Goal: Task Accomplishment & Management: Manage account settings

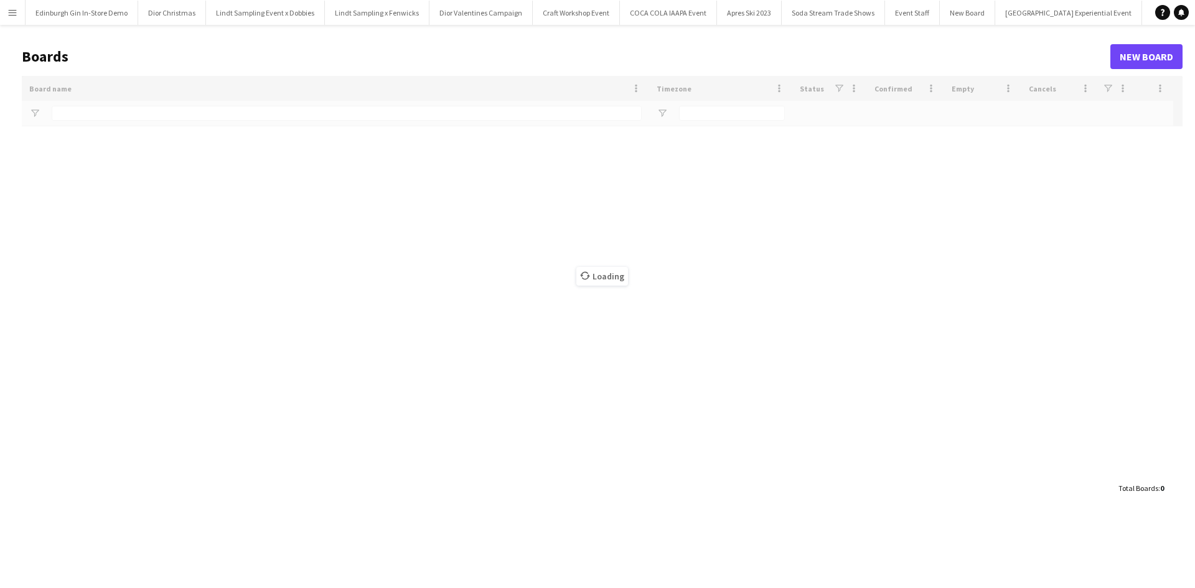
type input "**********"
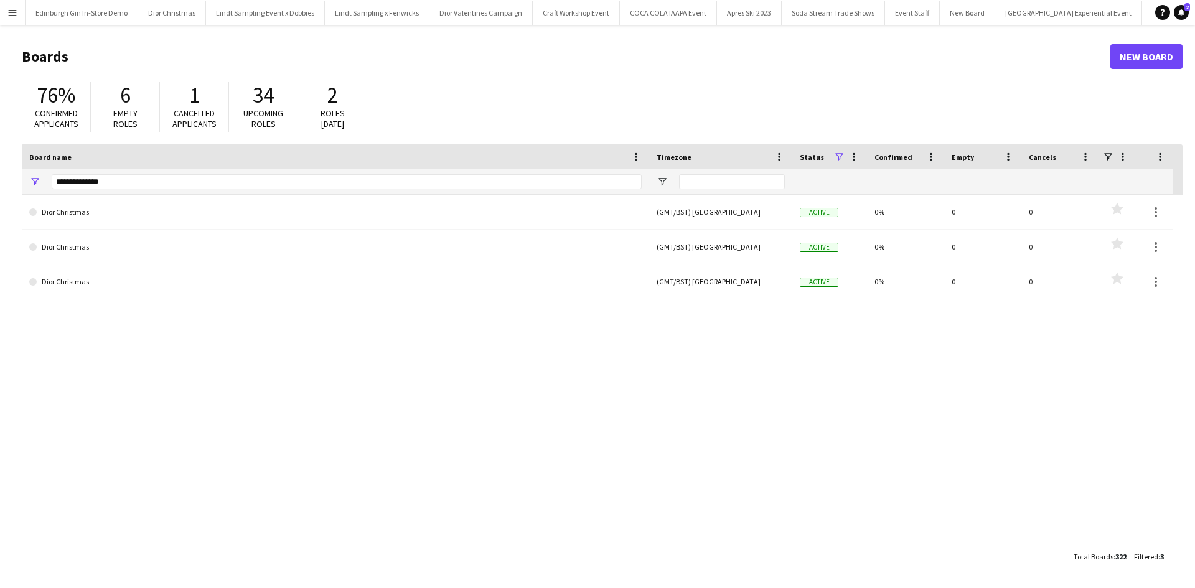
click at [14, 19] on button "Menu" at bounding box center [12, 12] width 25 height 25
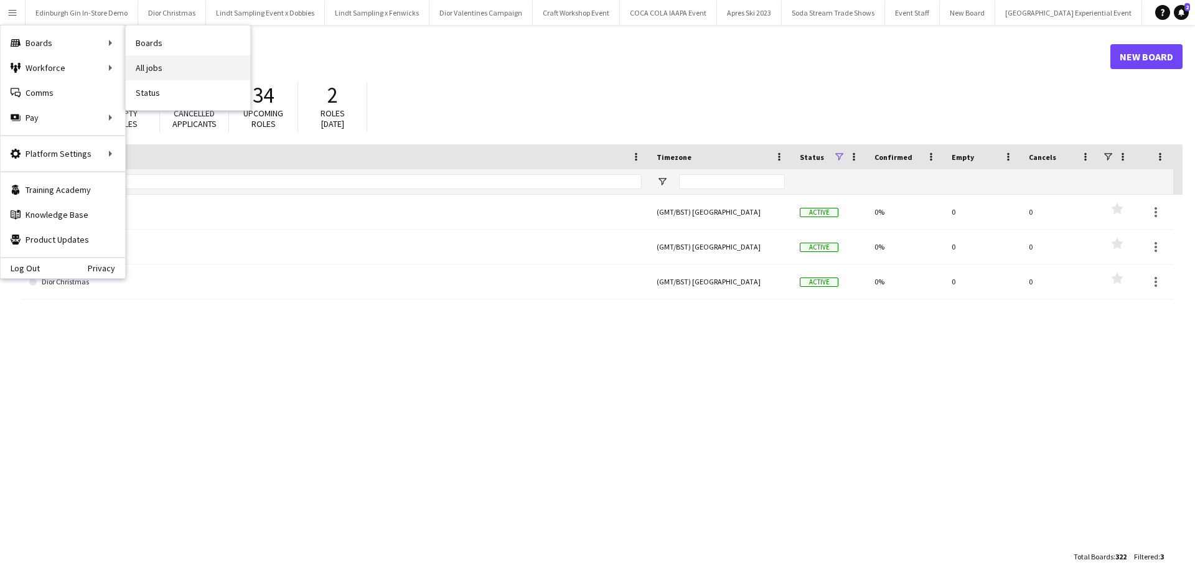
click at [138, 66] on link "All jobs" at bounding box center [188, 67] width 124 height 25
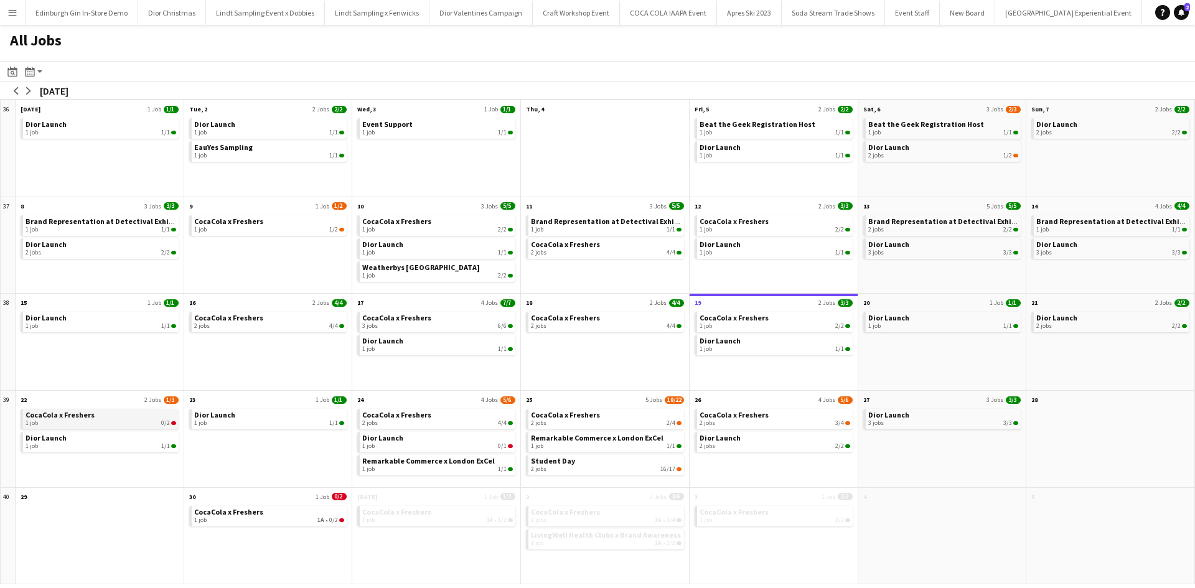
click at [126, 426] on div "1 job 0/2" at bounding box center [101, 423] width 151 height 7
click at [16, 17] on button "Menu" at bounding box center [12, 12] width 25 height 25
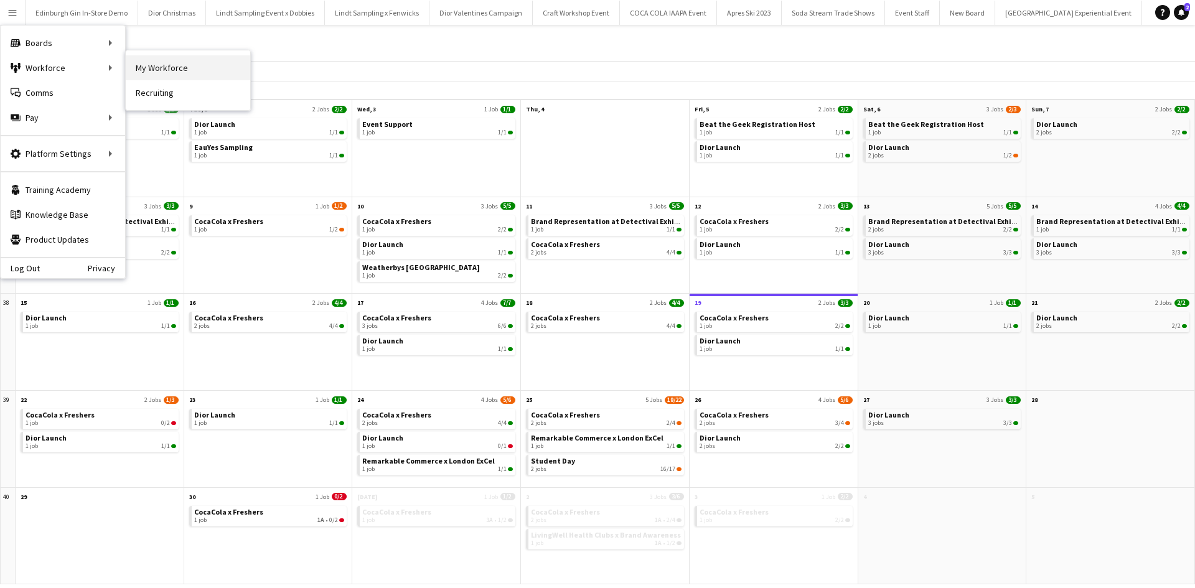
click at [138, 58] on link "My Workforce" at bounding box center [188, 67] width 124 height 25
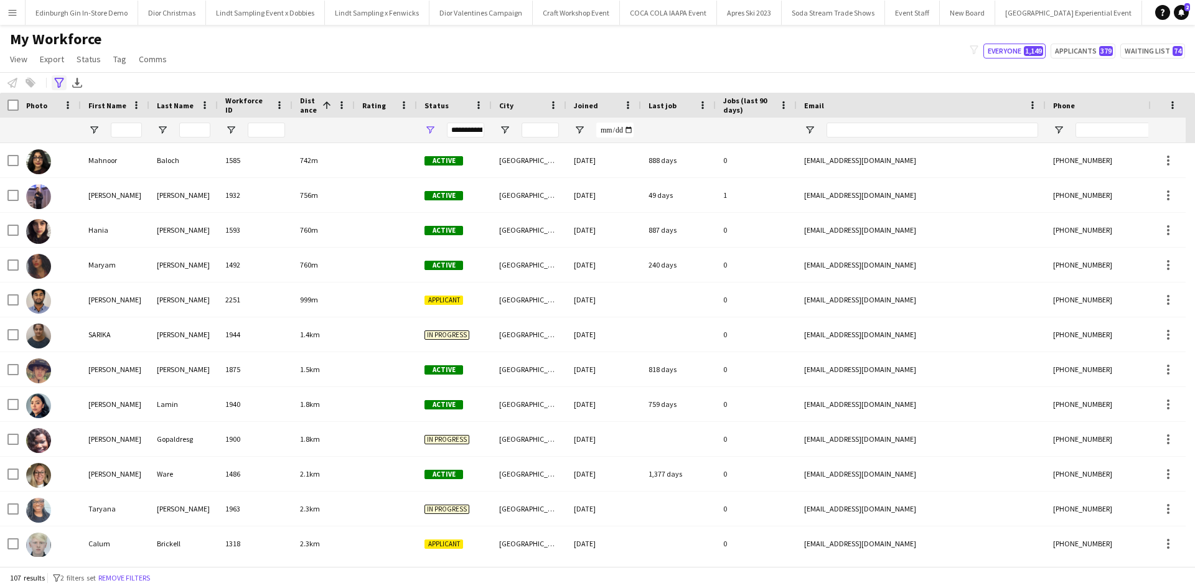
click at [59, 82] on icon "Advanced filters" at bounding box center [59, 83] width 10 height 10
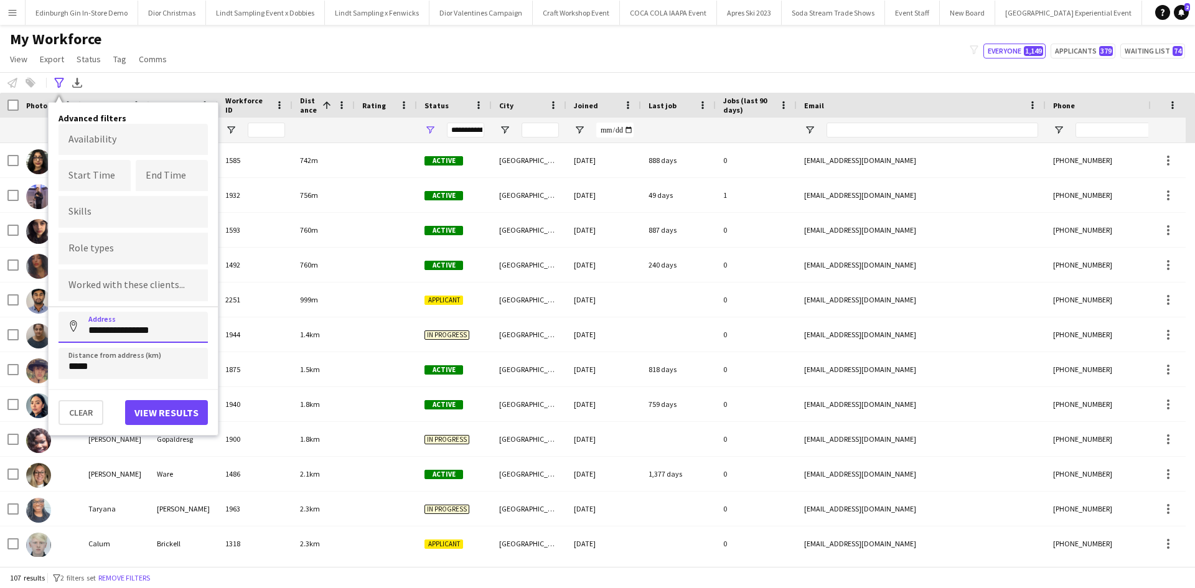
drag, startPoint x: 177, startPoint y: 332, endPoint x: 70, endPoint y: 322, distance: 108.2
click at [70, 322] on input "**********" at bounding box center [133, 327] width 149 height 31
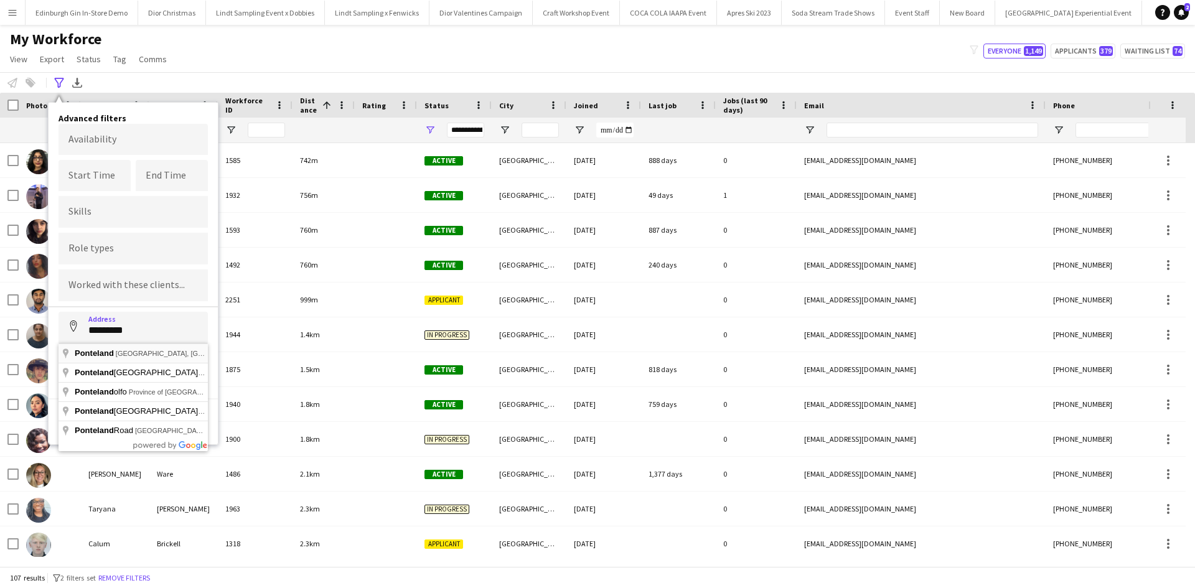
type input "**********"
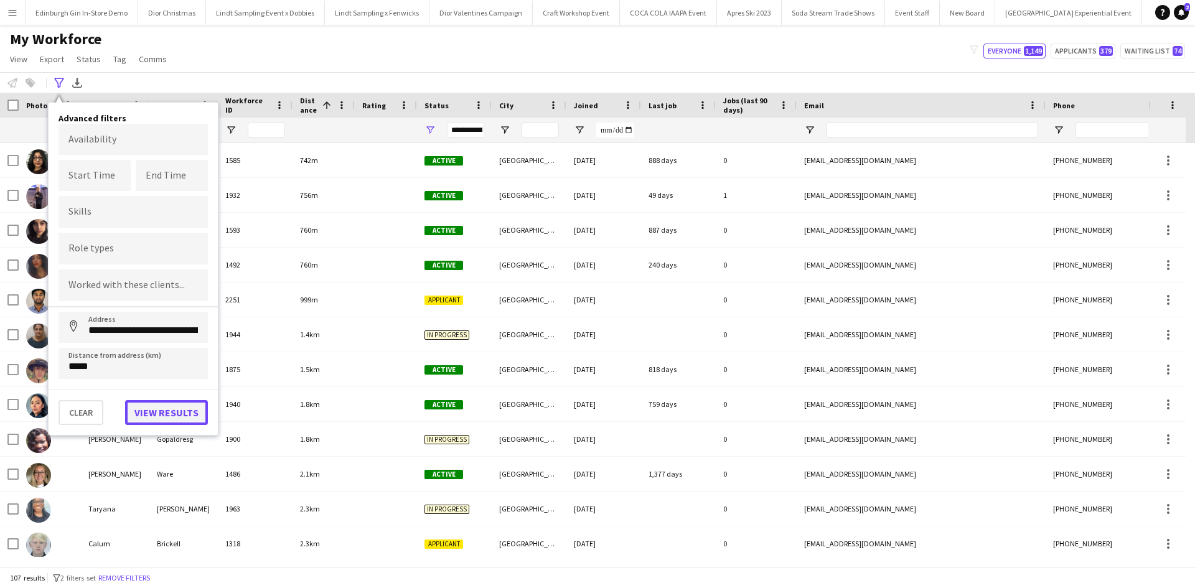
click at [144, 408] on button "View results" at bounding box center [166, 412] width 83 height 25
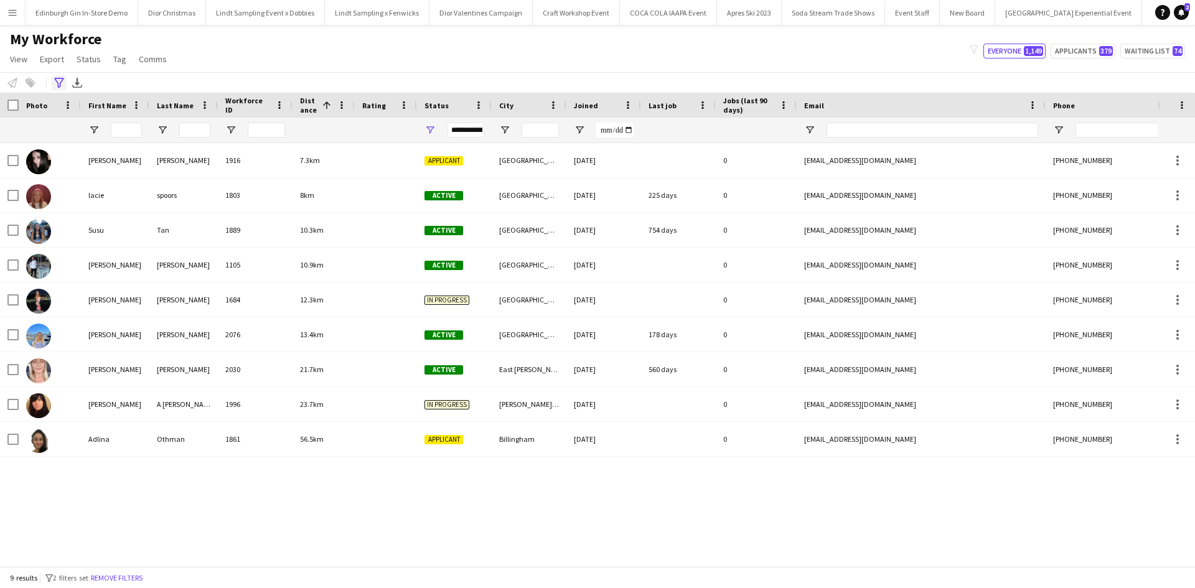
click at [63, 78] on icon at bounding box center [58, 83] width 9 height 10
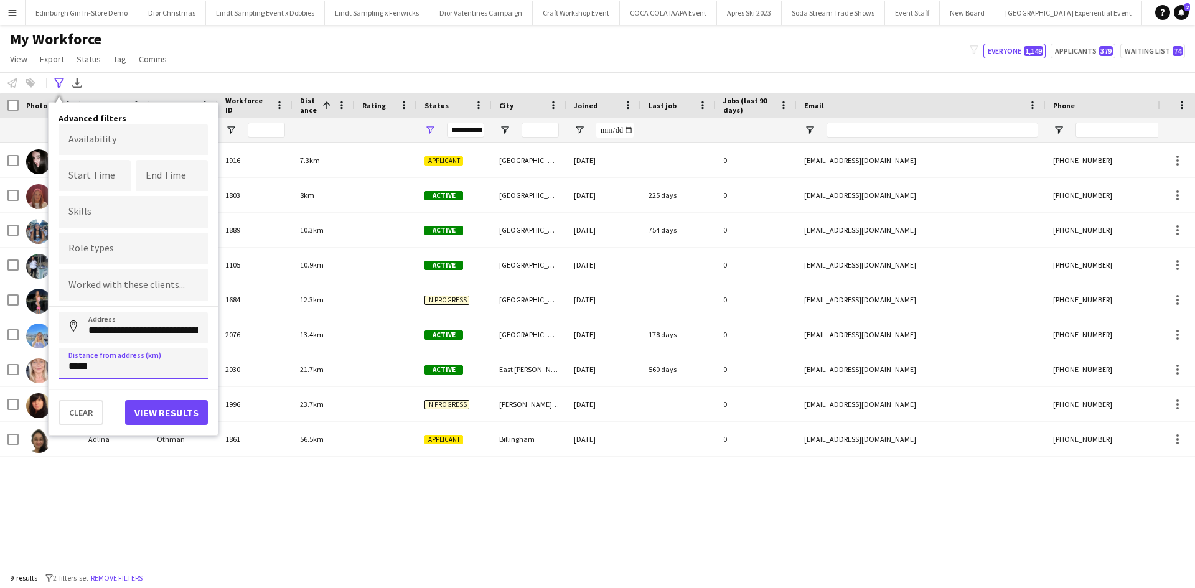
click at [72, 367] on input "*****" at bounding box center [133, 363] width 149 height 31
click button "Address" at bounding box center [74, 327] width 30 height 30
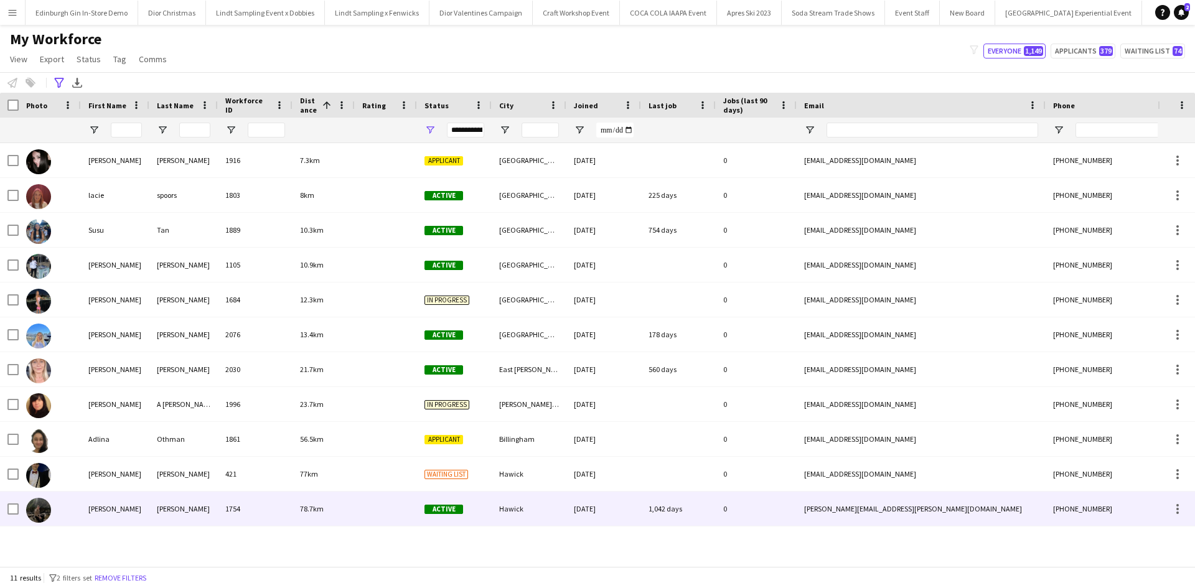
click at [118, 509] on div "Cameron" at bounding box center [115, 509] width 68 height 34
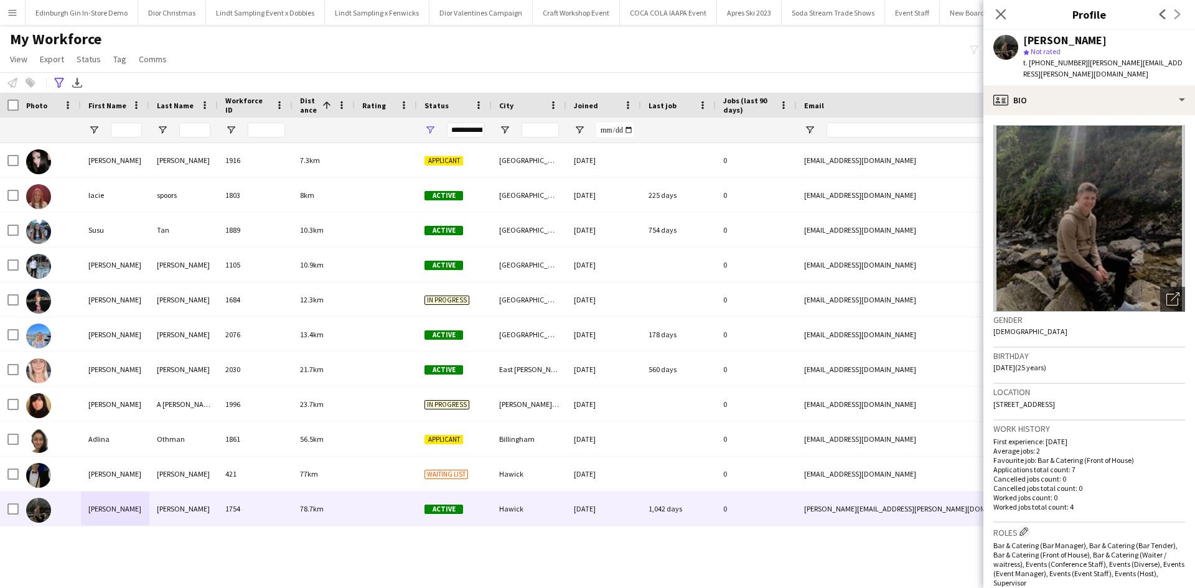
drag, startPoint x: 1081, startPoint y: 63, endPoint x: 1084, endPoint y: 72, distance: 8.7
click at [1084, 72] on div "t. +447444216563 | cameron.mccreadie@outlook.com" at bounding box center [1104, 68] width 162 height 22
copy span "cameron.mccreadie@outlook.com"
click at [59, 83] on icon "Advanced filters" at bounding box center [59, 83] width 10 height 10
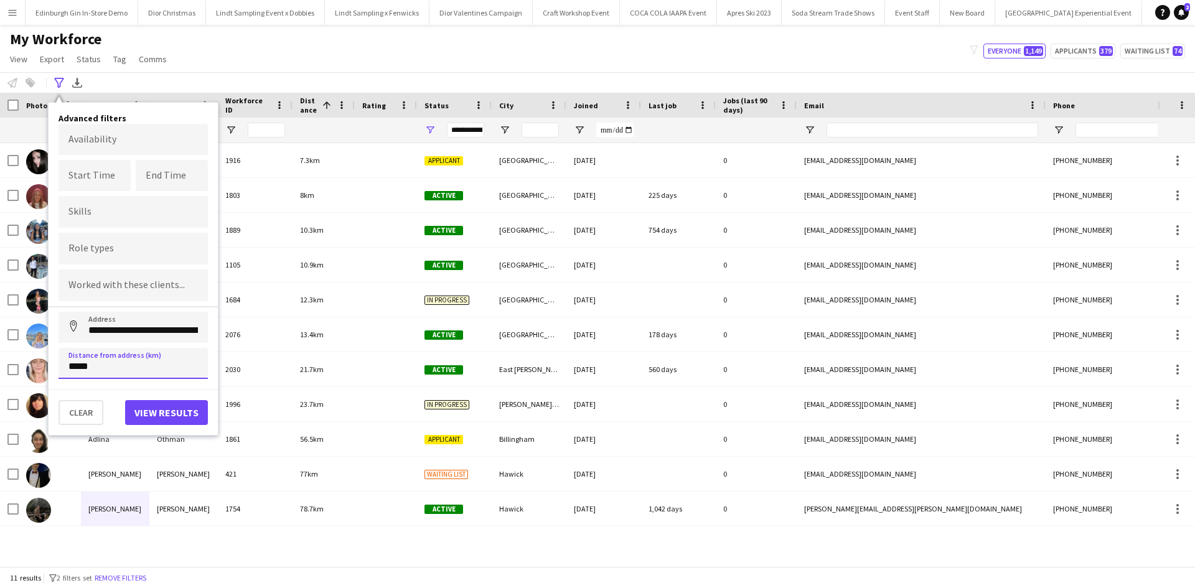
drag, startPoint x: 79, startPoint y: 365, endPoint x: 62, endPoint y: 362, distance: 17.2
click at [62, 362] on input "*****" at bounding box center [133, 363] width 149 height 31
type input "*****"
click button "Address" at bounding box center [74, 327] width 30 height 30
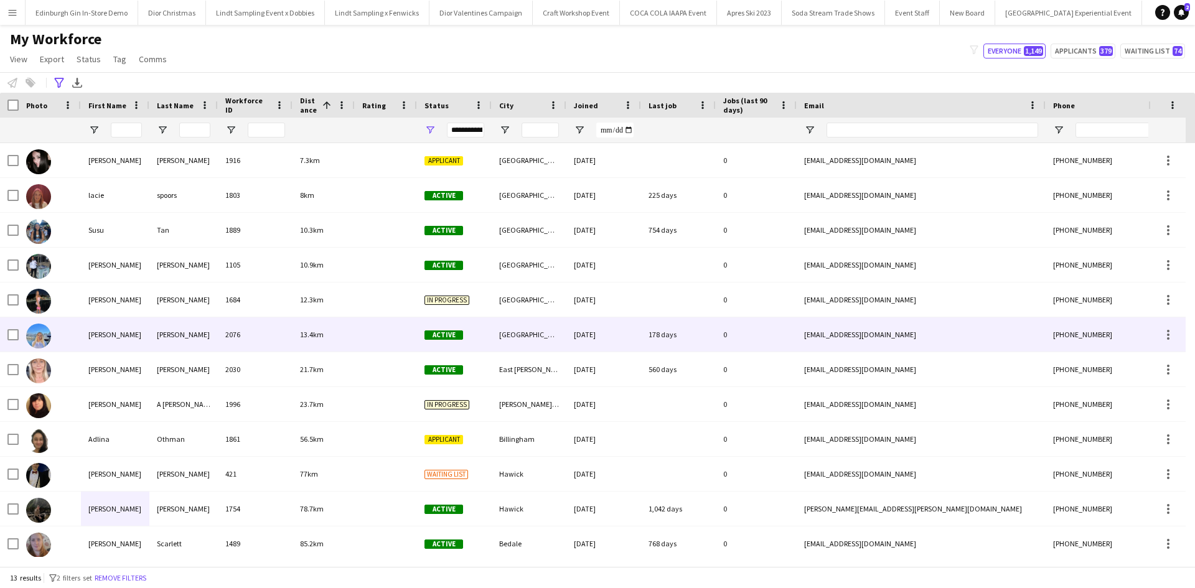
scroll to position [39, 0]
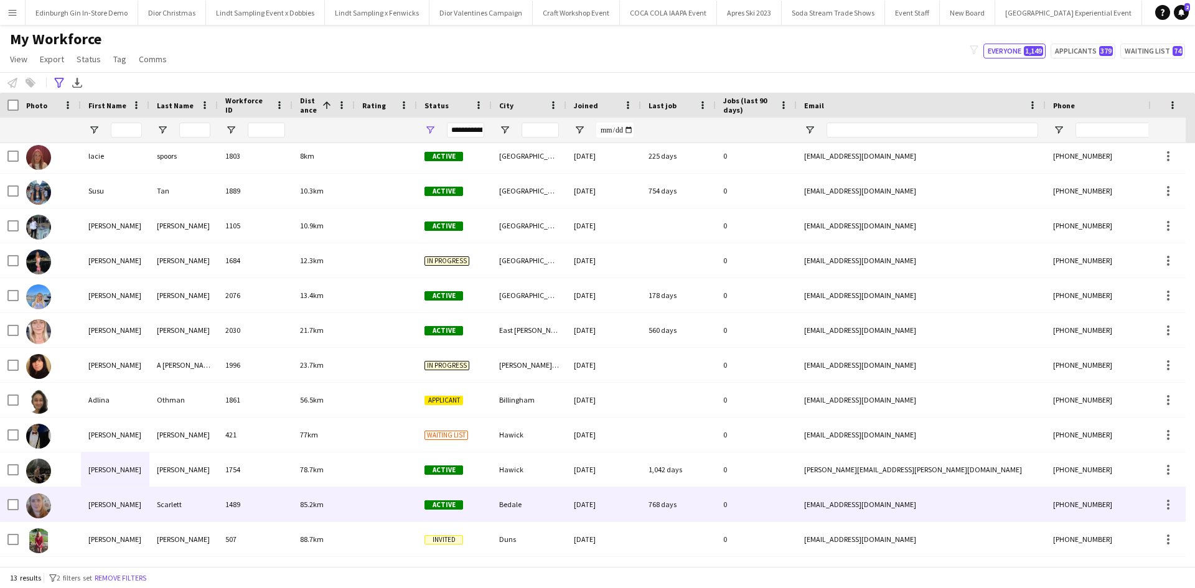
click at [101, 509] on div "Samantha" at bounding box center [115, 504] width 68 height 34
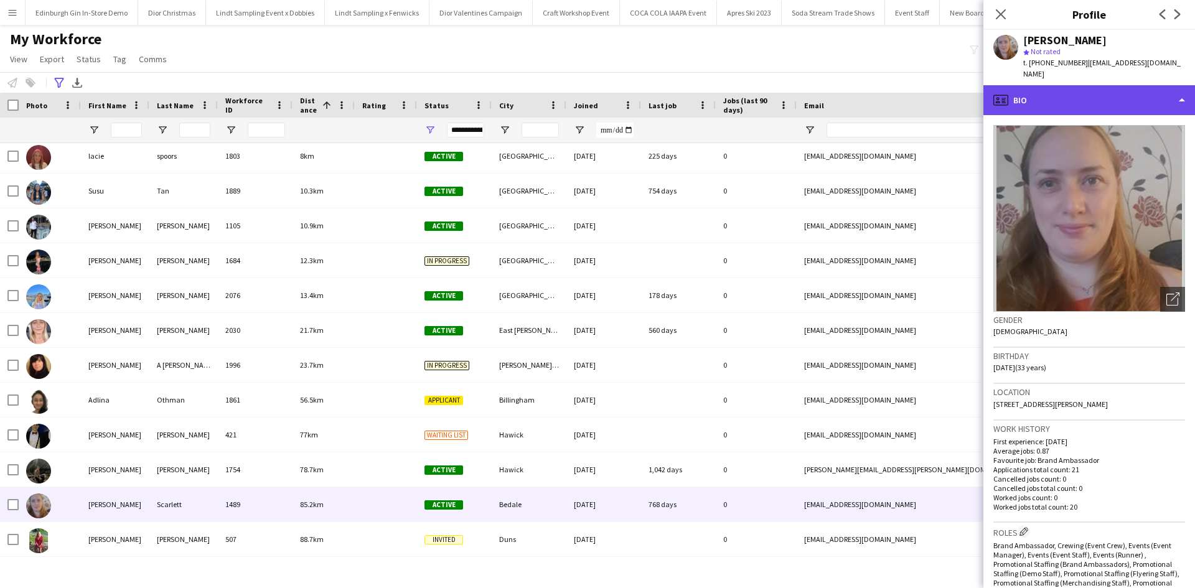
click at [1097, 89] on div "profile Bio" at bounding box center [1089, 100] width 212 height 30
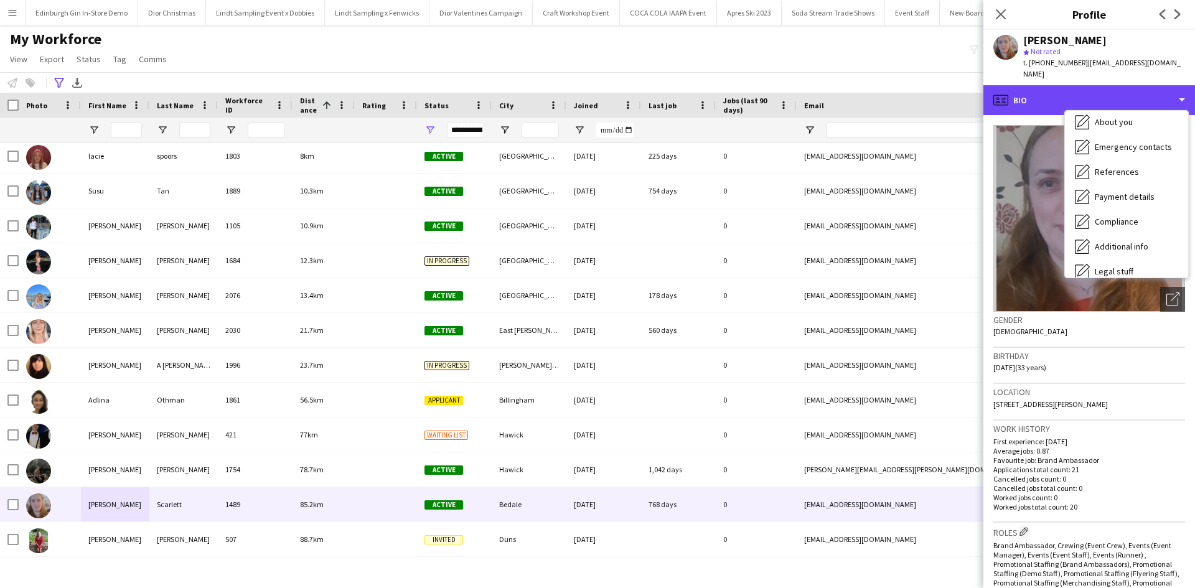
scroll to position [142, 0]
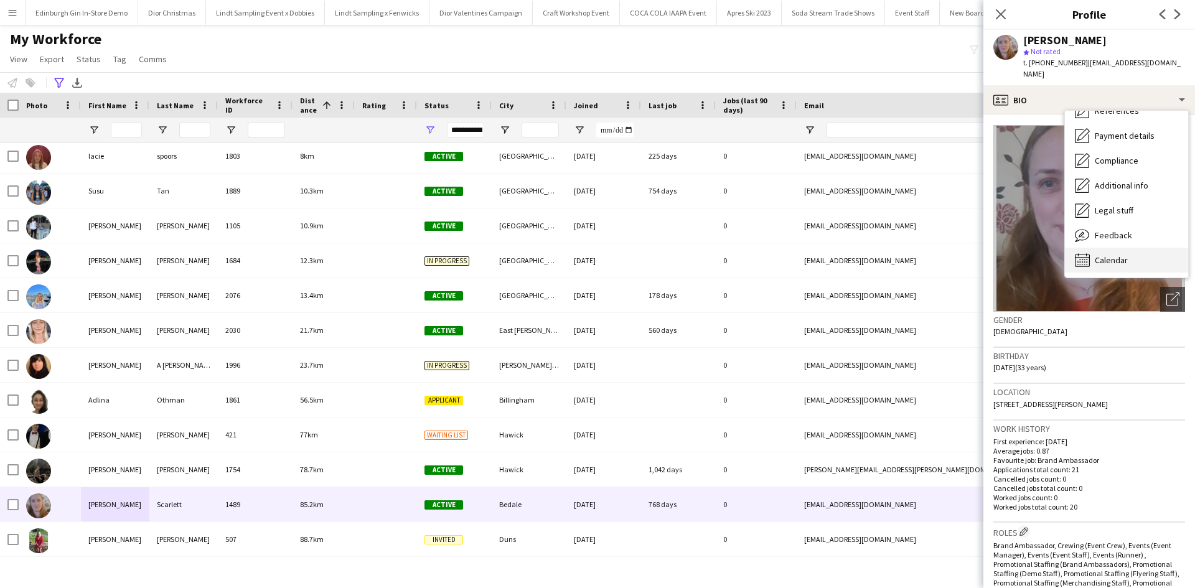
click at [1116, 248] on div "Calendar Calendar" at bounding box center [1126, 260] width 123 height 25
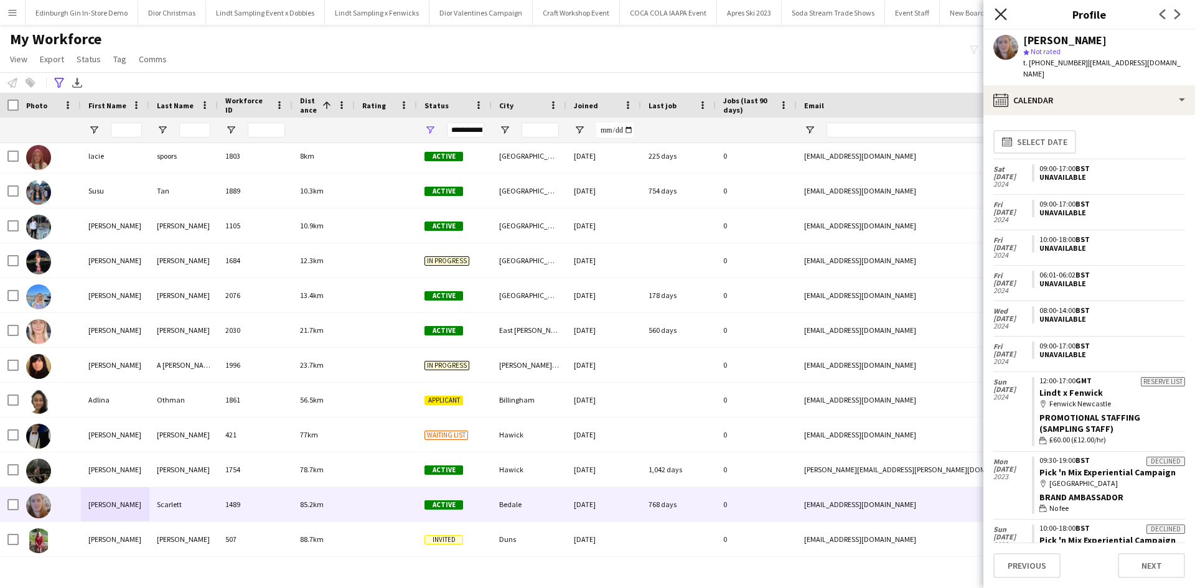
click at [999, 9] on icon "Close pop-in" at bounding box center [1001, 14] width 12 height 12
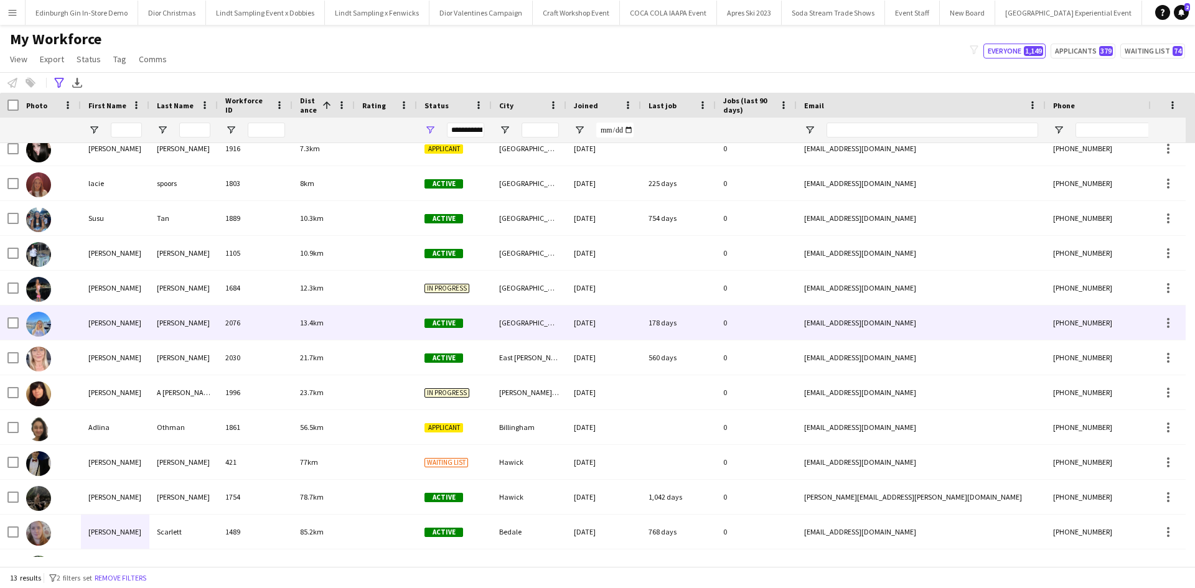
scroll to position [0, 0]
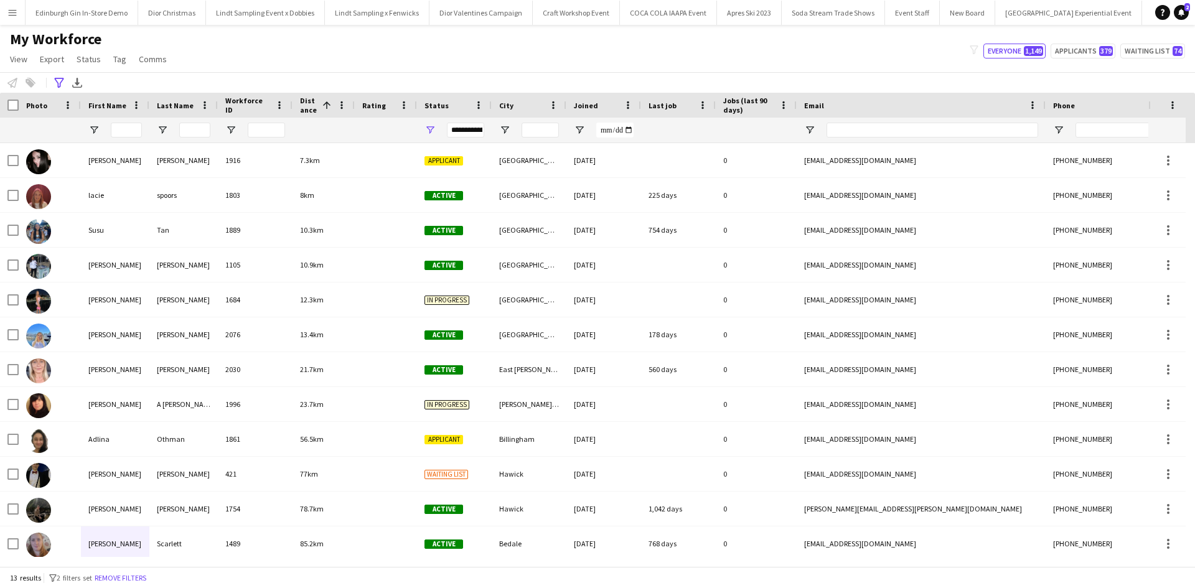
click at [10, 12] on app-icon "Menu" at bounding box center [12, 12] width 10 height 10
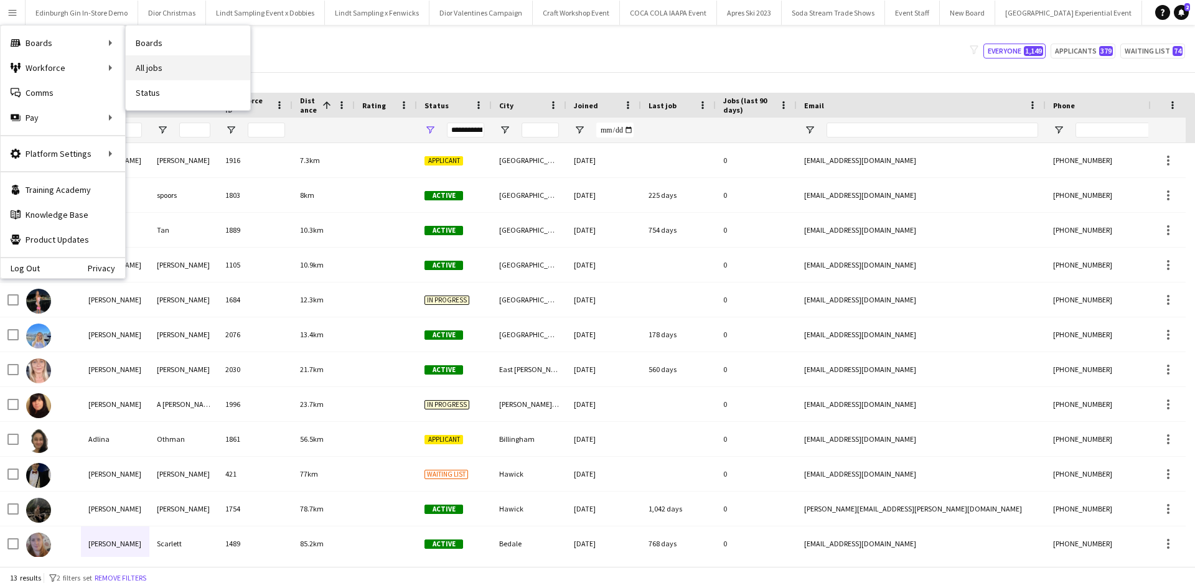
click at [164, 69] on link "All jobs" at bounding box center [188, 67] width 124 height 25
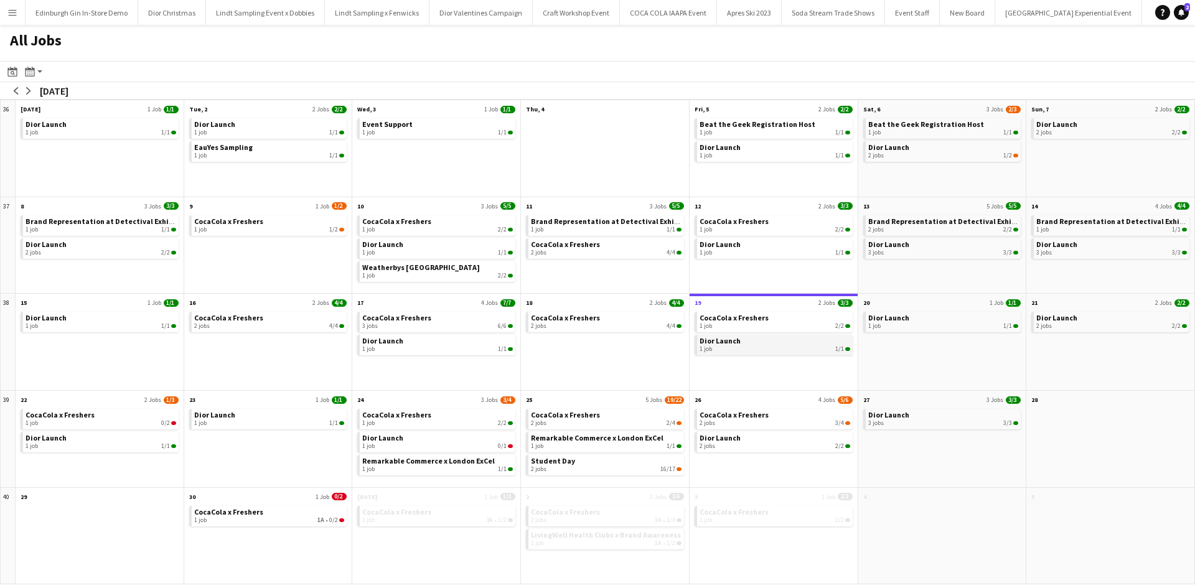
click at [775, 344] on link "Dior Launch 1 job 1/1" at bounding box center [775, 344] width 151 height 18
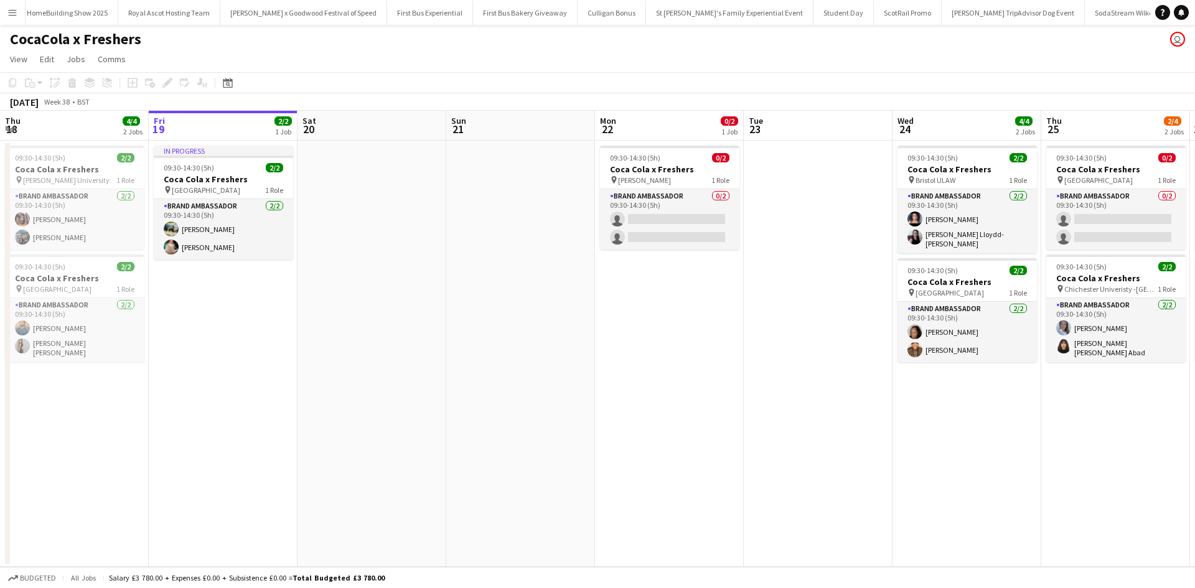
scroll to position [0, 12454]
click at [695, 203] on app-card-role "Brand Ambassador 0/2 09:30-14:30 (5h) single-neutral-actions single-neutral-act…" at bounding box center [669, 219] width 139 height 60
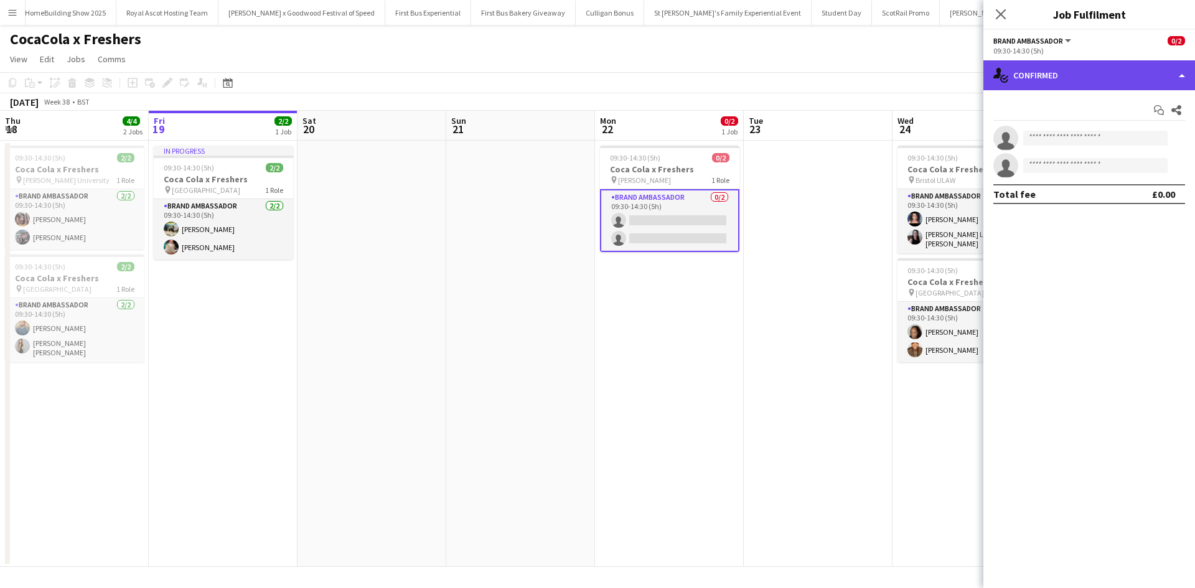
click at [1139, 72] on div "single-neutral-actions-check-2 Confirmed" at bounding box center [1089, 75] width 212 height 30
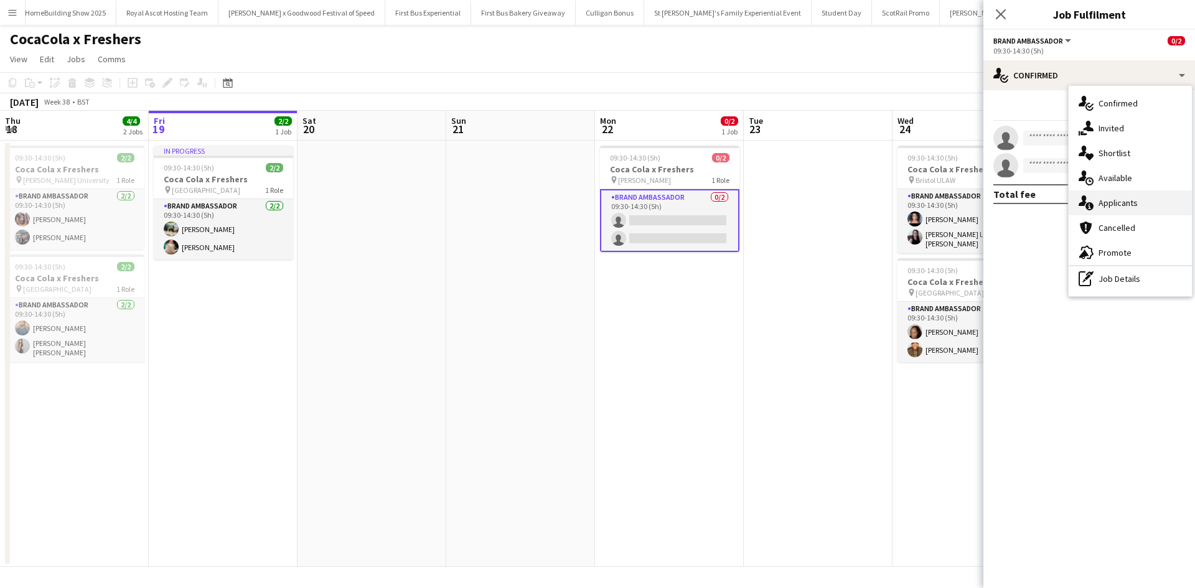
click at [1152, 203] on div "single-neutral-actions-information Applicants" at bounding box center [1130, 202] width 123 height 25
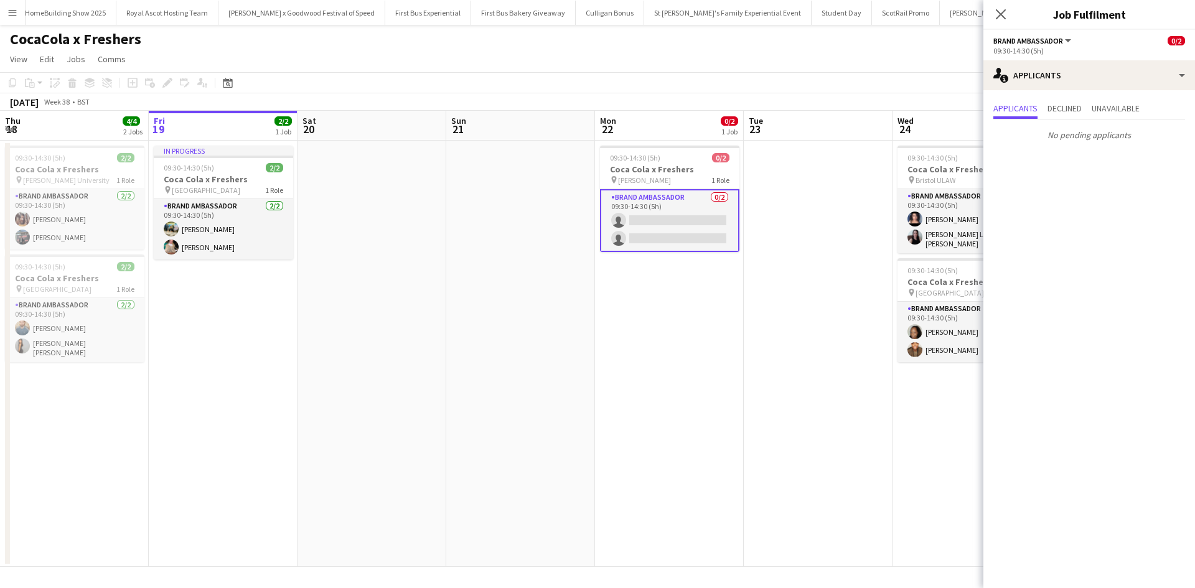
click at [889, 401] on app-date-cell at bounding box center [818, 354] width 149 height 426
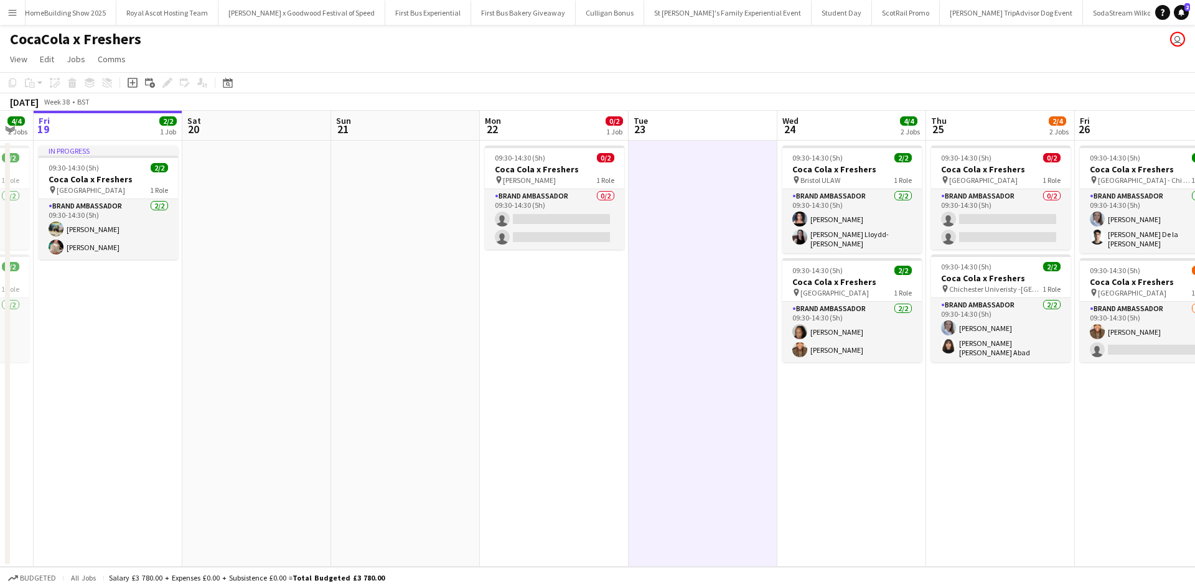
scroll to position [0, 482]
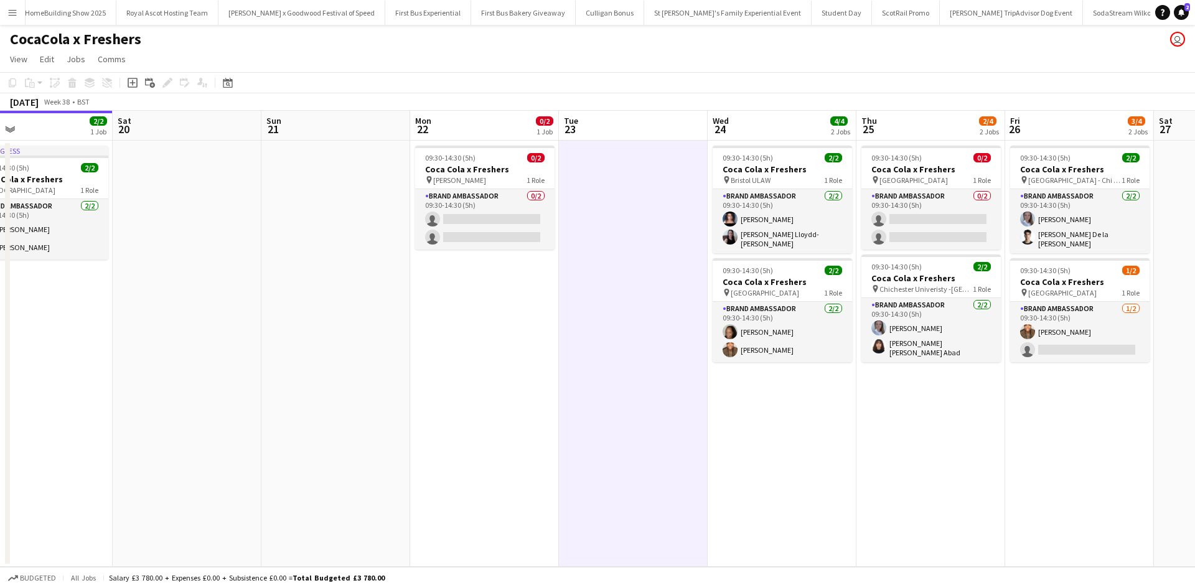
drag, startPoint x: 929, startPoint y: 425, endPoint x: 744, endPoint y: 405, distance: 185.9
click at [744, 405] on app-calendar-viewport "Tue 16 4/4 2 Jobs Wed 17 6/6 3 Jobs Thu 18 4/4 2 Jobs Fri 19 2/2 1 Job Sat 20 S…" at bounding box center [597, 339] width 1195 height 456
click at [953, 203] on app-card-role "Brand Ambassador 0/2 09:30-14:30 (5h) single-neutral-actions single-neutral-act…" at bounding box center [930, 219] width 139 height 60
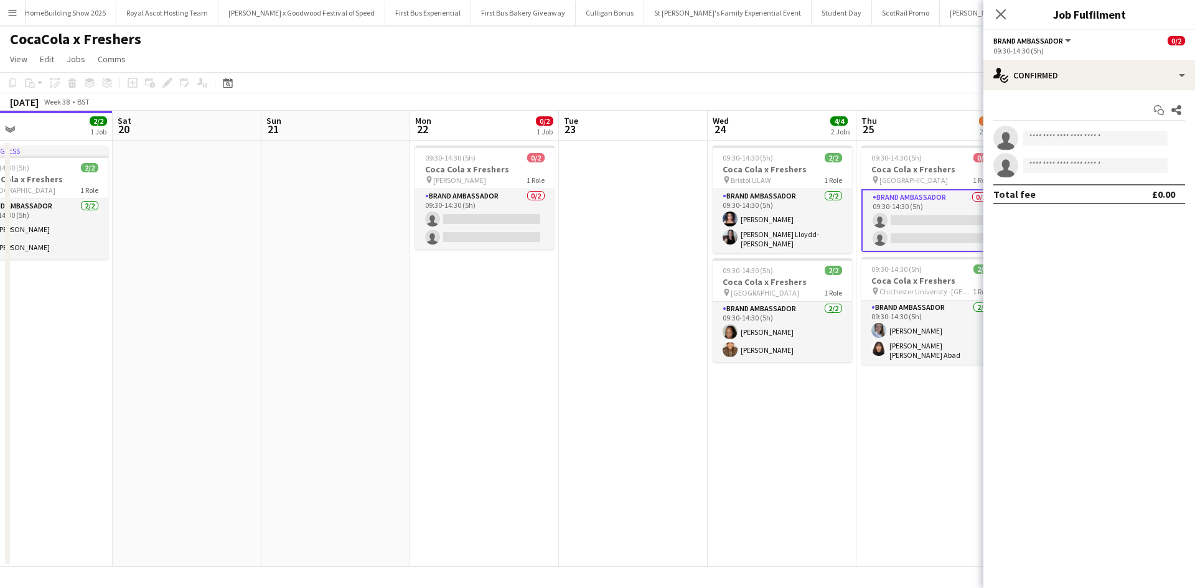
click at [851, 416] on app-date-cell "09:30-14:30 (5h) 2/2 Coca Cola x Freshers pin Bristol ULAW 1 Role Brand Ambassa…" at bounding box center [782, 354] width 149 height 426
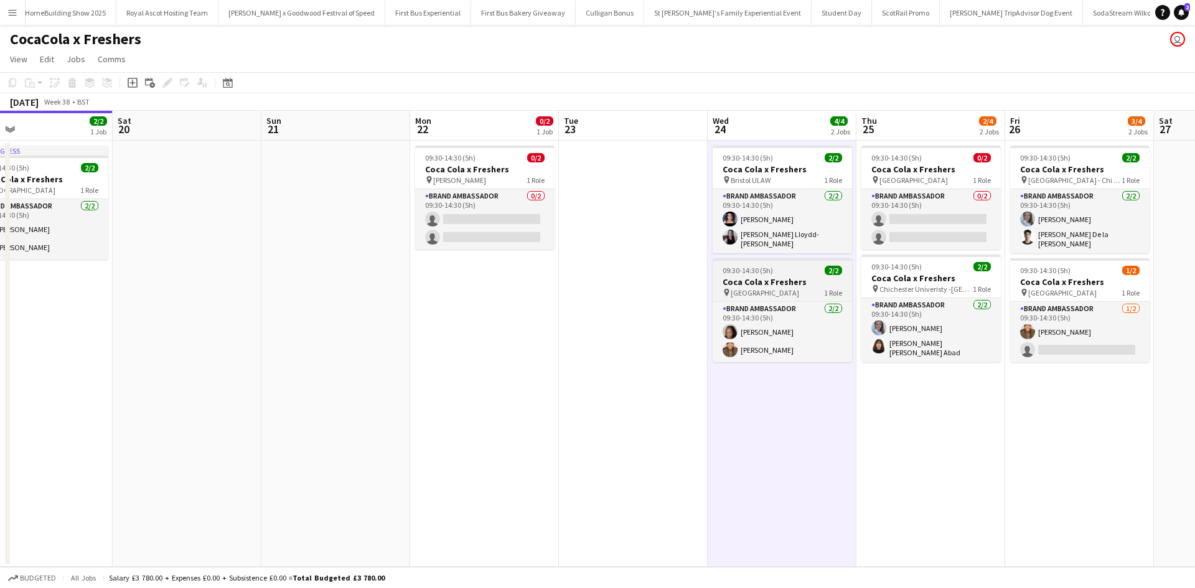
click at [785, 266] on div "09:30-14:30 (5h) 2/2" at bounding box center [782, 270] width 139 height 9
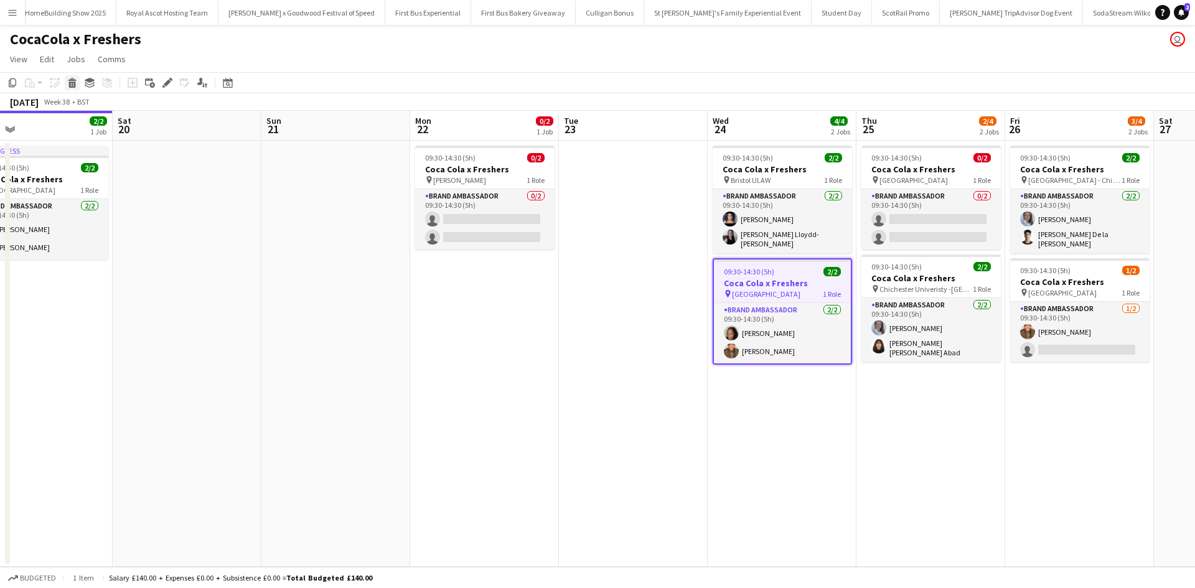
click at [72, 85] on icon at bounding box center [72, 85] width 7 height 6
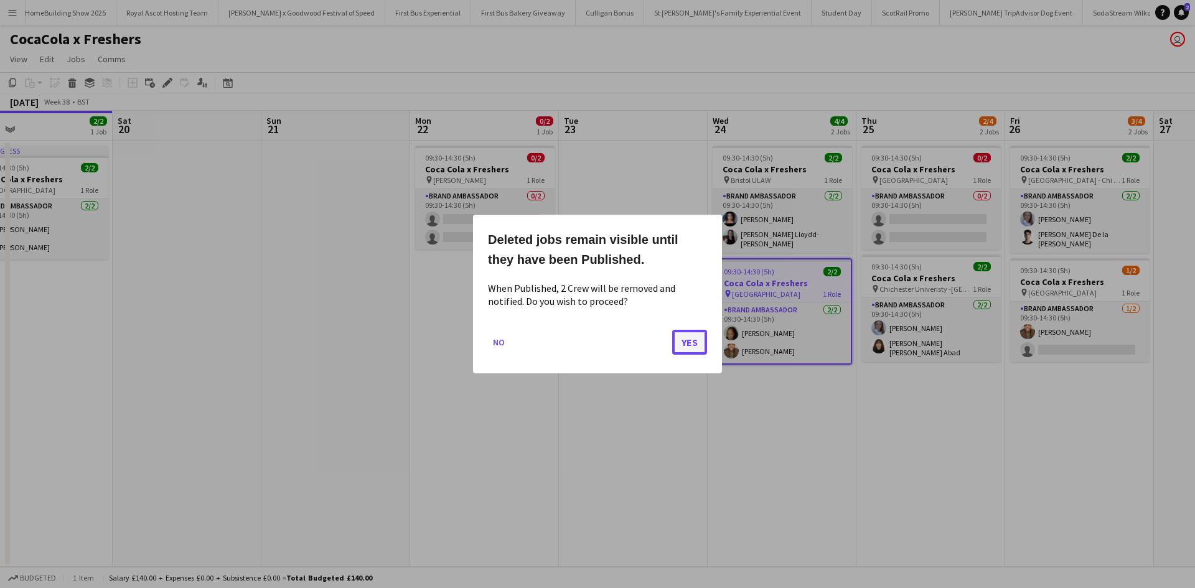
click at [680, 339] on button "Yes" at bounding box center [689, 342] width 35 height 25
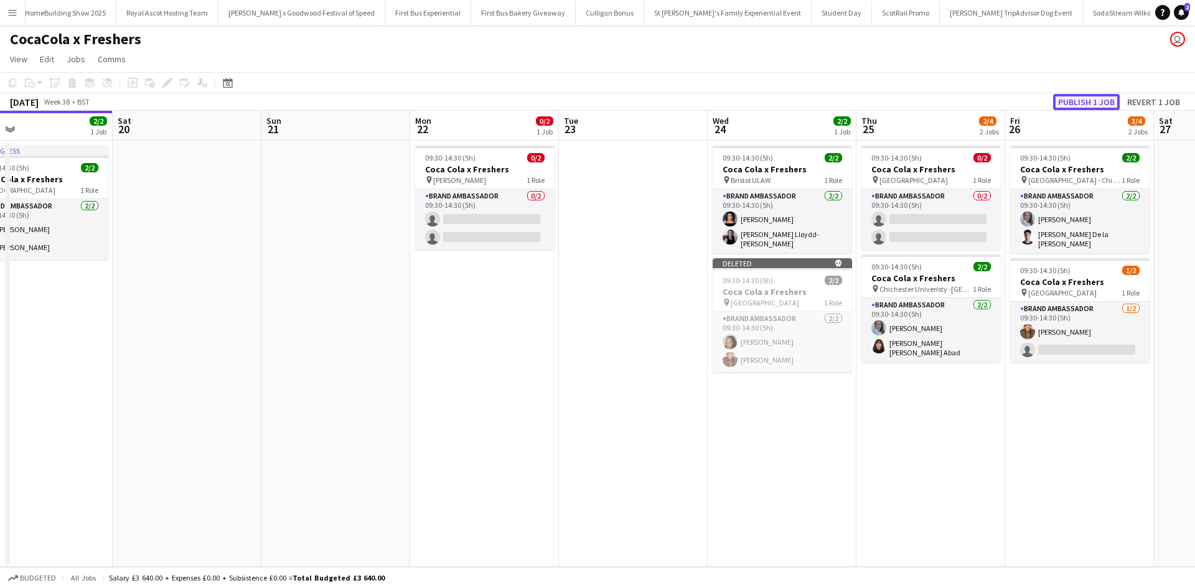
click at [1076, 108] on button "Publish 1 job" at bounding box center [1086, 102] width 67 height 16
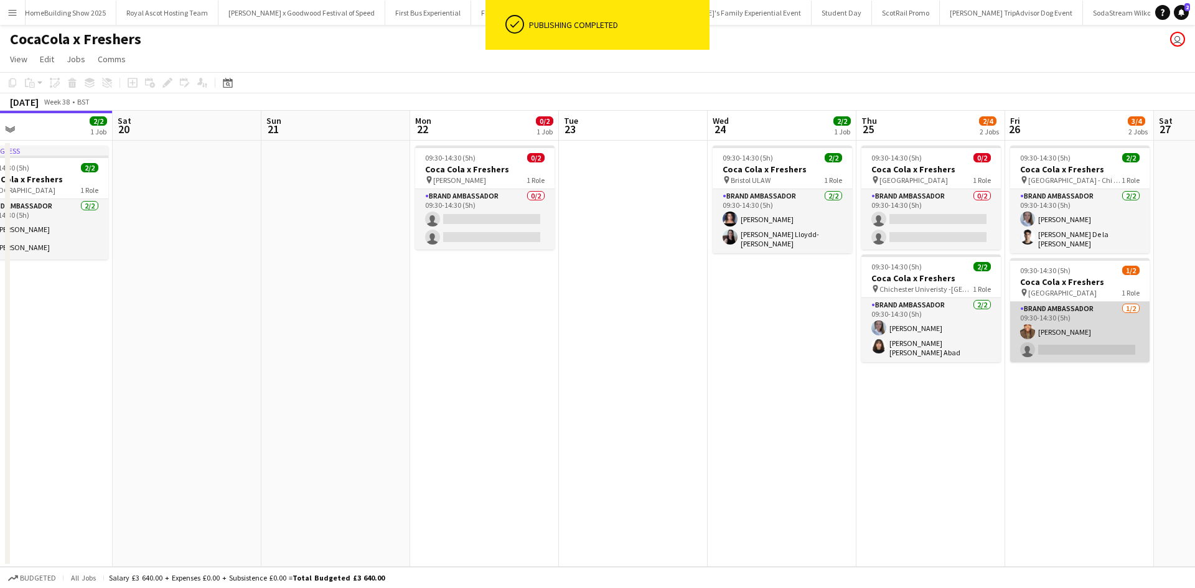
click at [1108, 324] on app-card-role "Brand Ambassador 1/2 09:30-14:30 (5h) Nathan Earle single-neutral-actions" at bounding box center [1079, 332] width 139 height 60
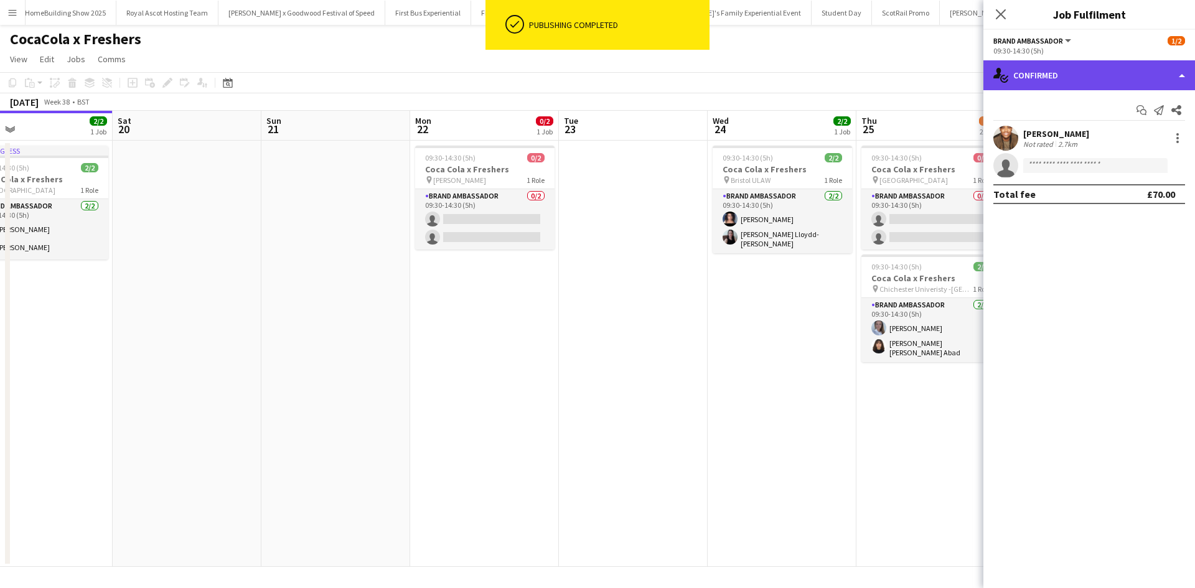
click at [1120, 84] on div "single-neutral-actions-check-2 Confirmed" at bounding box center [1089, 75] width 212 height 30
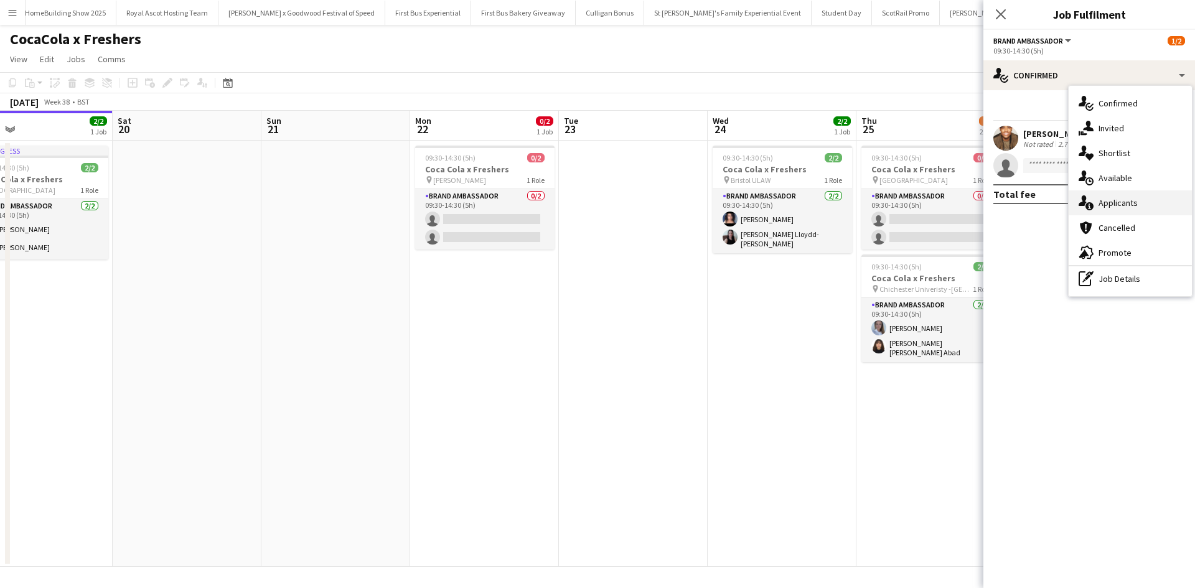
click at [1138, 198] on div "single-neutral-actions-information Applicants" at bounding box center [1130, 202] width 123 height 25
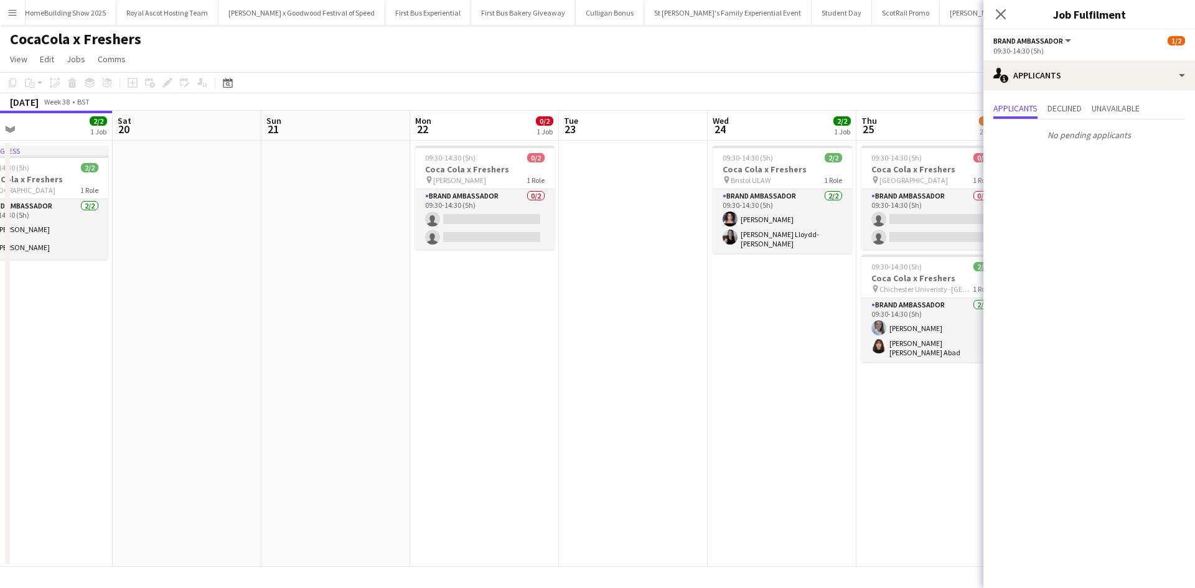
click at [976, 420] on app-date-cell "09:30-14:30 (5h) 0/2 Coca Cola x Freshers pin Ashington College 1 Role Brand Am…" at bounding box center [930, 354] width 149 height 426
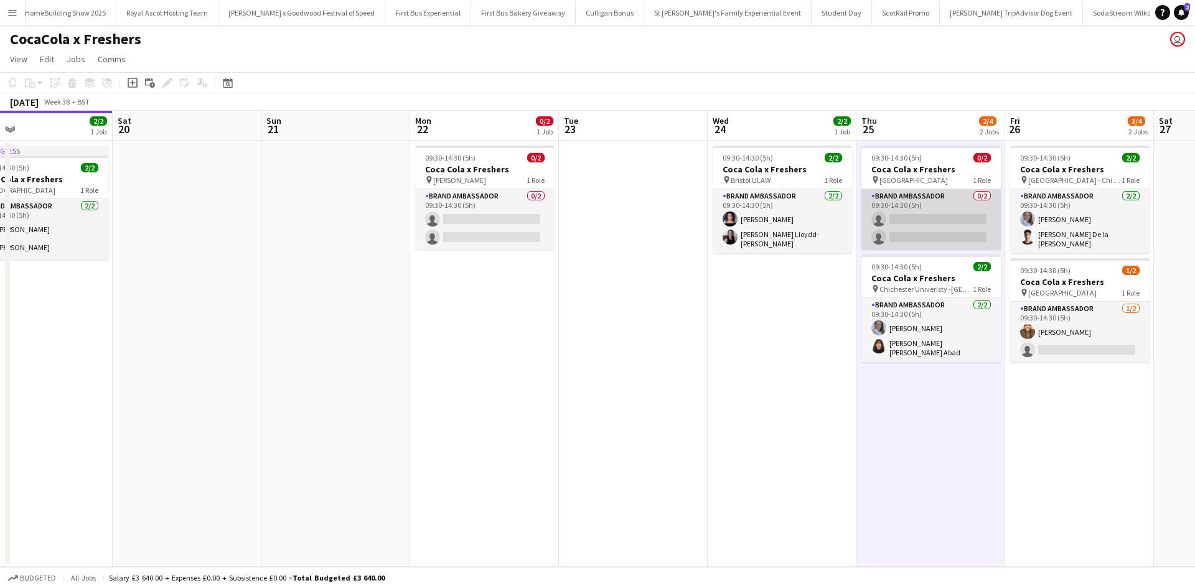
click at [961, 207] on app-card-role "Brand Ambassador 0/2 09:30-14:30 (5h) single-neutral-actions single-neutral-act…" at bounding box center [930, 219] width 139 height 60
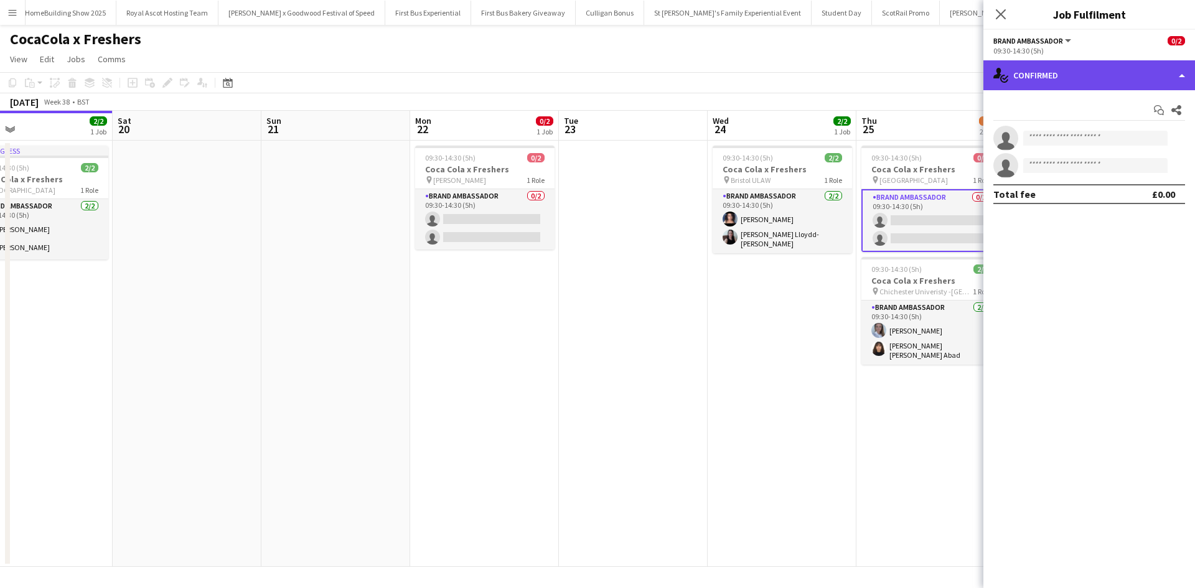
click at [1097, 87] on div "single-neutral-actions-check-2 Confirmed" at bounding box center [1089, 75] width 212 height 30
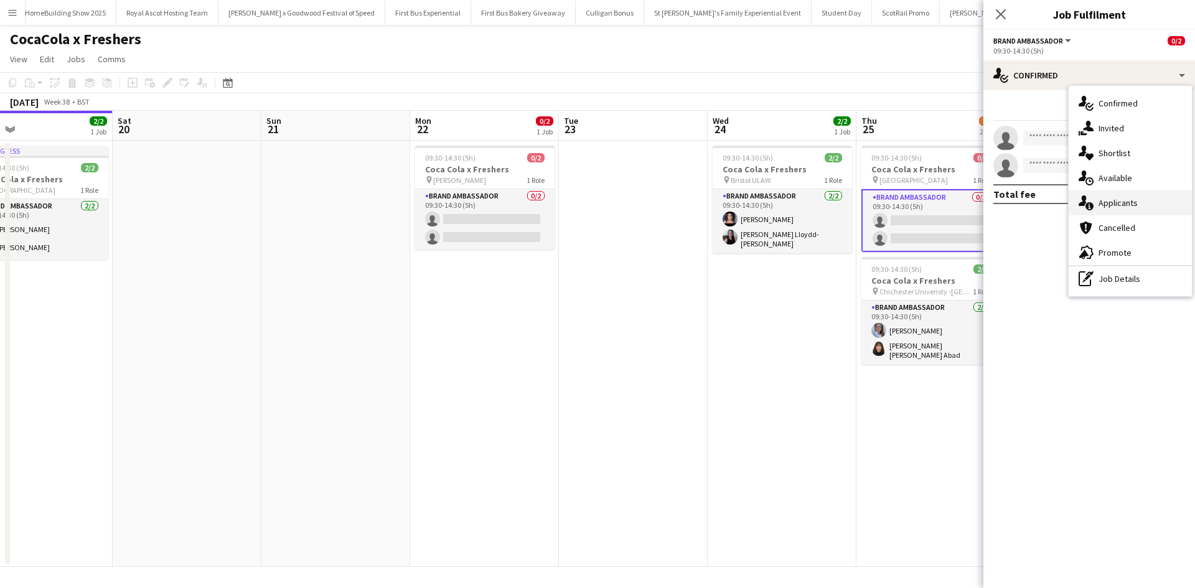
click at [1132, 204] on span "Applicants" at bounding box center [1118, 202] width 39 height 11
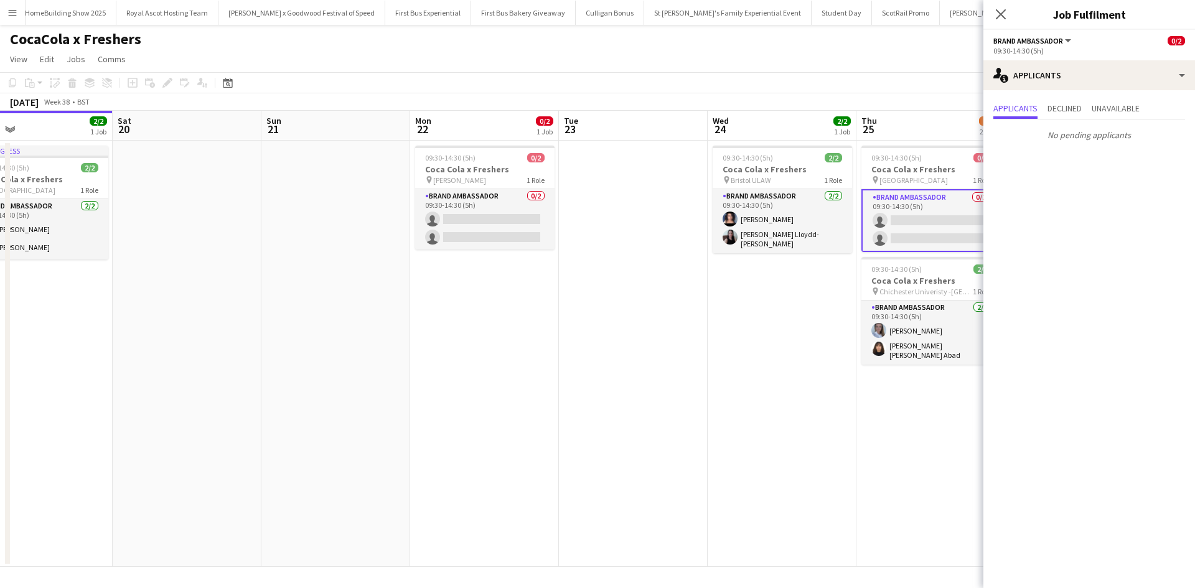
click at [909, 423] on app-date-cell "09:30-14:30 (5h) 0/2 Coca Cola x Freshers pin Ashington College 1 Role Brand Am…" at bounding box center [930, 354] width 149 height 426
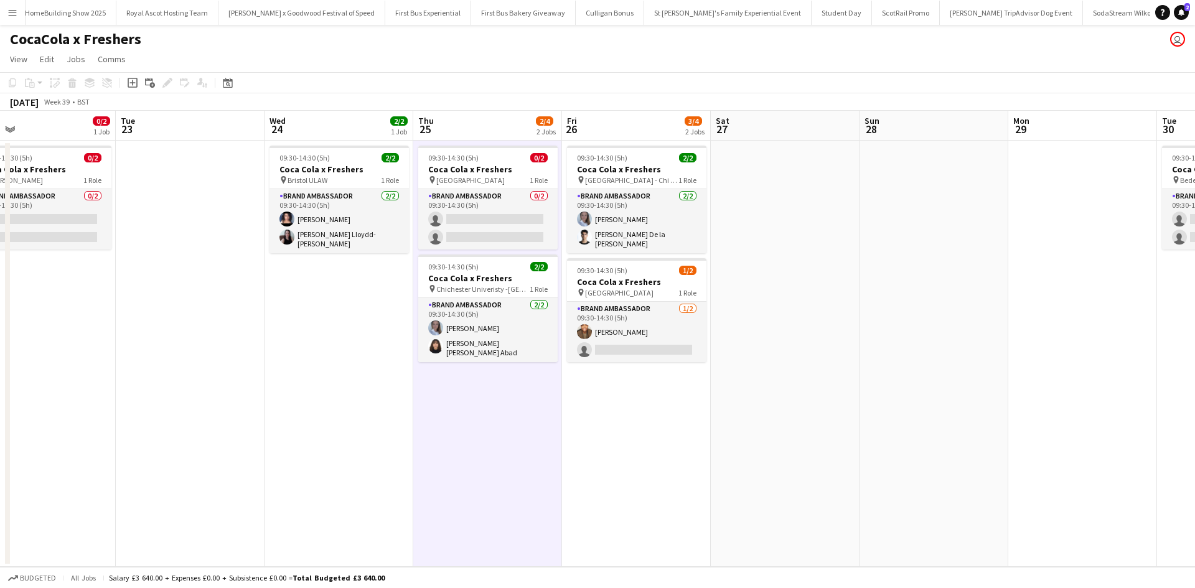
drag, startPoint x: 720, startPoint y: 433, endPoint x: 260, endPoint y: 426, distance: 460.7
click at [266, 429] on app-calendar-viewport "Thu 18 4/4 2 Jobs Fri 19 2/2 1 Job Sat 20 Sun 21 Mon 22 0/2 1 Job Tue 23 Wed 24…" at bounding box center [597, 339] width 1195 height 456
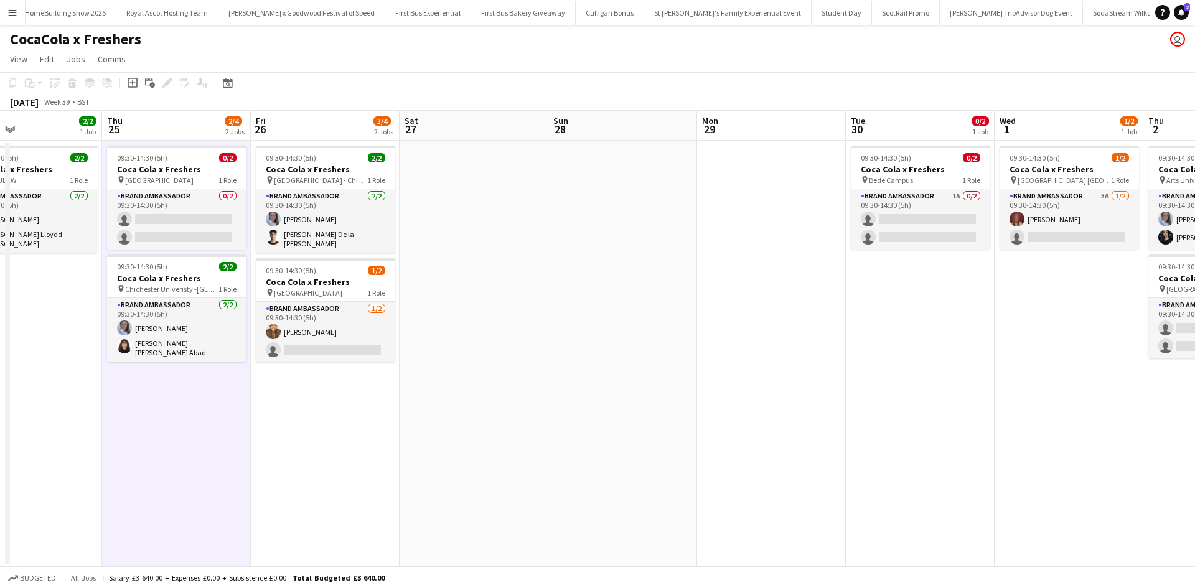
drag, startPoint x: 802, startPoint y: 467, endPoint x: 205, endPoint y: 405, distance: 599.5
click at [203, 409] on app-calendar-viewport "Mon 22 0/2 1 Job Tue 23 Wed 24 2/2 1 Job Thu 25 2/4 2 Jobs Fri 26 3/4 2 Jobs Sa…" at bounding box center [597, 339] width 1195 height 456
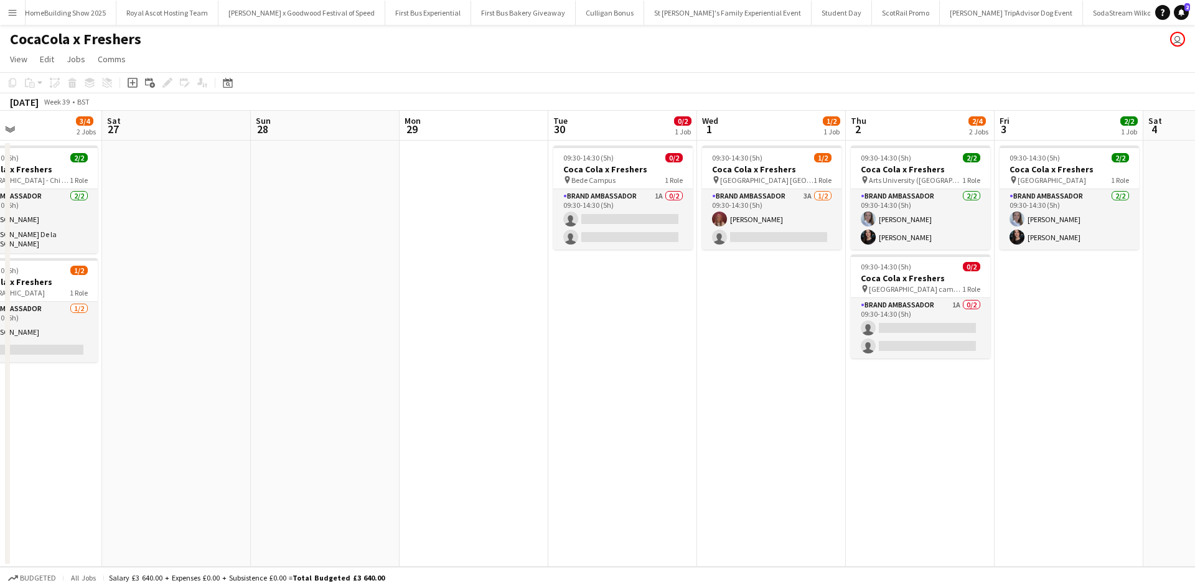
scroll to position [0, 345]
click at [647, 200] on app-card-role "Brand Ambassador 1A 0/2 09:30-14:30 (5h) single-neutral-actions single-neutral-…" at bounding box center [622, 219] width 139 height 60
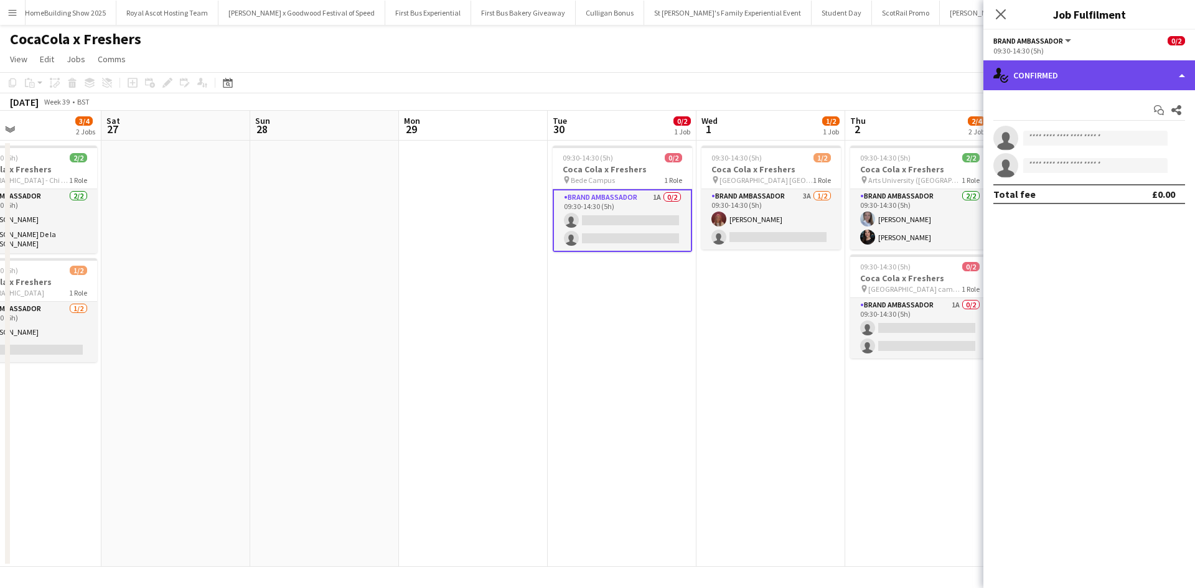
click at [1140, 85] on div "single-neutral-actions-check-2 Confirmed" at bounding box center [1089, 75] width 212 height 30
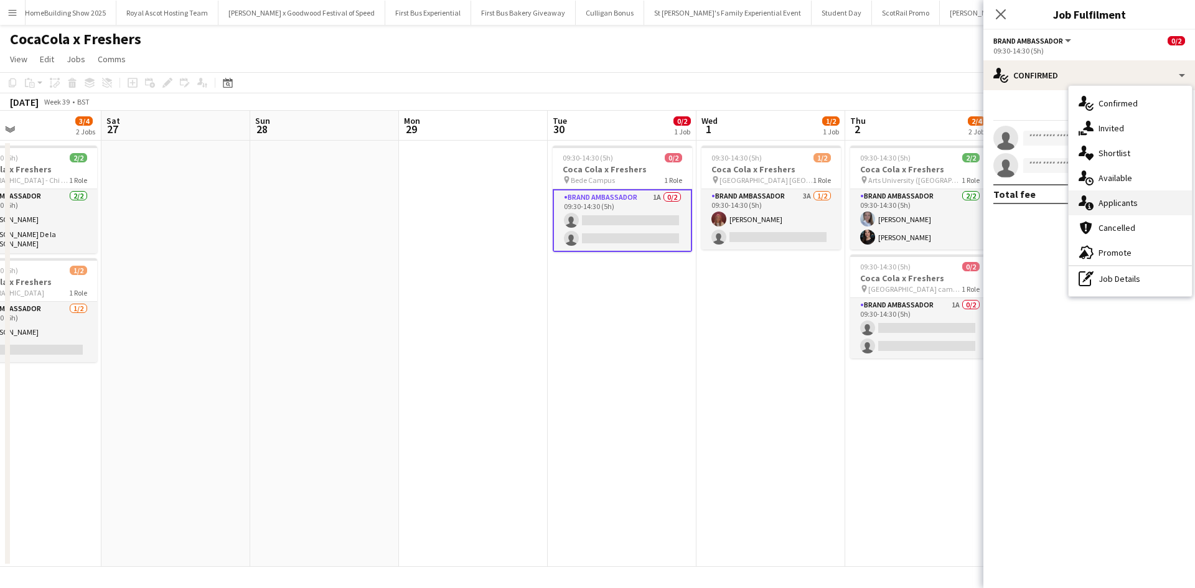
click at [1149, 195] on div "single-neutral-actions-information Applicants" at bounding box center [1130, 202] width 123 height 25
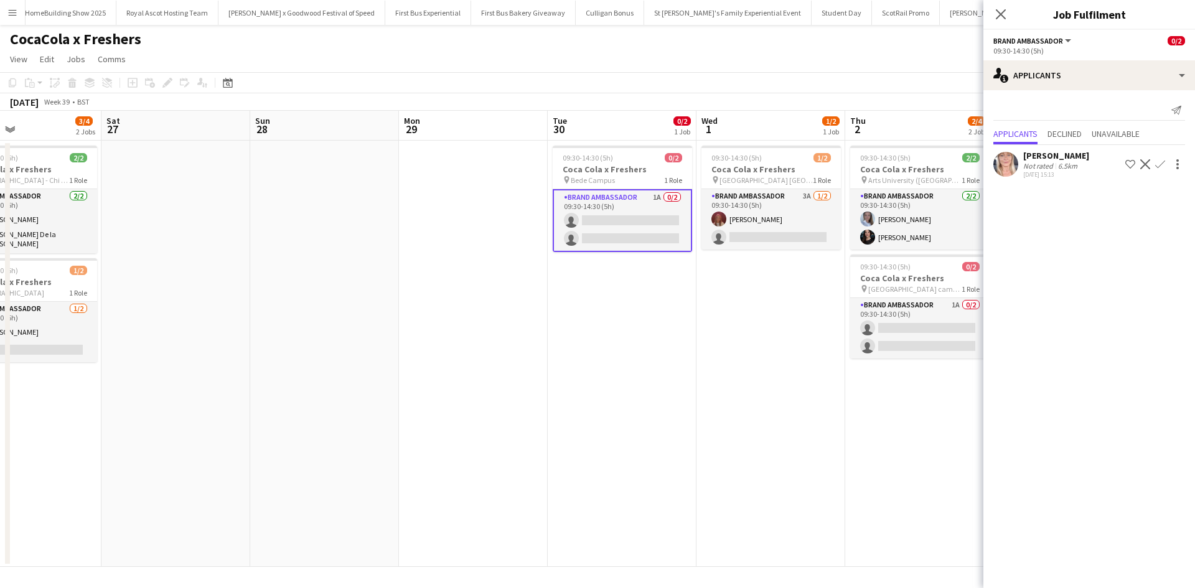
click at [747, 482] on app-date-cell "09:30-14:30 (5h) 1/2 Coca Cola x Freshers pin City Campus Sunderland 1 Role Bra…" at bounding box center [771, 354] width 149 height 426
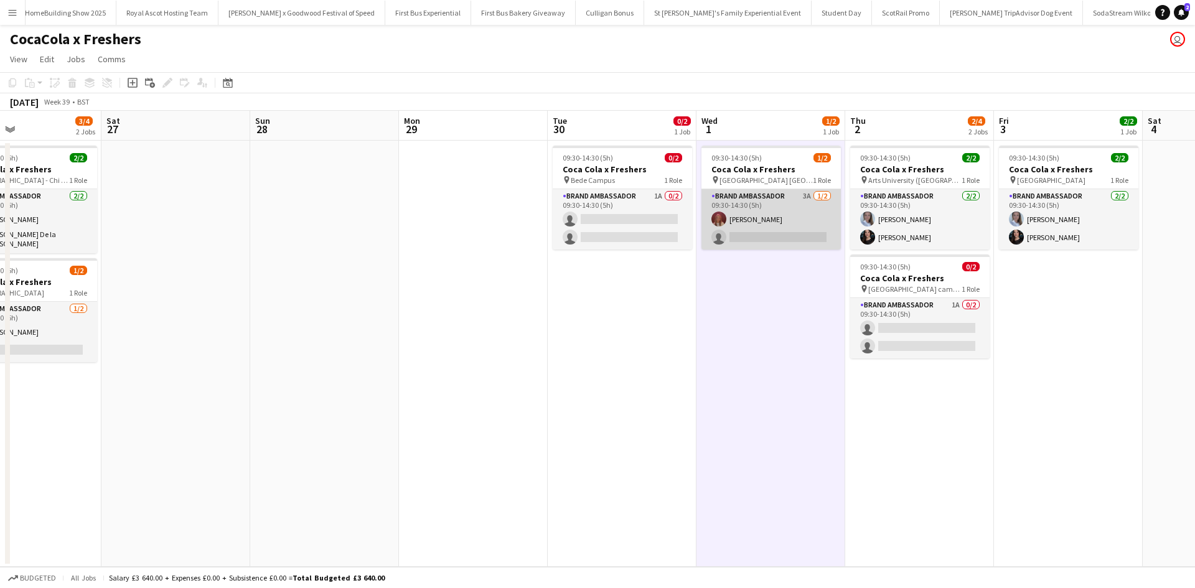
click at [793, 222] on app-card-role "Brand Ambassador 3A 1/2 09:30-14:30 (5h) lacie spoors single-neutral-actions" at bounding box center [770, 219] width 139 height 60
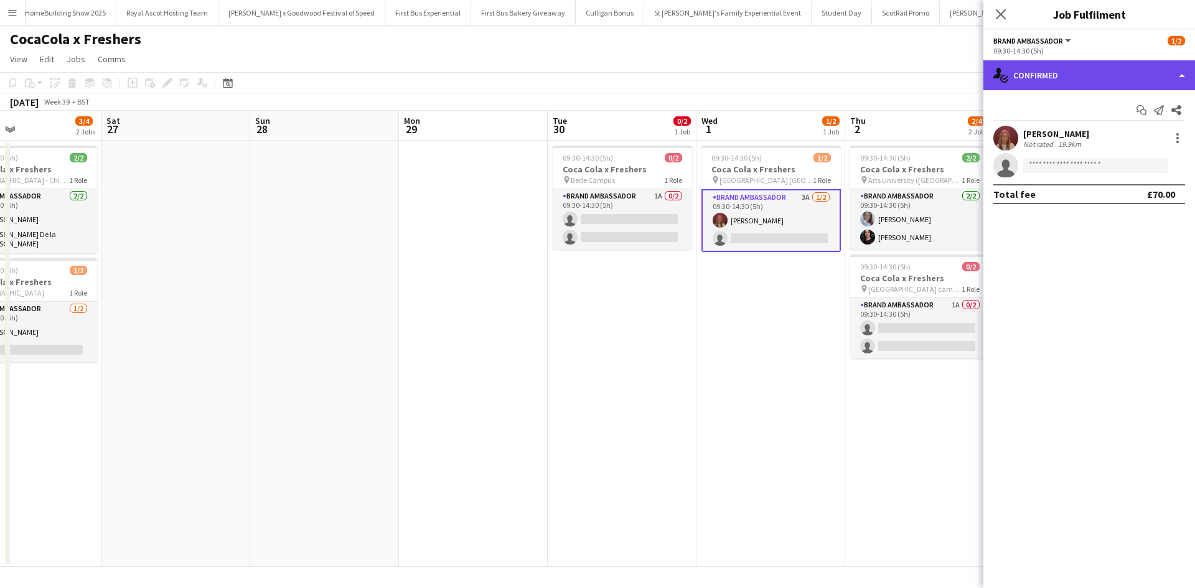
click at [1031, 65] on div "single-neutral-actions-check-2 Confirmed" at bounding box center [1089, 75] width 212 height 30
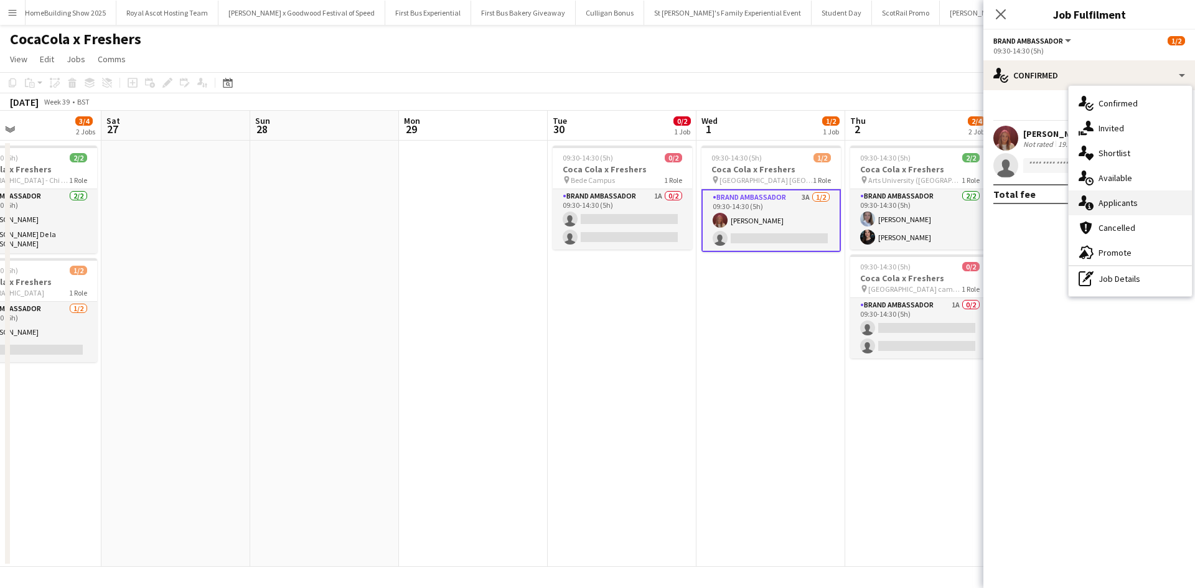
click at [1122, 202] on span "Applicants" at bounding box center [1118, 202] width 39 height 11
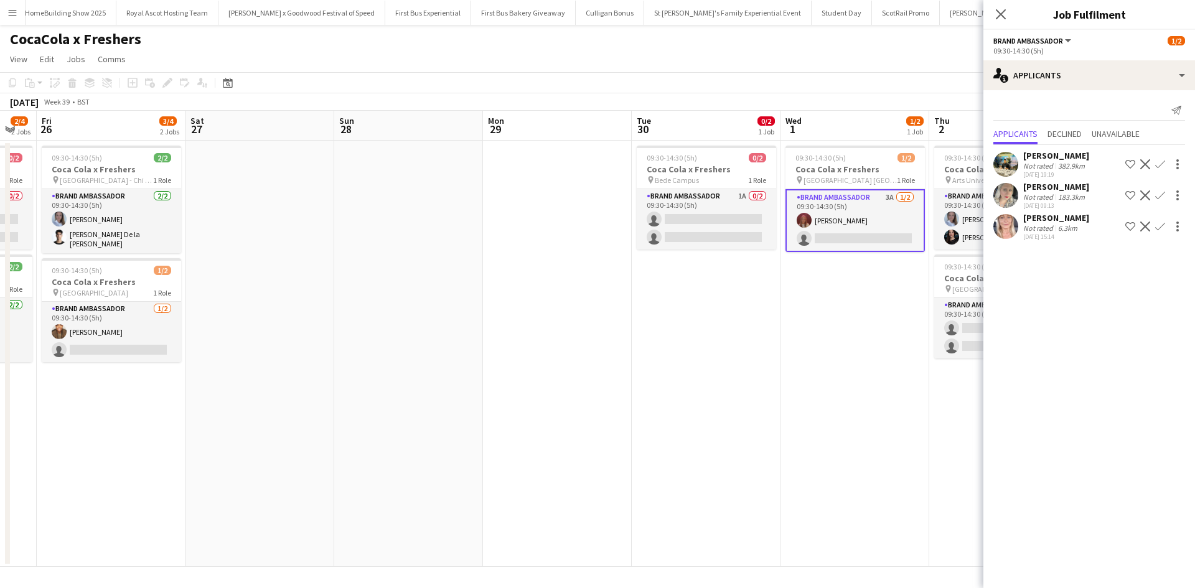
scroll to position [0, 350]
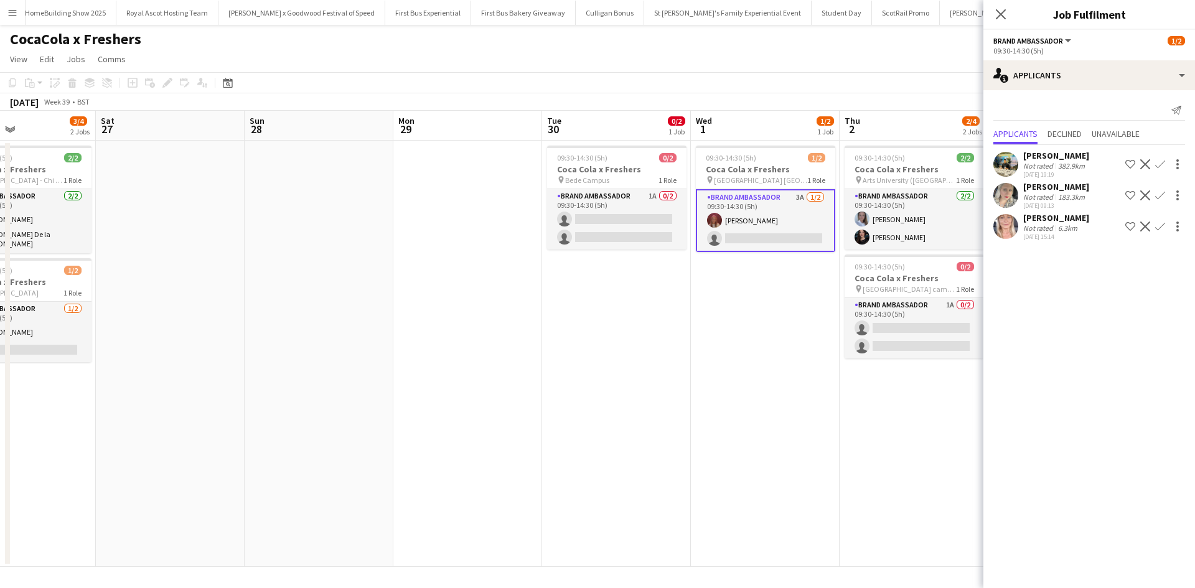
drag, startPoint x: 344, startPoint y: 338, endPoint x: 785, endPoint y: 326, distance: 440.8
click at [785, 326] on app-calendar-viewport "Wed 24 2/2 1 Job Thu 25 2/4 2 Jobs Fri 26 3/4 2 Jobs Sat 27 Sun 28 Mon 29 Tue 3…" at bounding box center [597, 339] width 1195 height 456
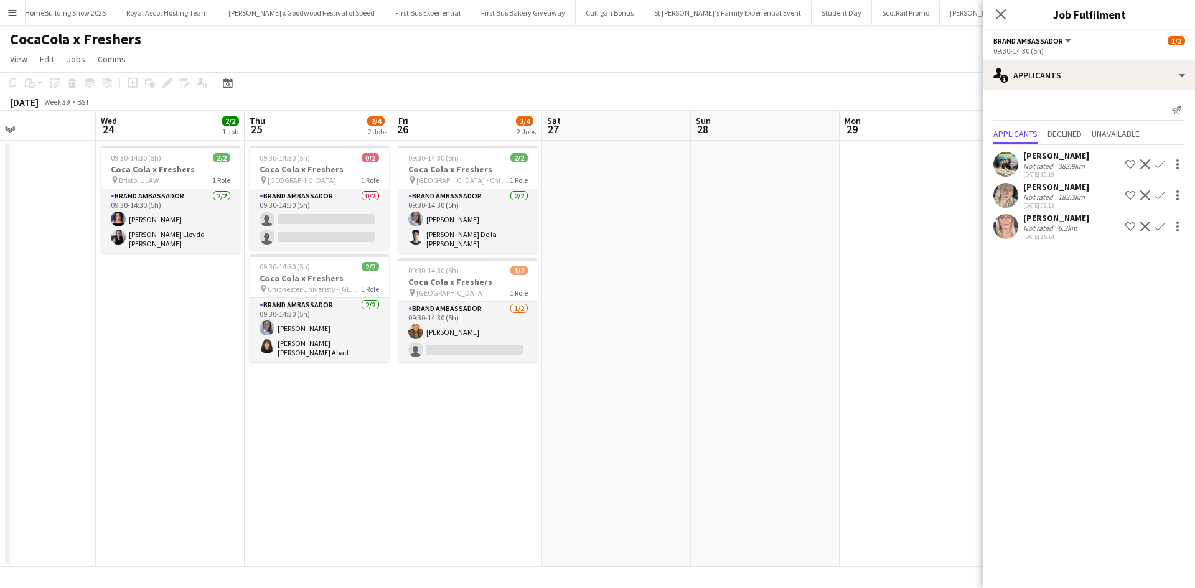
click at [636, 266] on app-date-cell at bounding box center [616, 354] width 149 height 426
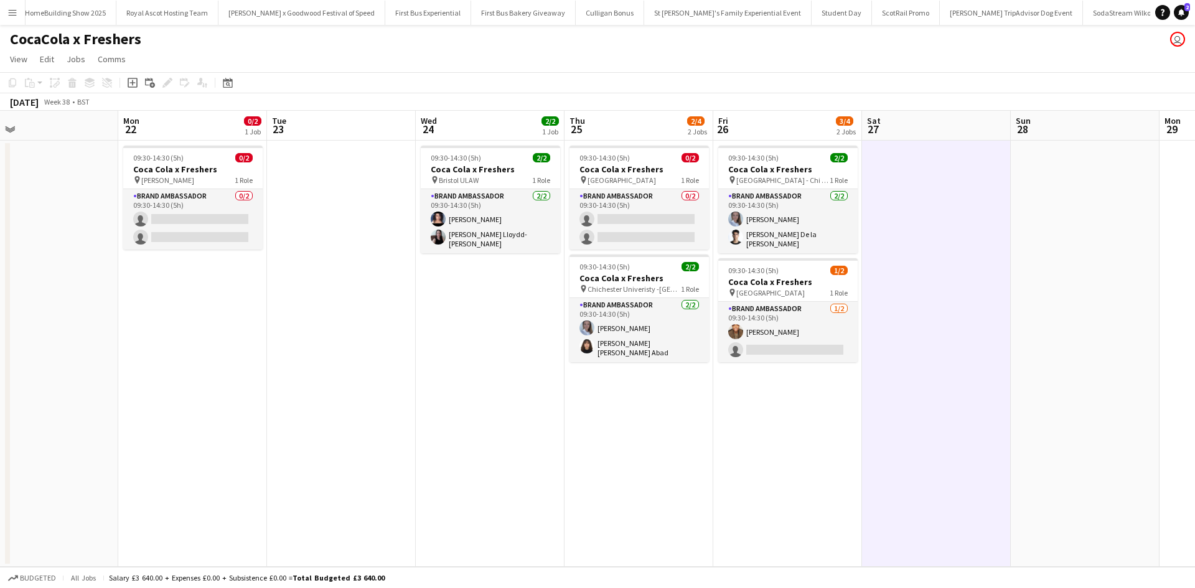
scroll to position [0, 344]
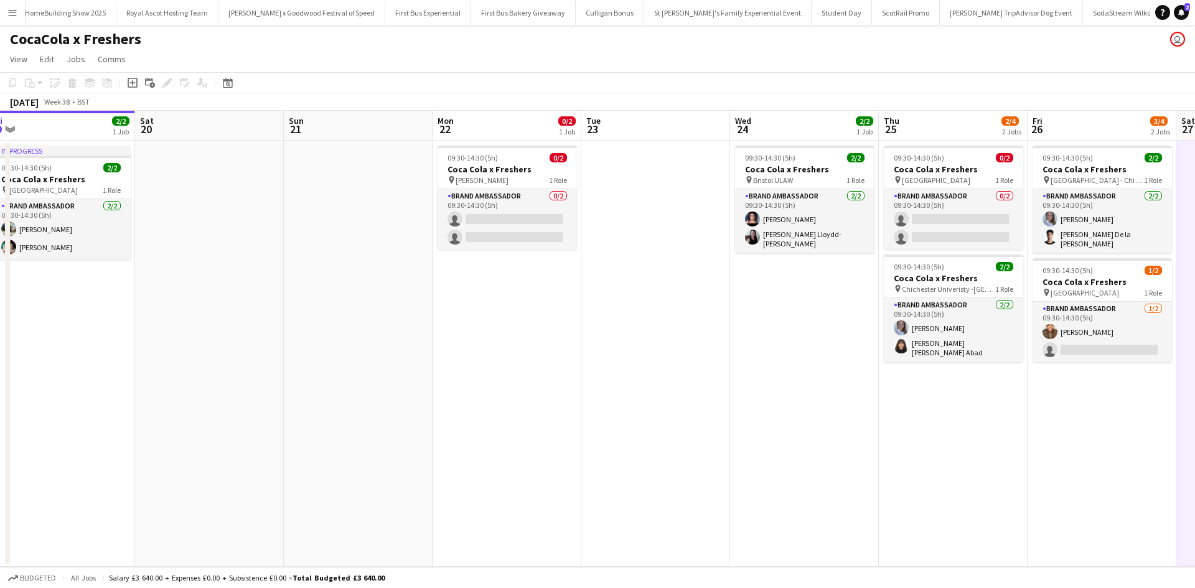
drag, startPoint x: 250, startPoint y: 441, endPoint x: 879, endPoint y: 406, distance: 630.3
click at [892, 400] on app-calendar-viewport "Wed 17 6/6 3 Jobs Thu 18 4/4 2 Jobs Fri 19 2/2 1 Job Sat 20 Sun 21 Mon 22 0/2 1…" at bounding box center [597, 339] width 1195 height 456
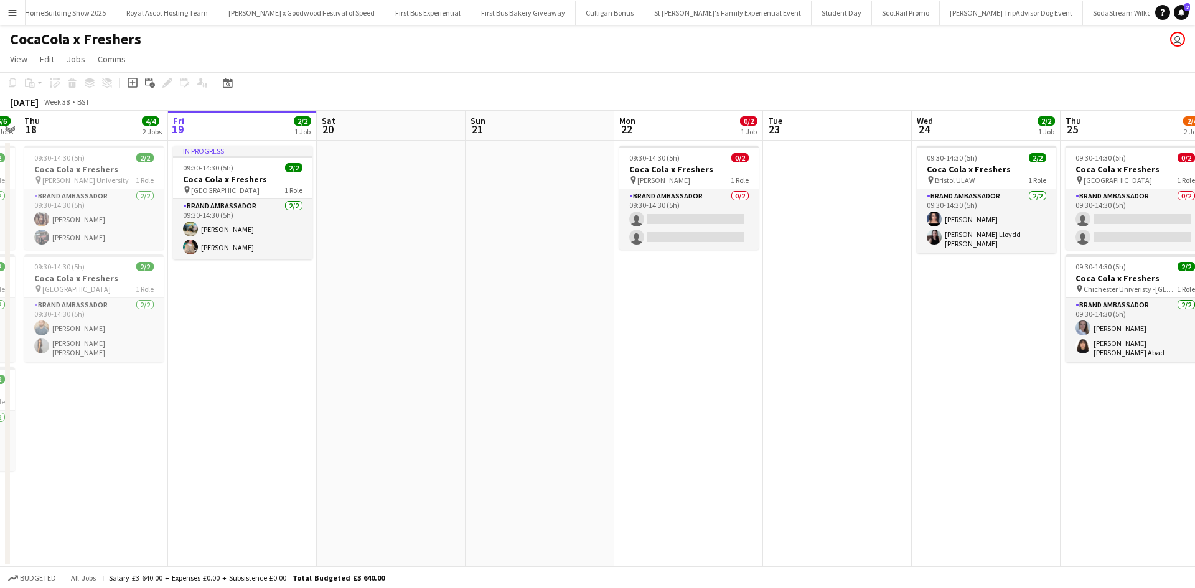
scroll to position [0, 374]
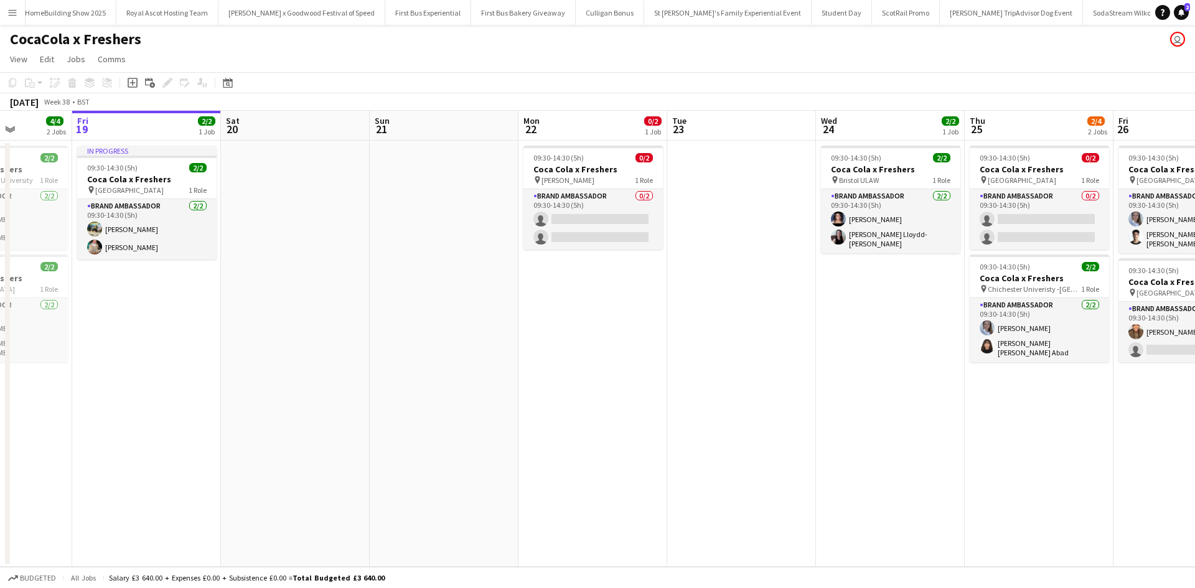
drag, startPoint x: 441, startPoint y: 439, endPoint x: 667, endPoint y: 416, distance: 227.1
click at [667, 416] on app-calendar-viewport "Tue 16 4/4 2 Jobs Wed 17 6/6 3 Jobs Thu 18 4/4 2 Jobs Fri 19 2/2 1 Job Sat 20 S…" at bounding box center [597, 339] width 1195 height 456
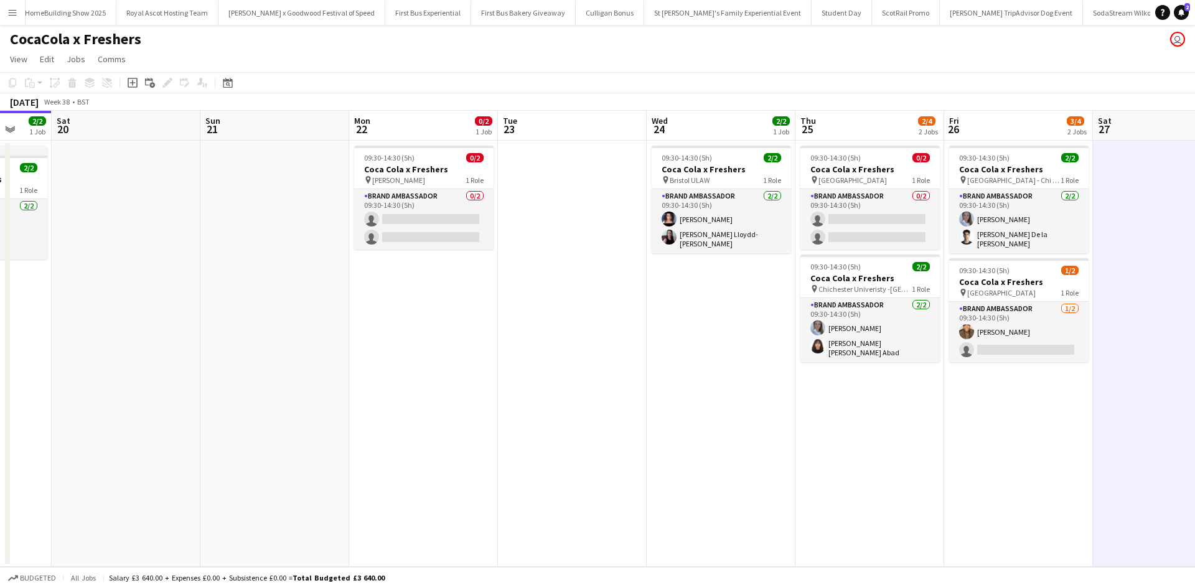
scroll to position [0, 397]
drag, startPoint x: 814, startPoint y: 512, endPoint x: 494, endPoint y: 479, distance: 322.3
click at [494, 479] on app-calendar-viewport "Wed 17 6/6 3 Jobs Thu 18 4/4 2 Jobs Fri 19 2/2 1 Job Sat 20 Sun 21 Mon 22 0/2 1…" at bounding box center [597, 339] width 1195 height 456
click at [9, 14] on app-icon "Menu" at bounding box center [12, 12] width 10 height 10
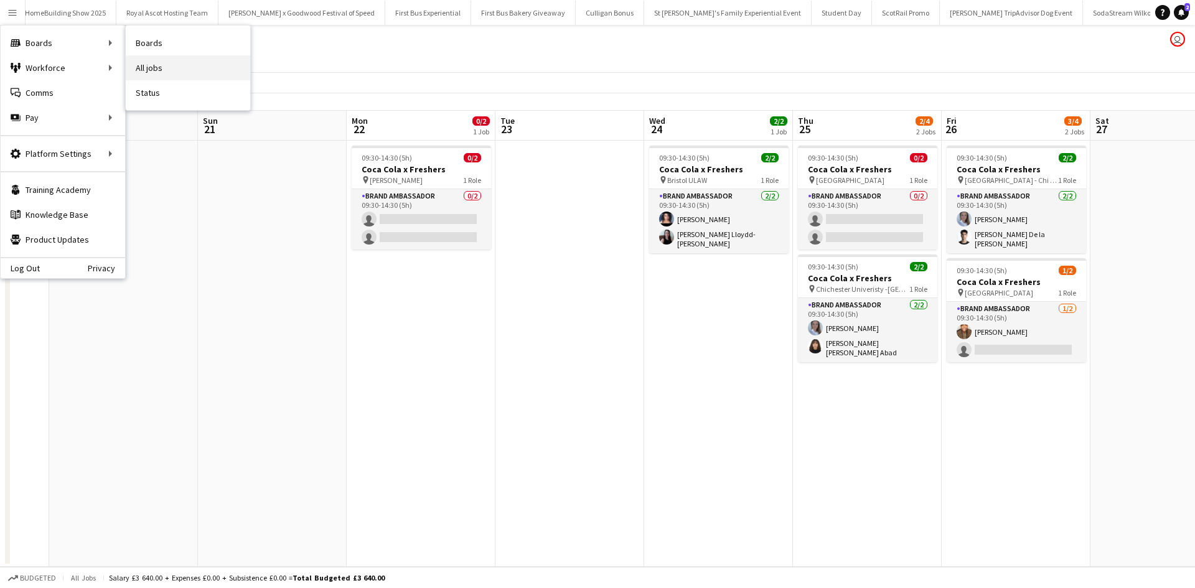
click at [173, 74] on link "All jobs" at bounding box center [188, 67] width 124 height 25
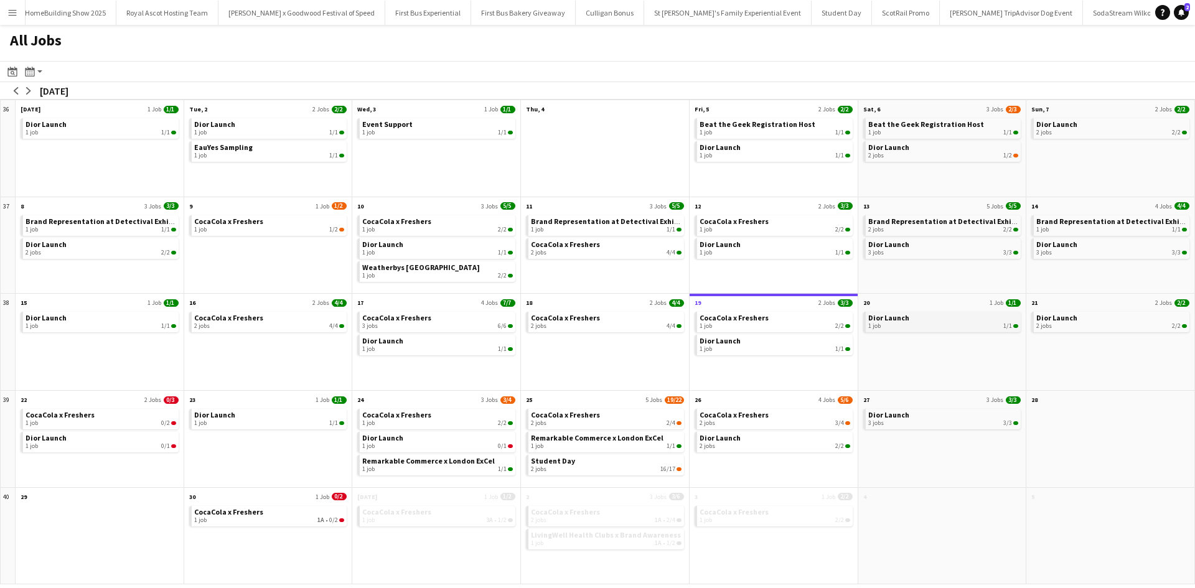
click at [937, 324] on div "1 job 1/1" at bounding box center [943, 325] width 151 height 7
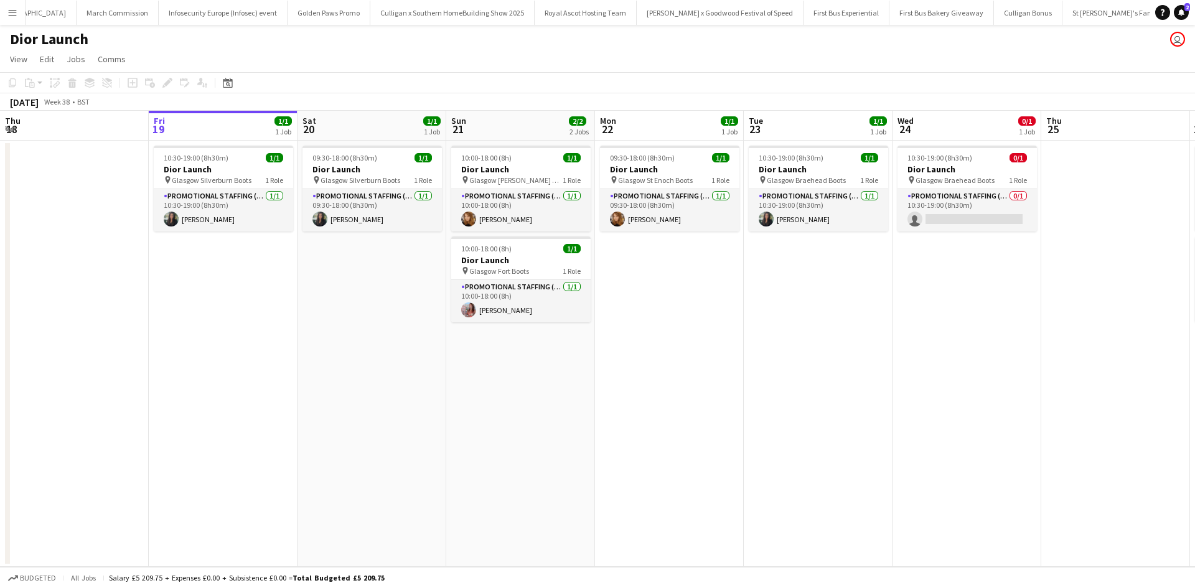
scroll to position [0, 12090]
click at [688, 222] on app-card-role "Promotional Staffing (Sales Staff) 1/1 09:30-18:00 (8h30m) Rebecca Moore" at bounding box center [669, 210] width 139 height 42
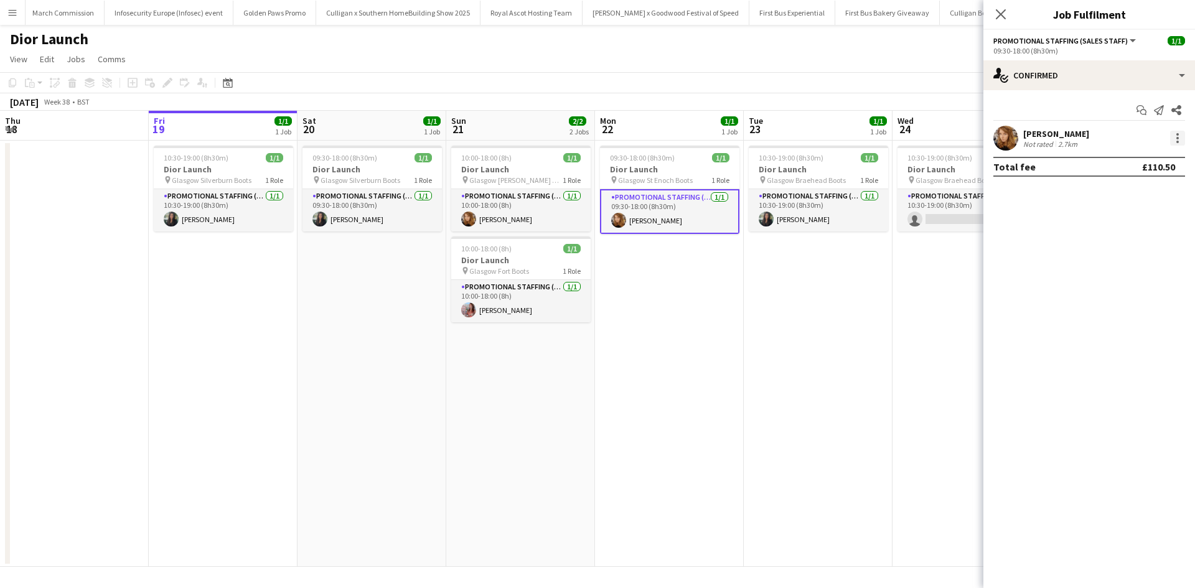
click at [1176, 133] on div at bounding box center [1177, 138] width 15 height 15
click at [1145, 271] on button "Remove" at bounding box center [1136, 281] width 97 height 30
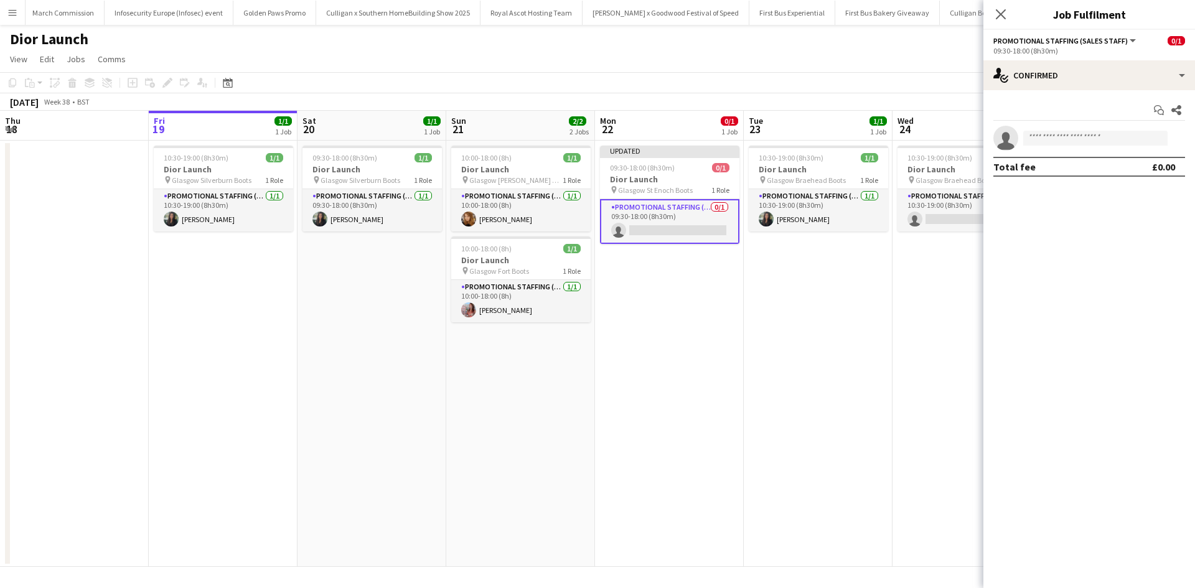
click at [921, 313] on app-date-cell "10:30-19:00 (8h30m) 0/1 Dior Launch pin Glasgow Braehead Boots 1 Role Promotion…" at bounding box center [967, 354] width 149 height 426
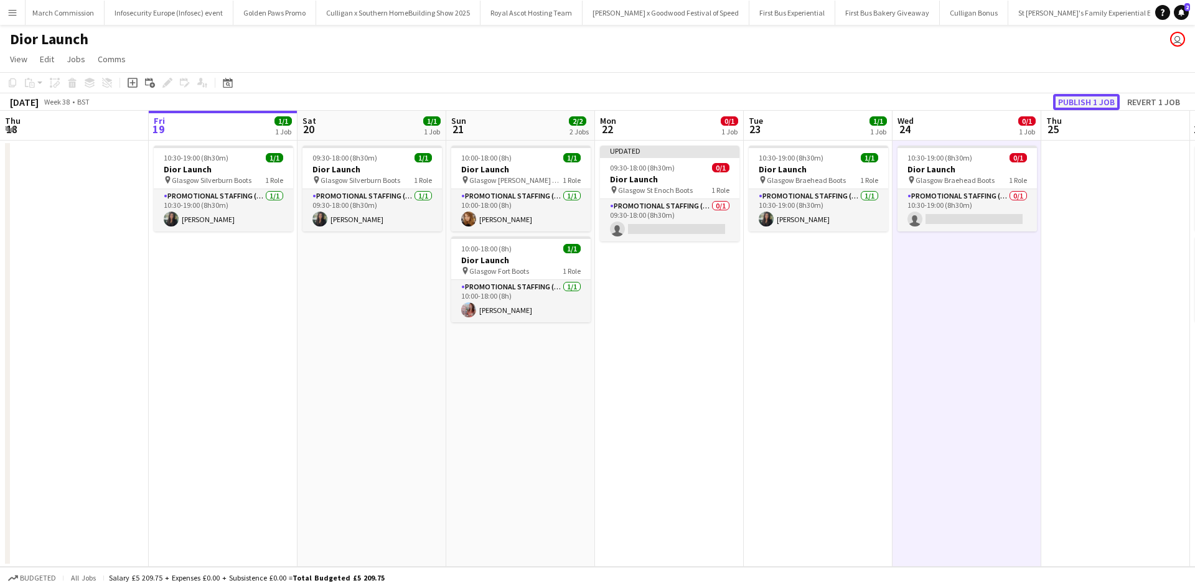
click at [1092, 106] on button "Publish 1 job" at bounding box center [1086, 102] width 67 height 16
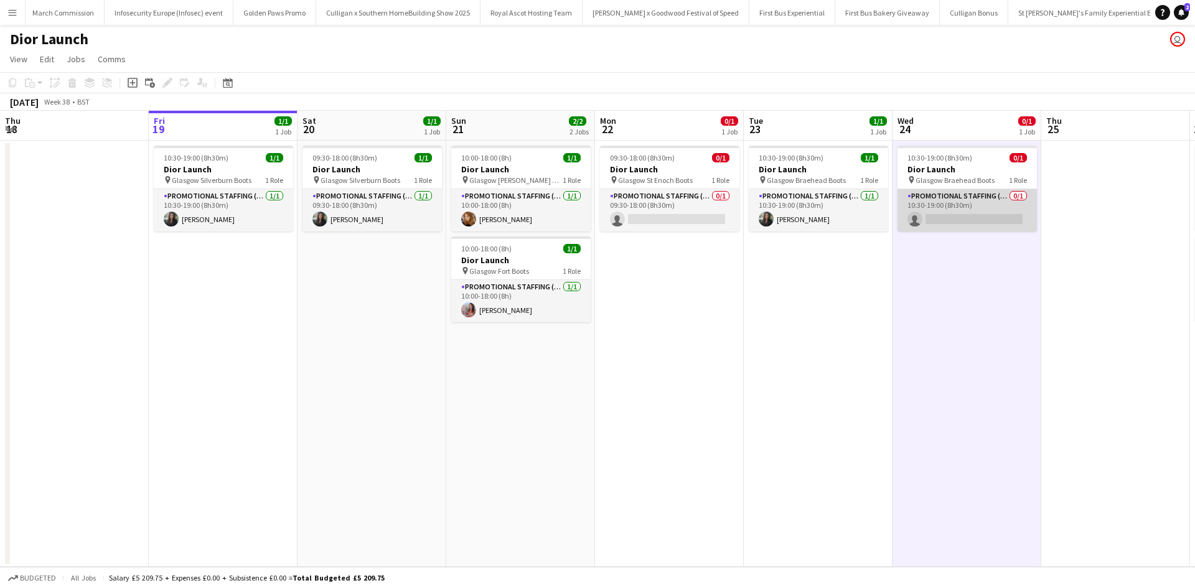
click at [985, 205] on app-card-role "Promotional Staffing (Sales Staff) 0/1 10:30-19:00 (8h30m) single-neutral-actio…" at bounding box center [967, 210] width 139 height 42
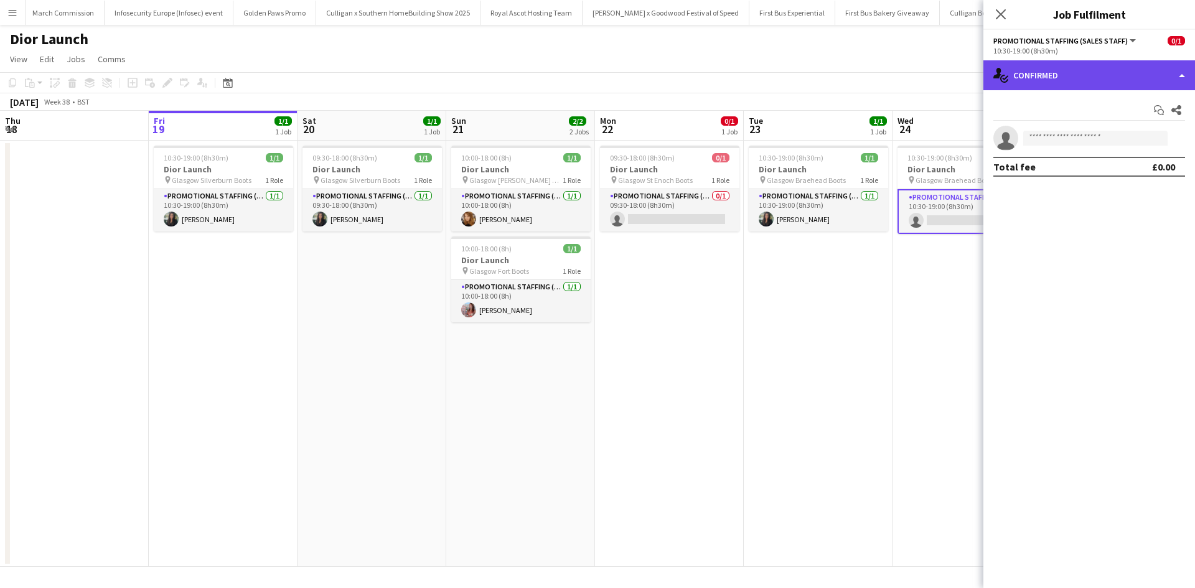
click at [1122, 75] on div "single-neutral-actions-check-2 Confirmed" at bounding box center [1089, 75] width 212 height 30
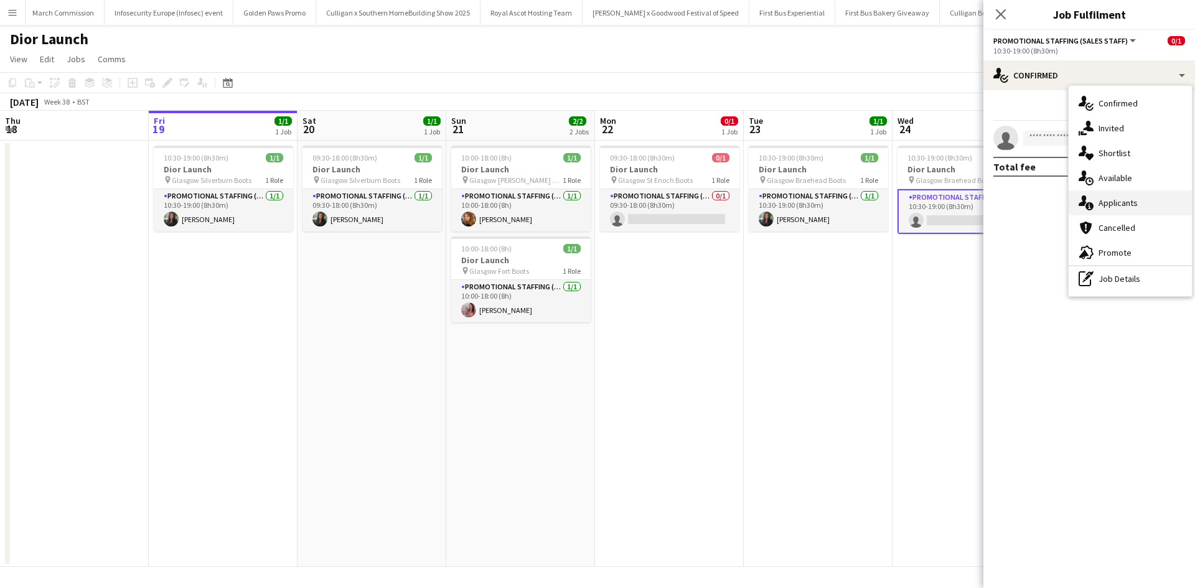
click at [1124, 195] on div "single-neutral-actions-information Applicants" at bounding box center [1130, 202] width 123 height 25
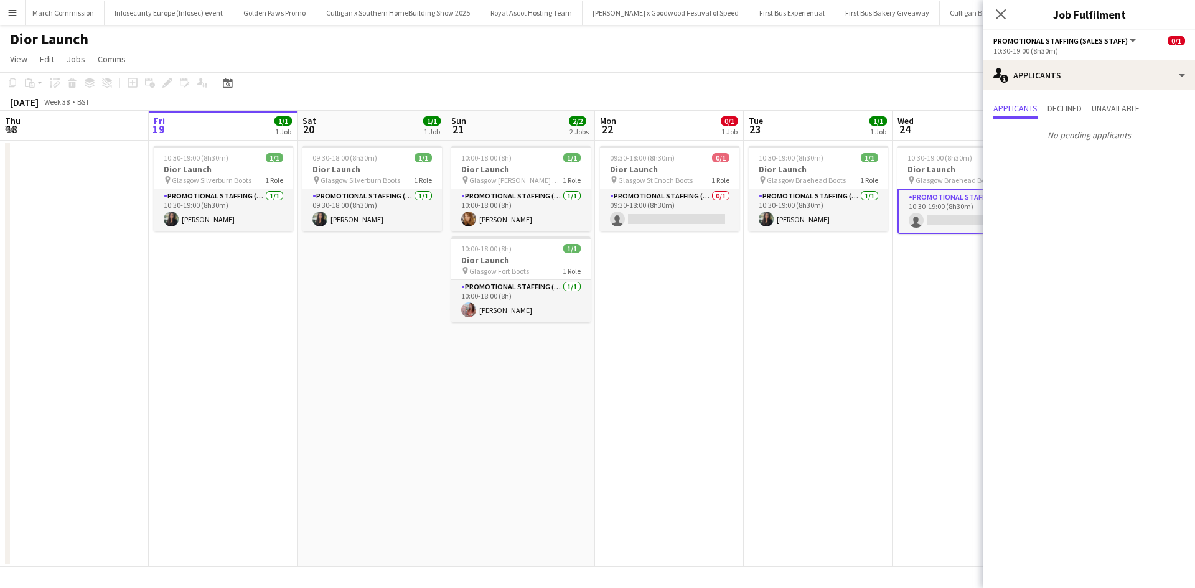
click at [860, 355] on app-date-cell "10:30-19:00 (8h30m) 1/1 Dior Launch pin Glasgow Braehead Boots 1 Role Promotion…" at bounding box center [818, 354] width 149 height 426
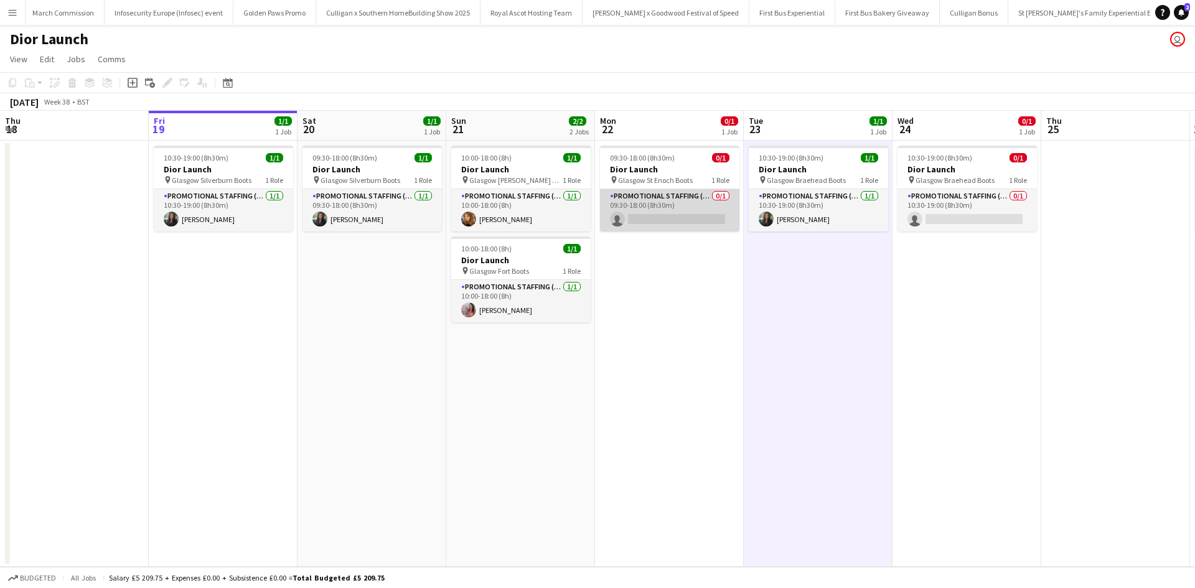
click at [703, 207] on app-card-role "Promotional Staffing (Sales Staff) 0/1 09:30-18:00 (8h30m) single-neutral-actio…" at bounding box center [669, 210] width 139 height 42
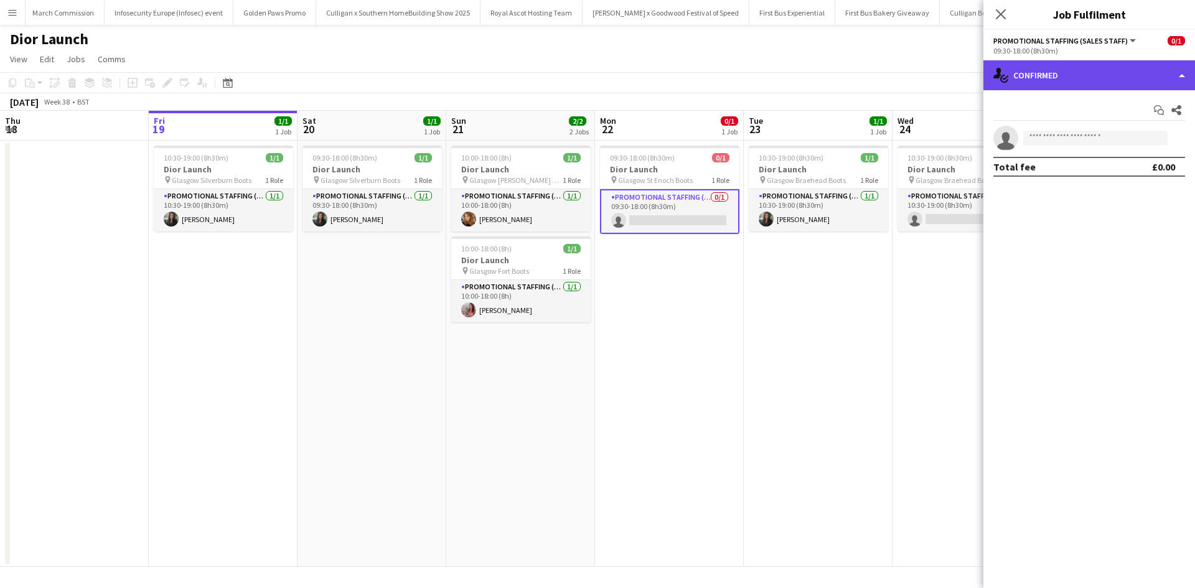
click at [1069, 71] on div "single-neutral-actions-check-2 Confirmed" at bounding box center [1089, 75] width 212 height 30
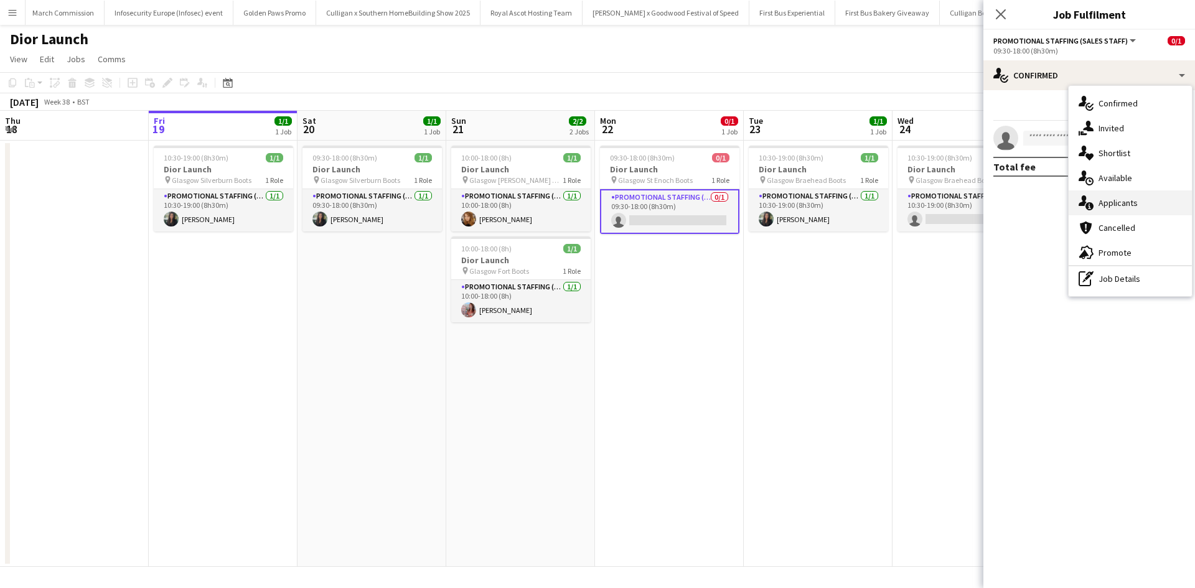
click at [1142, 203] on div "single-neutral-actions-information Applicants" at bounding box center [1130, 202] width 123 height 25
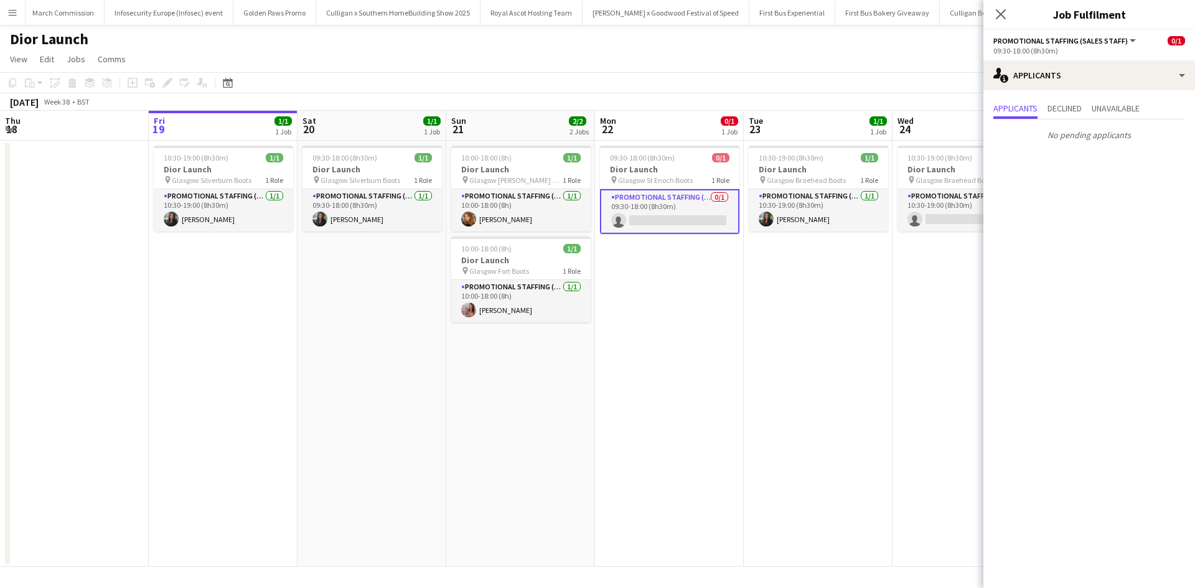
click at [936, 332] on app-date-cell "10:30-19:00 (8h30m) 0/1 Dior Launch pin Glasgow Braehead Boots 1 Role Promotion…" at bounding box center [967, 354] width 149 height 426
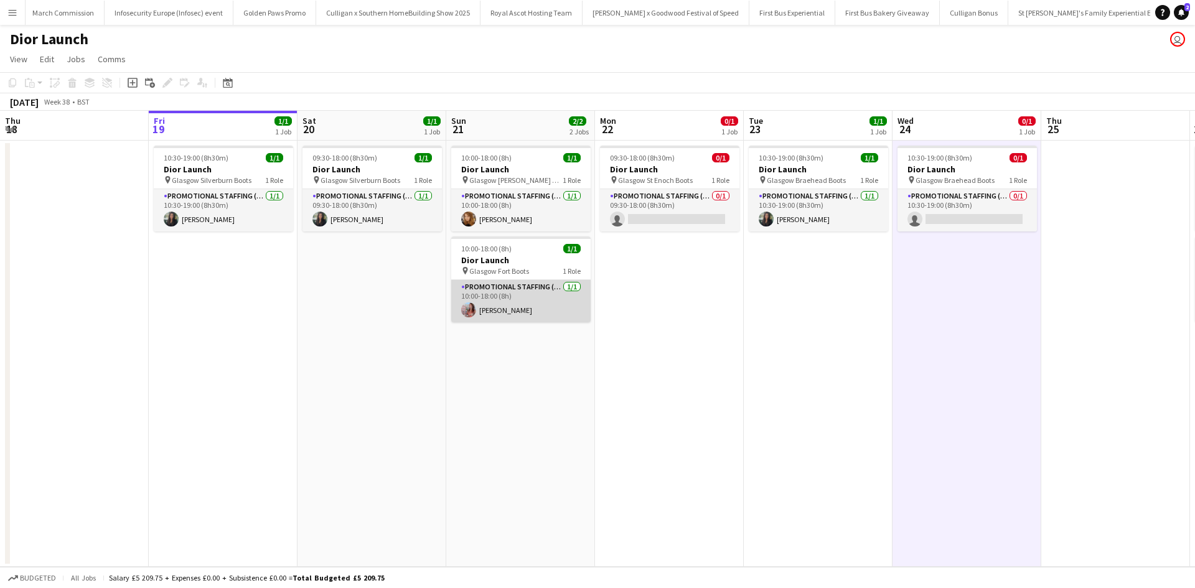
click at [508, 312] on app-card-role "Promotional Staffing (Sales Staff) 1/1 10:00-18:00 (8h) Linda King" at bounding box center [520, 301] width 139 height 42
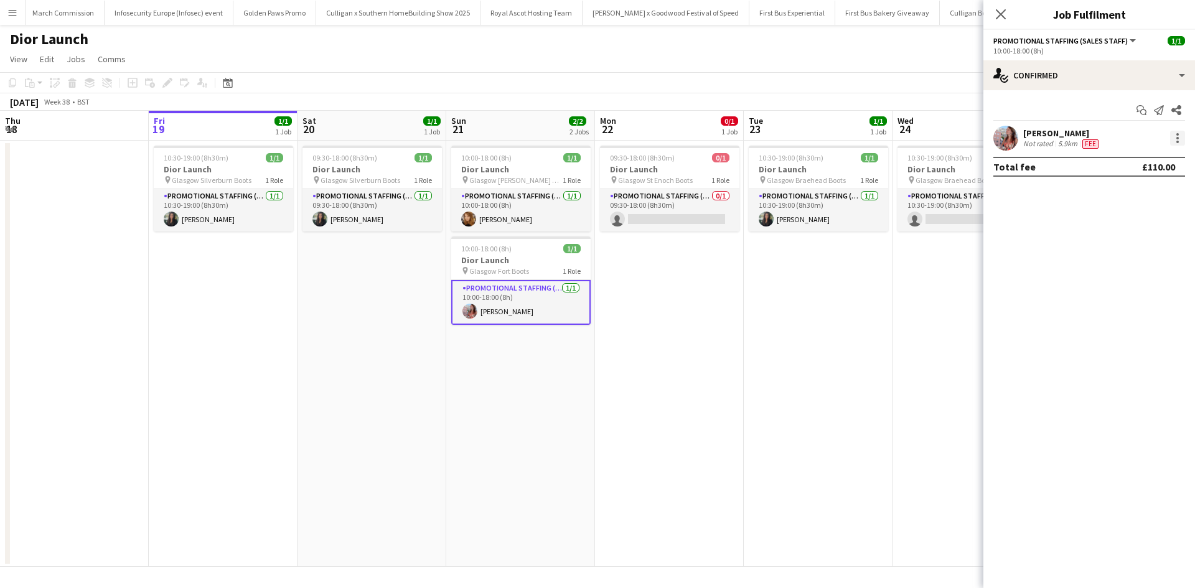
click at [1173, 138] on div at bounding box center [1177, 138] width 15 height 15
click at [1152, 168] on button "Edit fee" at bounding box center [1136, 161] width 97 height 30
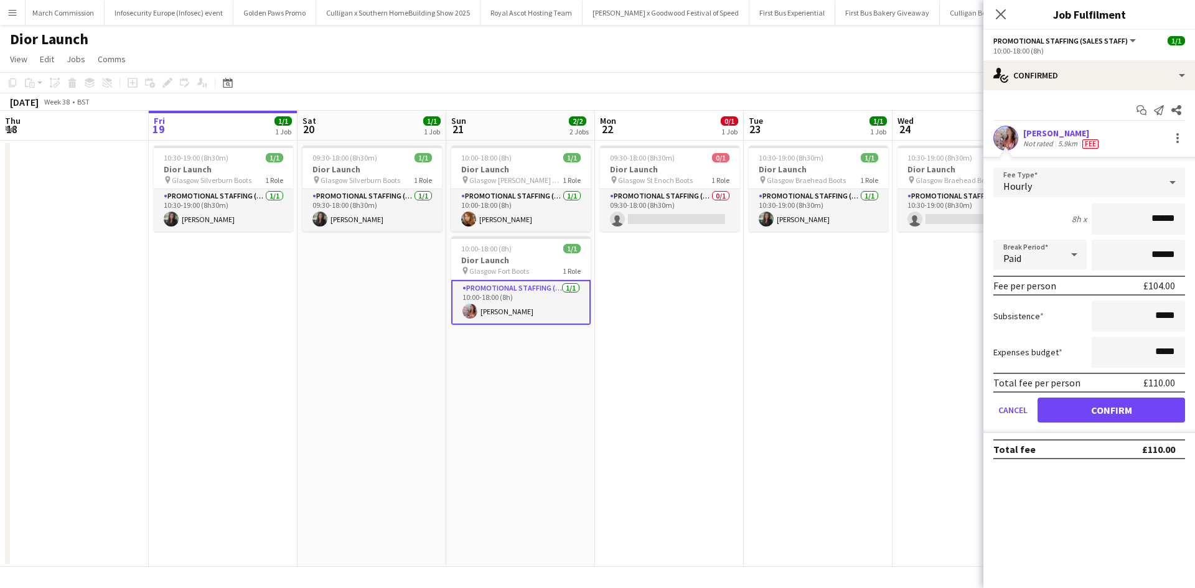
click at [889, 363] on app-date-cell "10:30-19:00 (8h30m) 1/1 Dior Launch pin Glasgow Braehead Boots 1 Role Promotion…" at bounding box center [818, 354] width 149 height 426
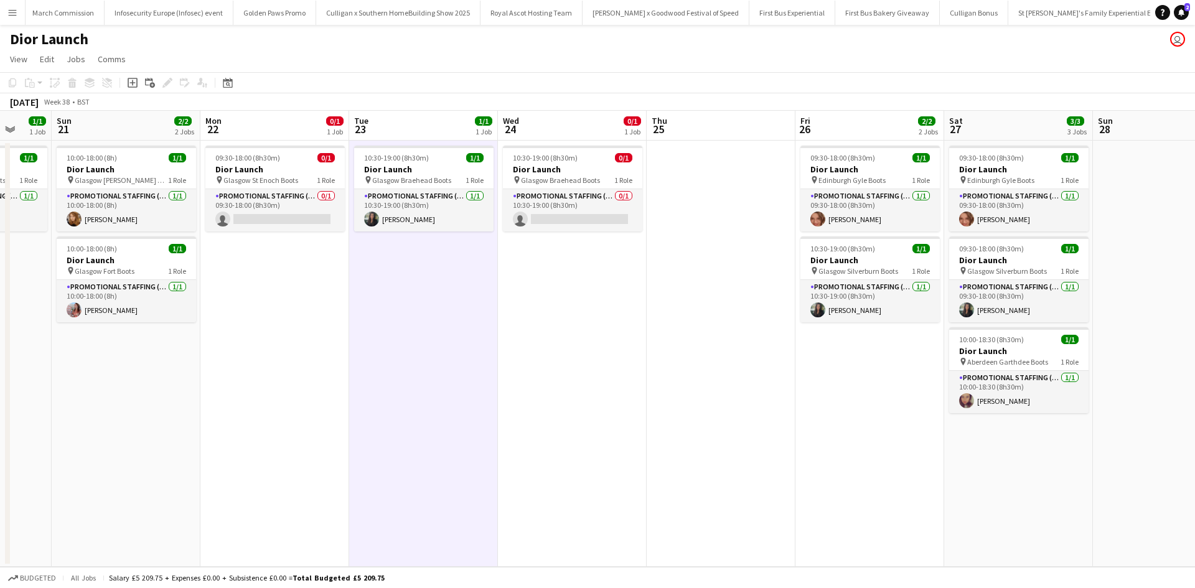
scroll to position [0, 349]
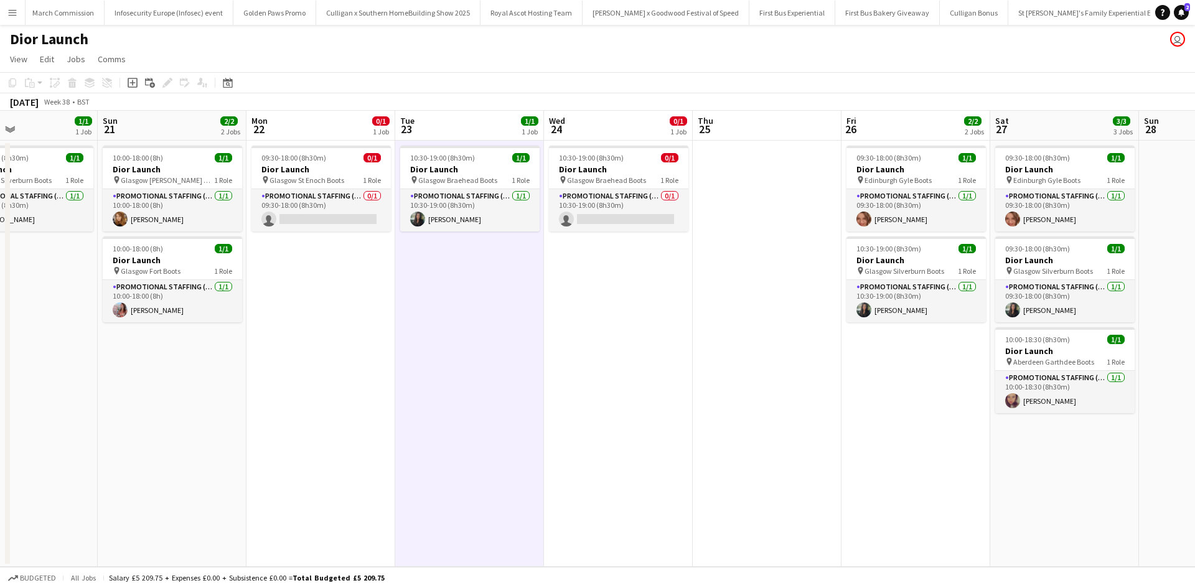
drag, startPoint x: 897, startPoint y: 415, endPoint x: 697, endPoint y: 394, distance: 200.9
click at [697, 394] on app-calendar-viewport "Thu 18 Fri 19 1/1 1 Job Sat 20 1/1 1 Job Sun 21 2/2 2 Jobs Mon 22 0/1 1 Job Tue…" at bounding box center [597, 339] width 1195 height 456
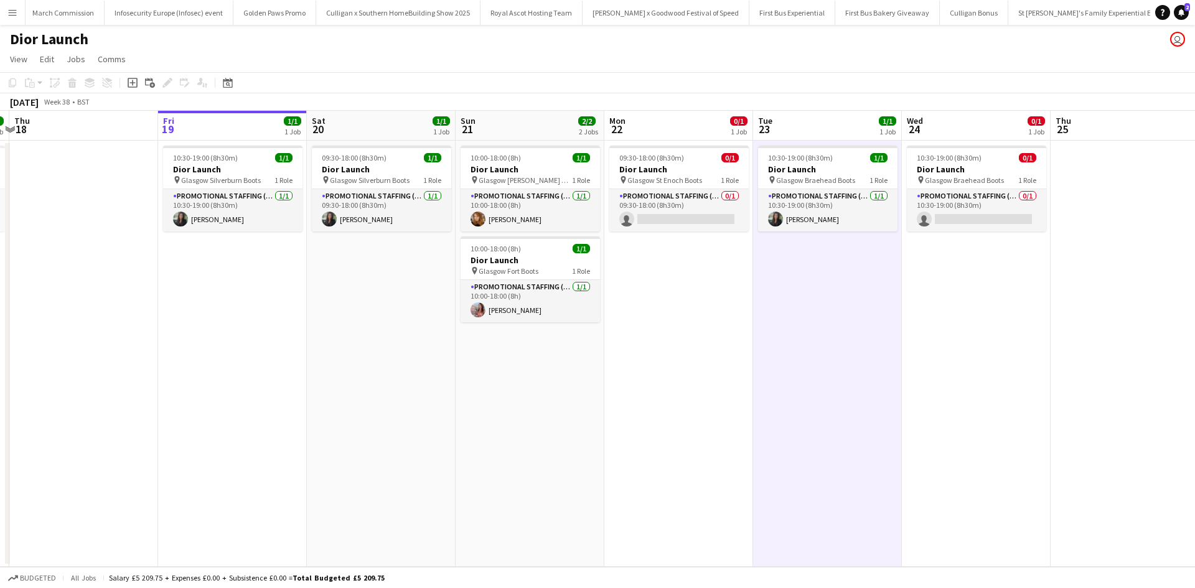
drag, startPoint x: 334, startPoint y: 431, endPoint x: 545, endPoint y: 419, distance: 210.7
click at [545, 419] on app-calendar-viewport "Tue 16 Wed 17 1/1 1 Job Thu 18 Fri 19 1/1 1 Job Sat 20 1/1 1 Job Sun 21 2/2 2 J…" at bounding box center [597, 339] width 1195 height 456
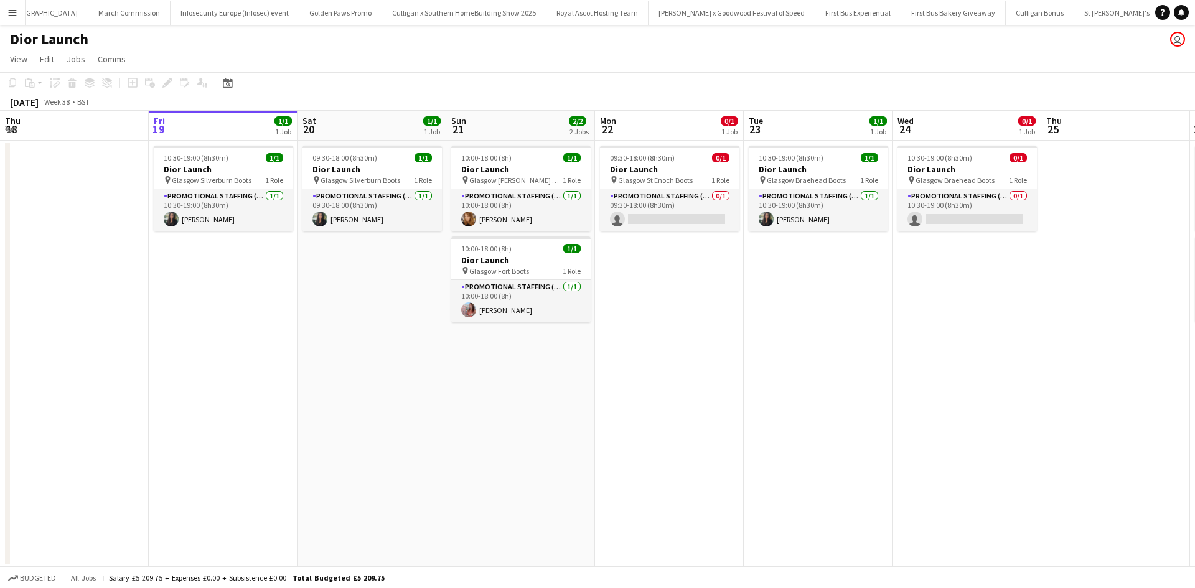
scroll to position [0, 12090]
click at [213, 355] on app-date-cell "10:30-19:00 (8h30m) 1/1 Dior Launch pin Glasgow Silverburn Boots 1 Role Promoti…" at bounding box center [223, 354] width 149 height 426
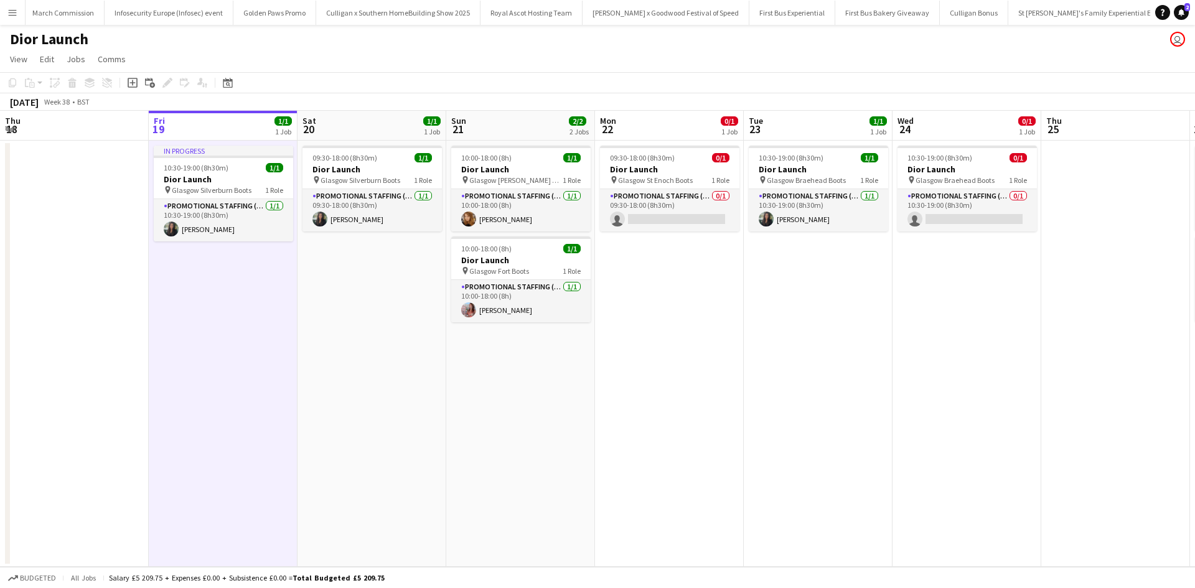
scroll to position [0, 260]
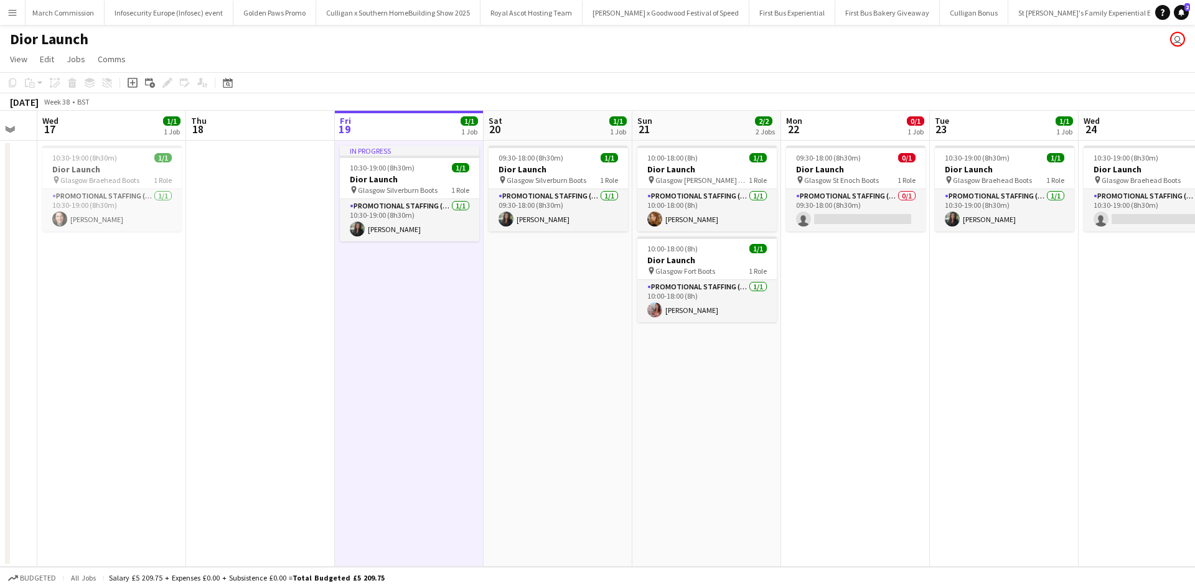
drag, startPoint x: 510, startPoint y: 408, endPoint x: 697, endPoint y: 400, distance: 186.3
click at [697, 400] on app-calendar-viewport "Mon 15 1/1 1 Job Tue 16 Wed 17 1/1 1 Job Thu 18 Fri 19 1/1 1 Job Sat 20 1/1 1 J…" at bounding box center [597, 339] width 1195 height 456
click at [827, 222] on app-card-role "Promotional Staffing (Sales Staff) 0/1 09:30-18:00 (8h30m) single-neutral-actio…" at bounding box center [855, 210] width 139 height 42
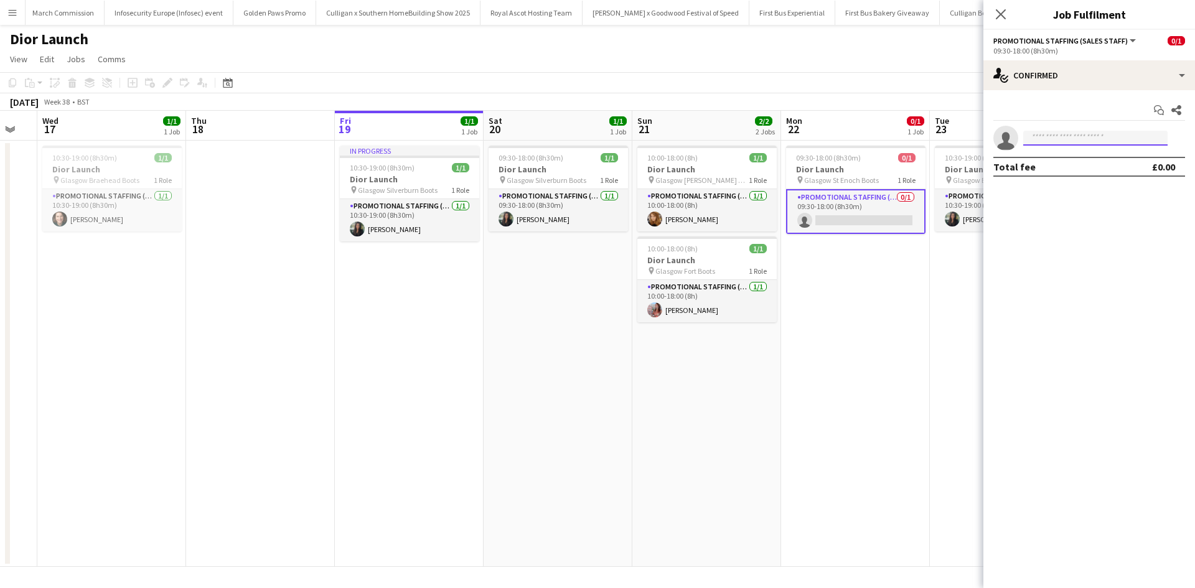
click at [1068, 139] on input at bounding box center [1095, 138] width 144 height 15
type input "****"
click at [1079, 168] on span "m.ingrid1971@yahoo.de" at bounding box center [1095, 166] width 124 height 10
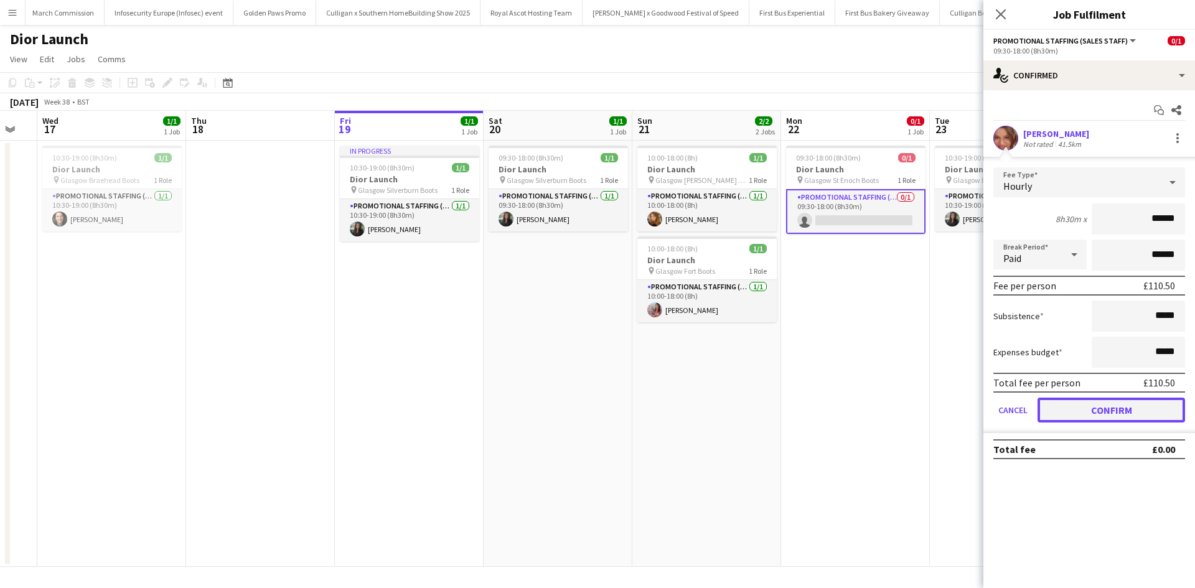
click at [1127, 411] on button "Confirm" at bounding box center [1112, 410] width 148 height 25
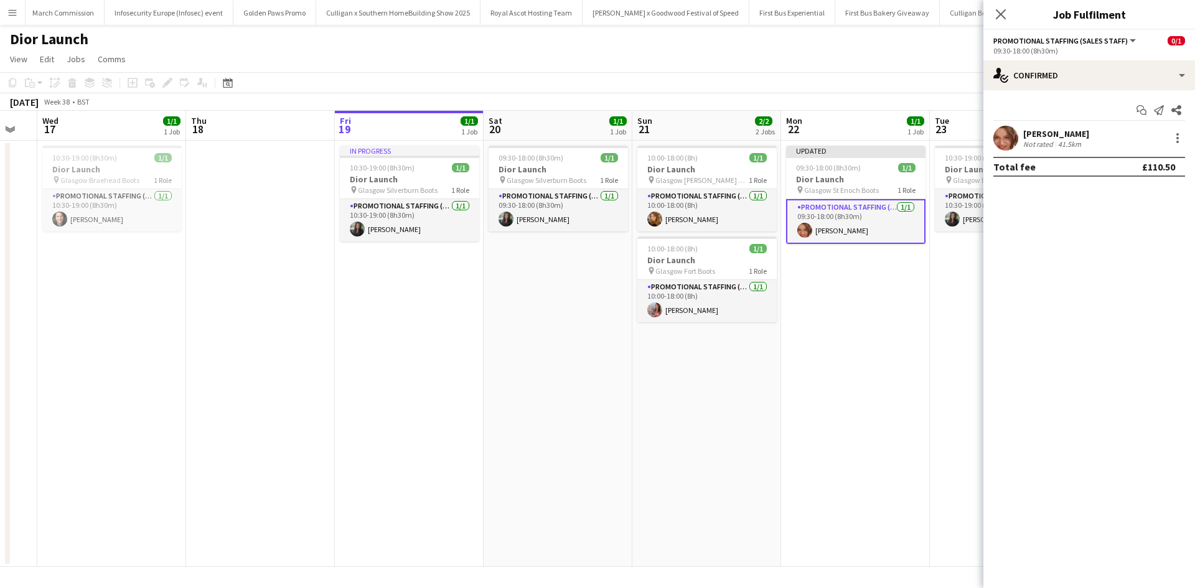
click at [870, 390] on app-date-cell "Updated 09:30-18:00 (8h30m) 1/1 Dior Launch pin Glasgow St Enoch Boots 1 Role P…" at bounding box center [855, 354] width 149 height 426
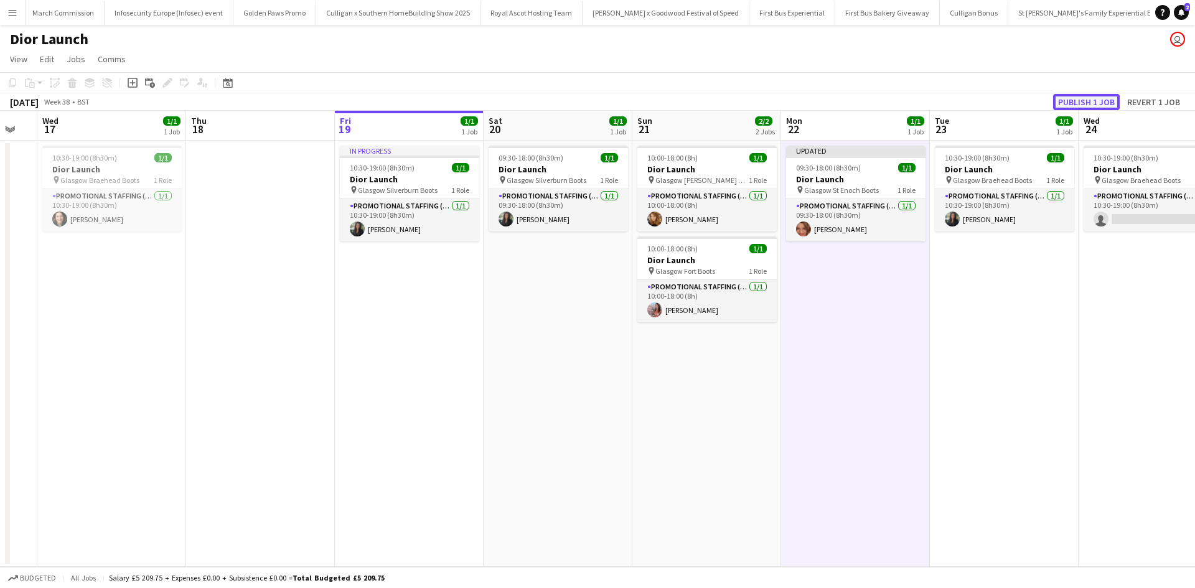
click at [1097, 101] on button "Publish 1 job" at bounding box center [1086, 102] width 67 height 16
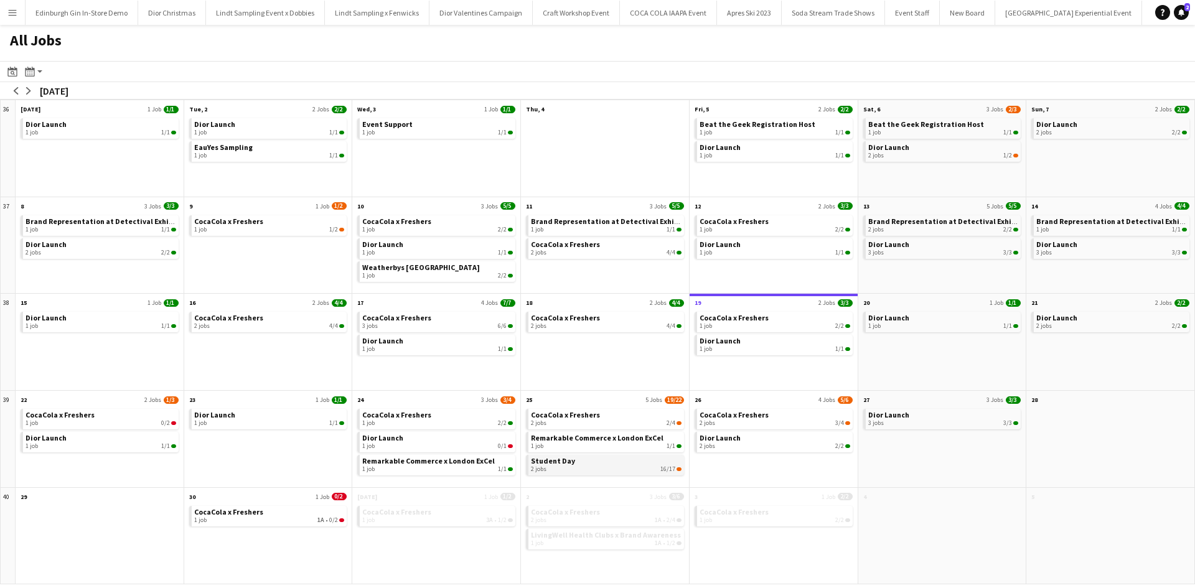
click at [573, 469] on div "2 jobs 16/17" at bounding box center [606, 469] width 151 height 7
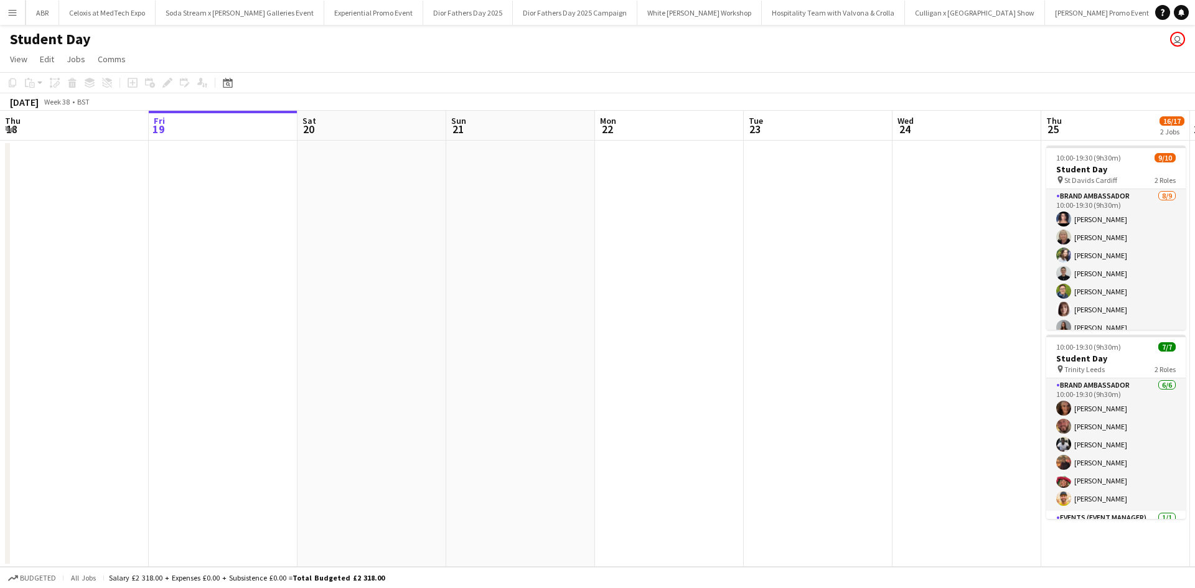
scroll to position [0, 625]
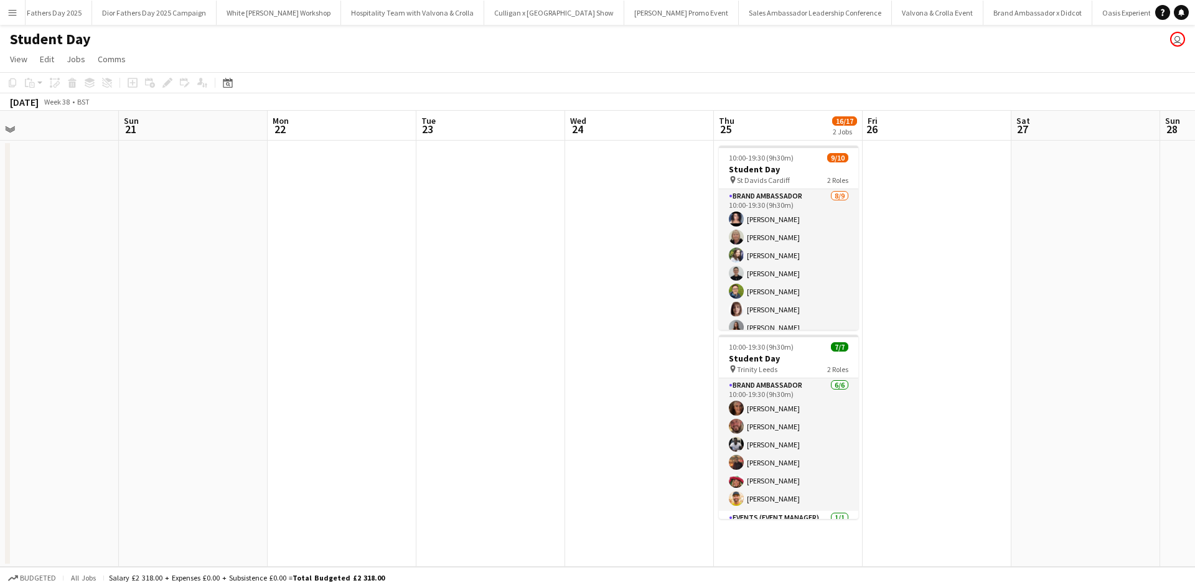
drag, startPoint x: 738, startPoint y: 416, endPoint x: 410, endPoint y: 405, distance: 327.6
click at [410, 405] on app-calendar-viewport "Tue 16 Wed 17 Thu 18 Fri 19 Sat 20 Sun 21 Mon 22 Tue 23 Wed 24 Thu 25 16/17 2 J…" at bounding box center [597, 339] width 1195 height 456
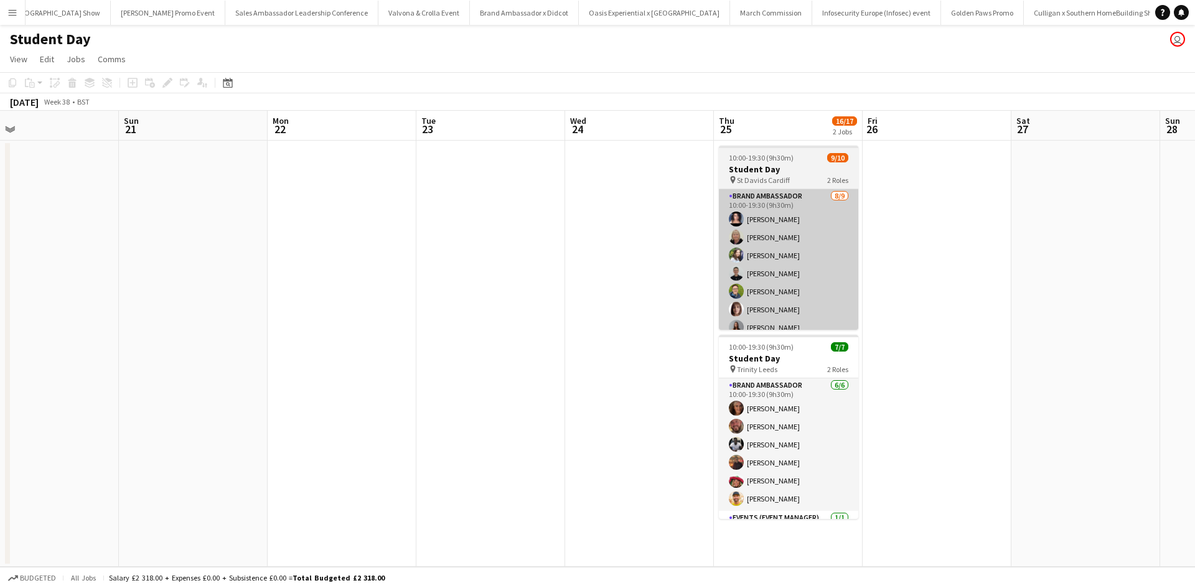
scroll to position [0, 11390]
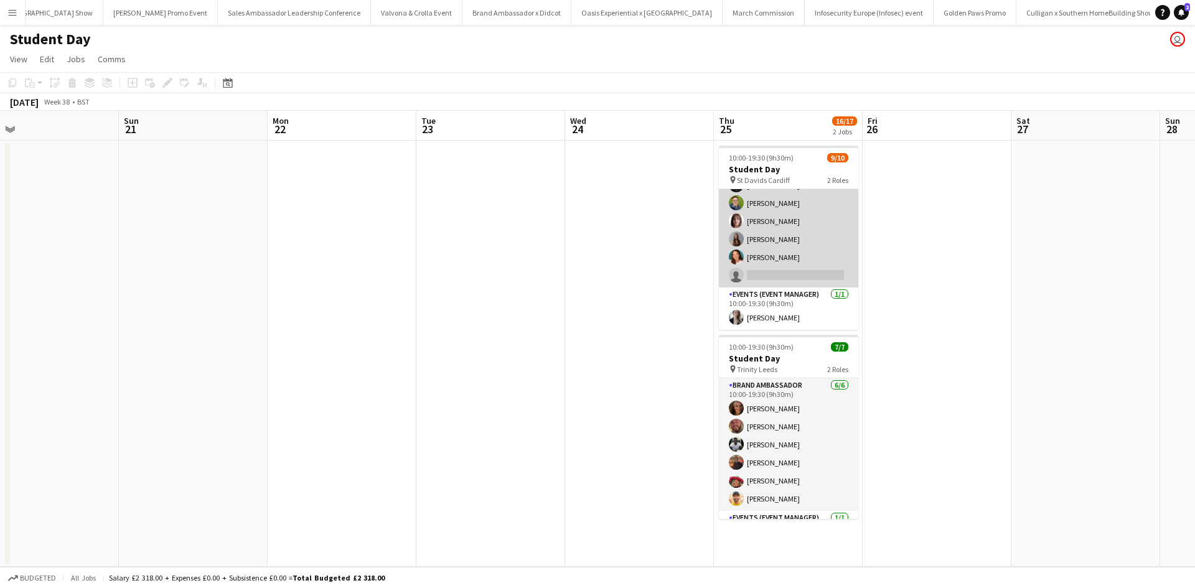
click at [832, 237] on app-card-role "Brand Ambassador [DATE] 10:00-19:30 (9h30m) [PERSON_NAME] [PERSON_NAME] [PERSON…" at bounding box center [788, 194] width 139 height 187
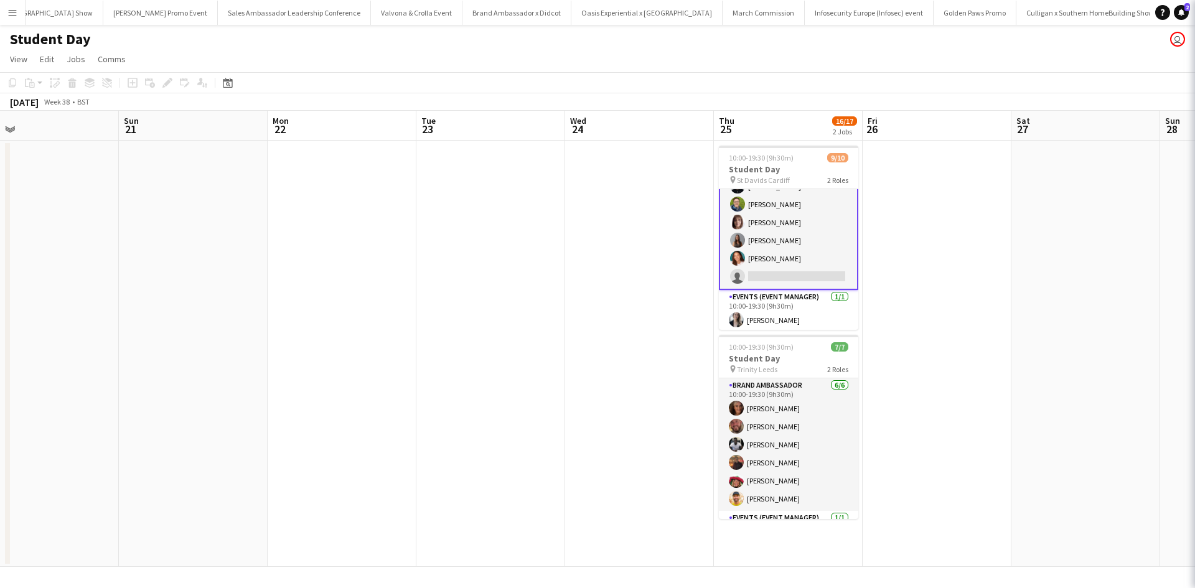
scroll to position [90, 0]
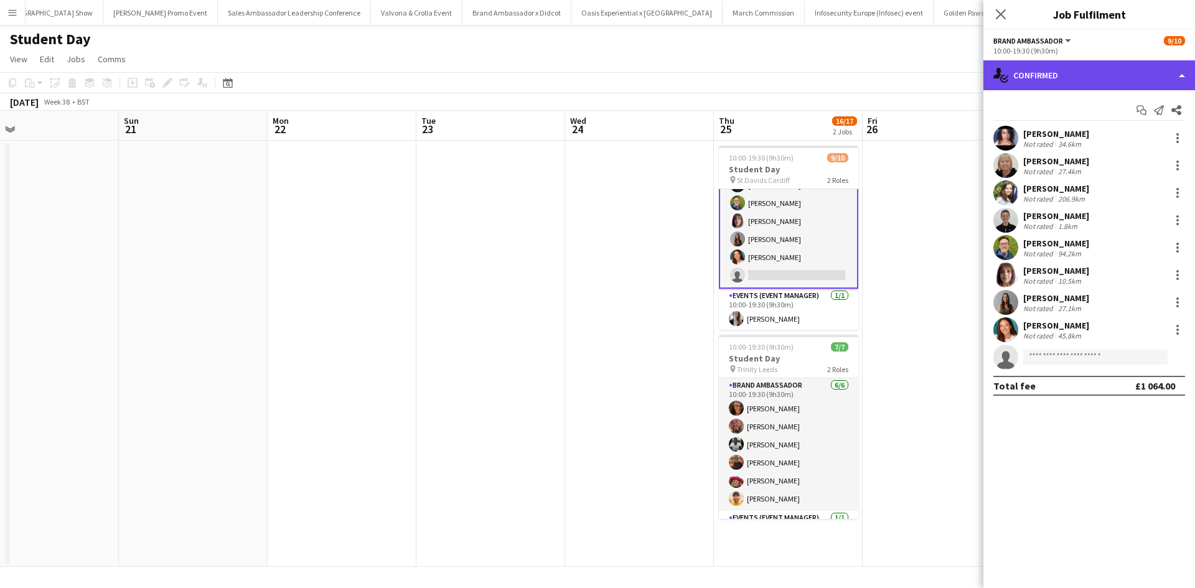
click at [1106, 72] on div "single-neutral-actions-check-2 Confirmed" at bounding box center [1089, 75] width 212 height 30
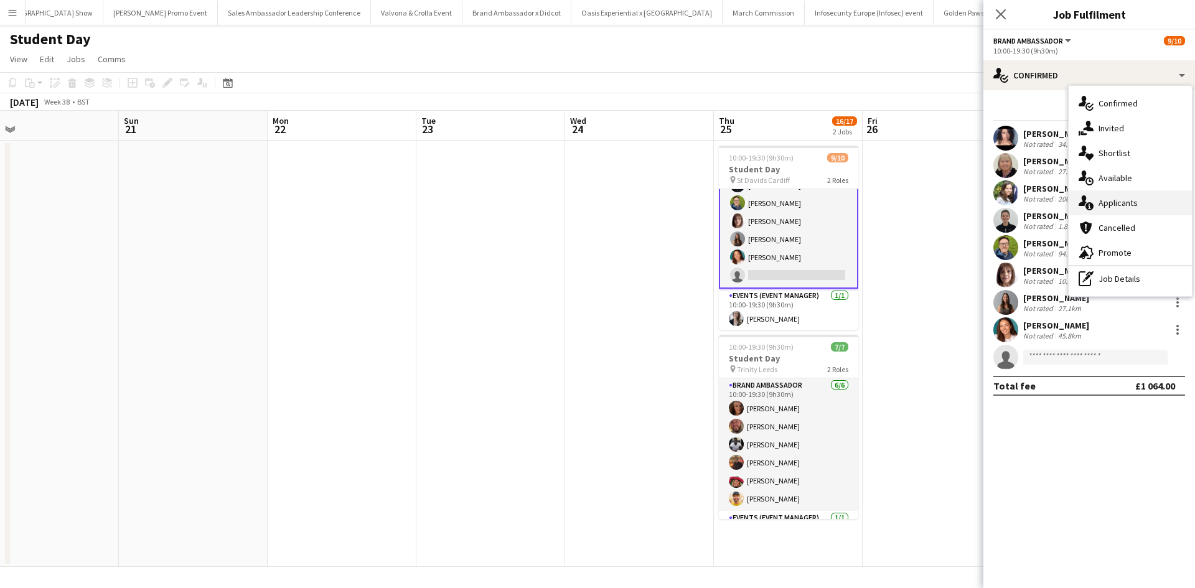
click at [1145, 200] on div "single-neutral-actions-information Applicants" at bounding box center [1130, 202] width 123 height 25
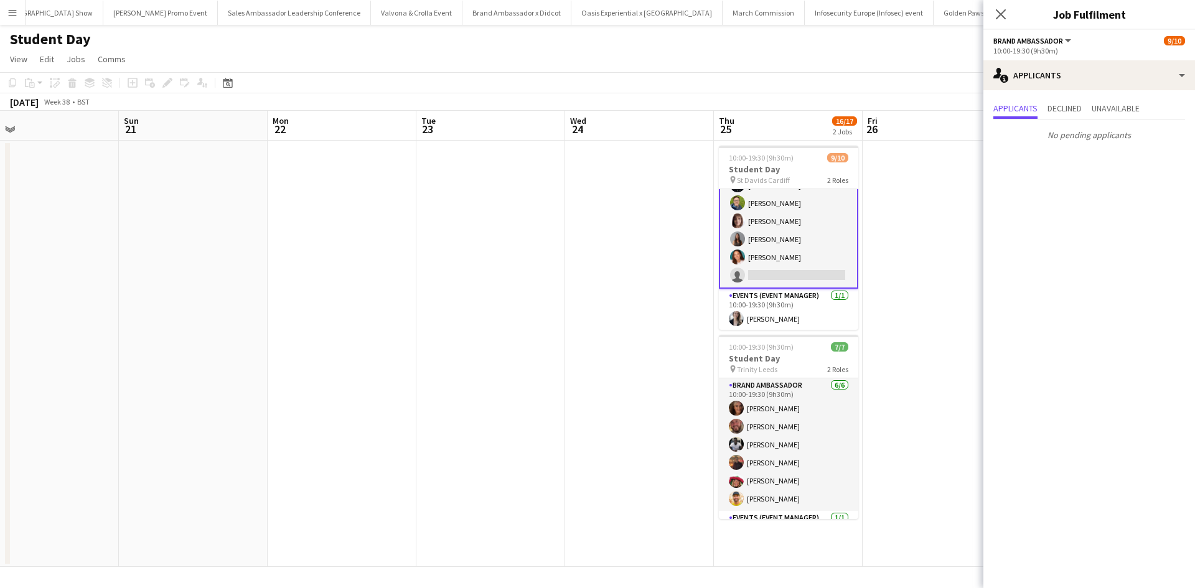
click at [888, 310] on app-date-cell at bounding box center [937, 354] width 149 height 426
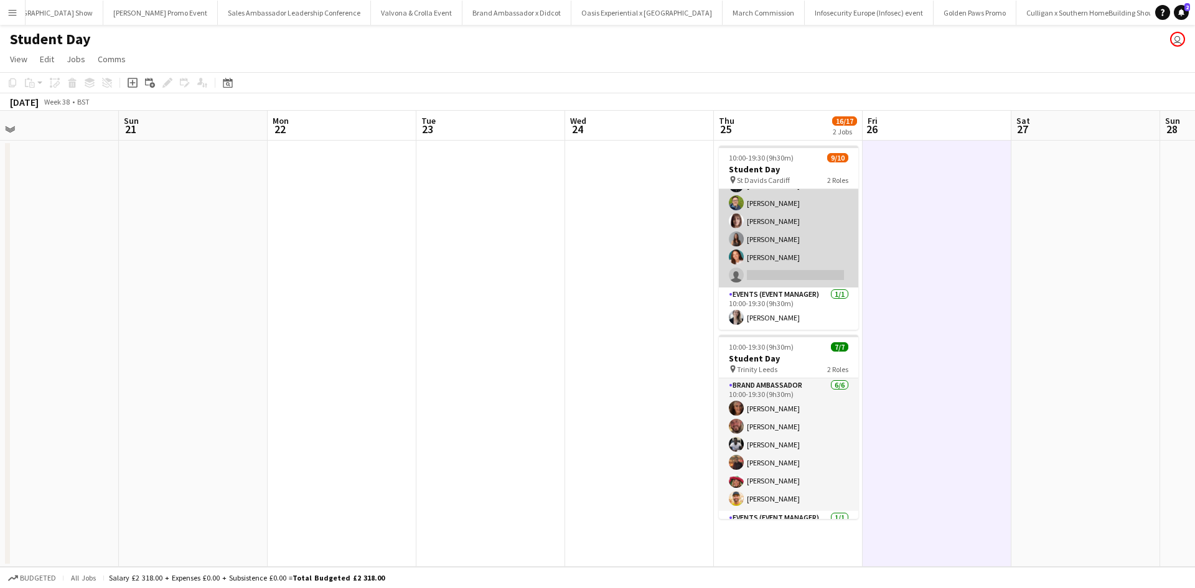
scroll to position [0, 0]
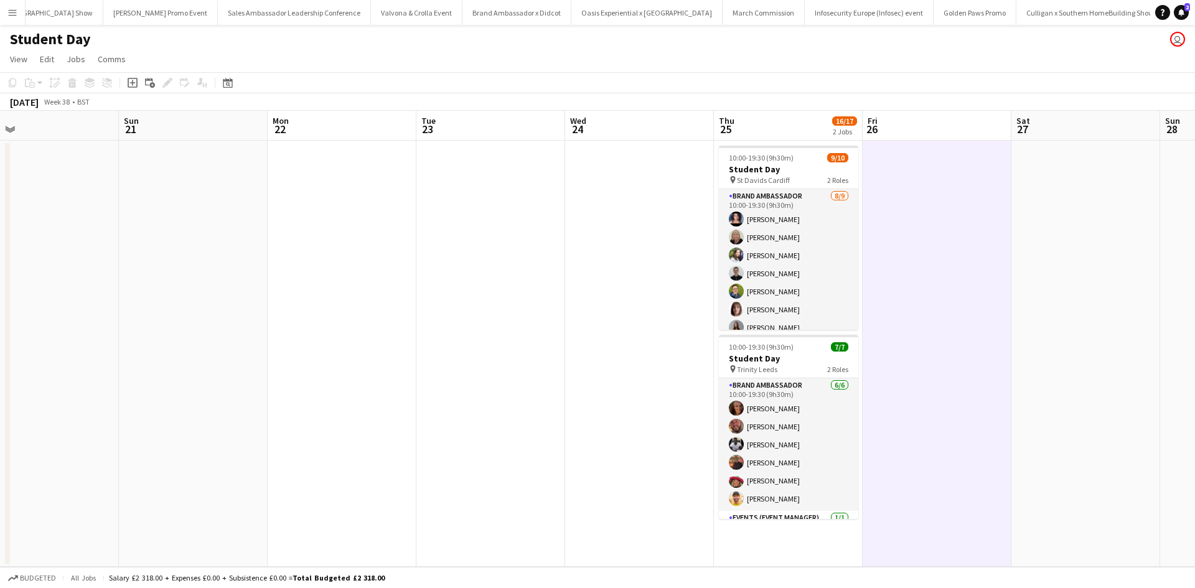
click at [487, 385] on app-date-cell at bounding box center [490, 354] width 149 height 426
